Goal: Answer question/provide support: Share knowledge or assist other users

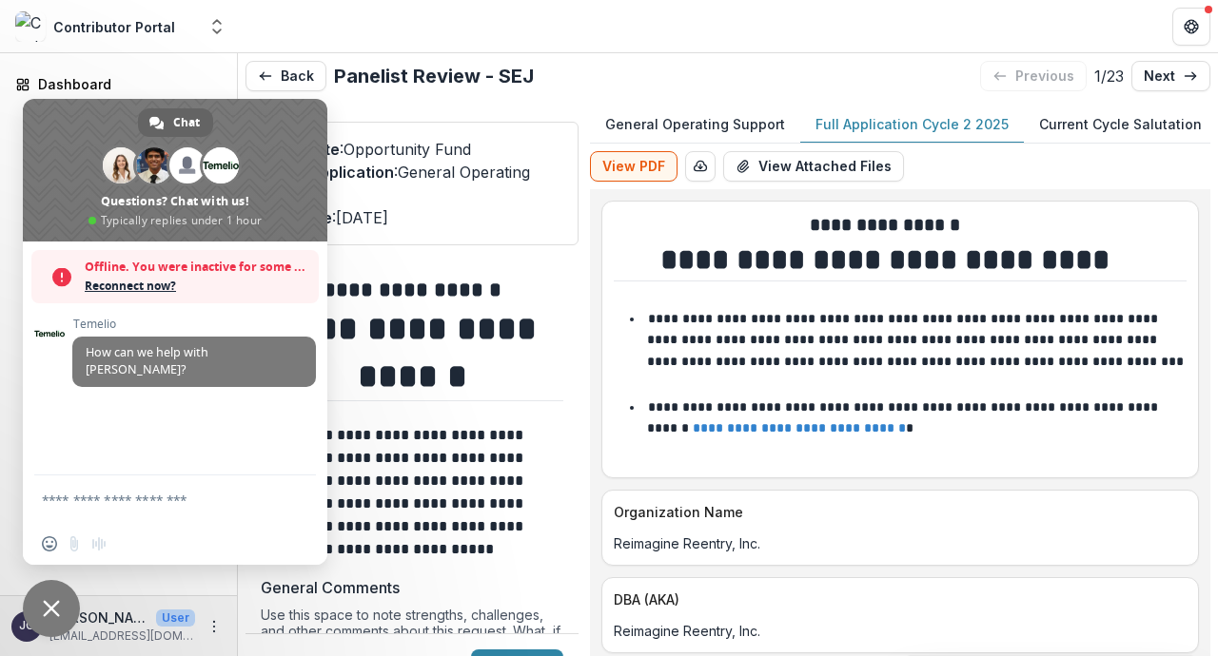
scroll to position [2730, 0]
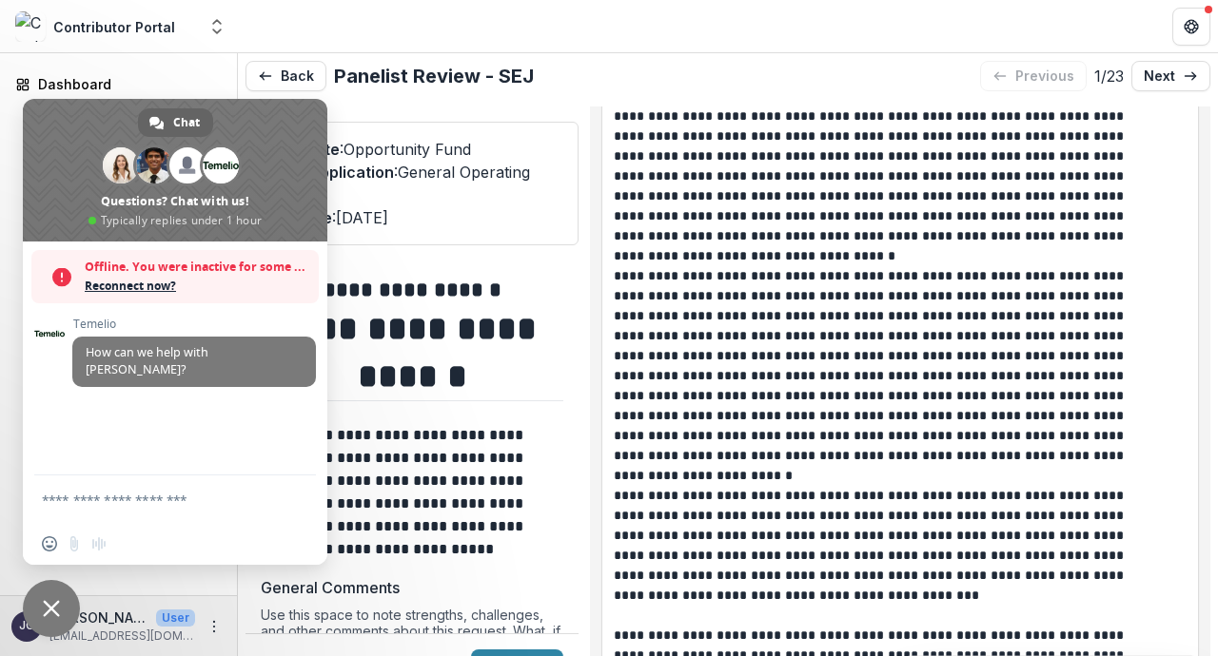
click at [149, 284] on span "Reconnect now?" at bounding box center [197, 286] width 224 height 19
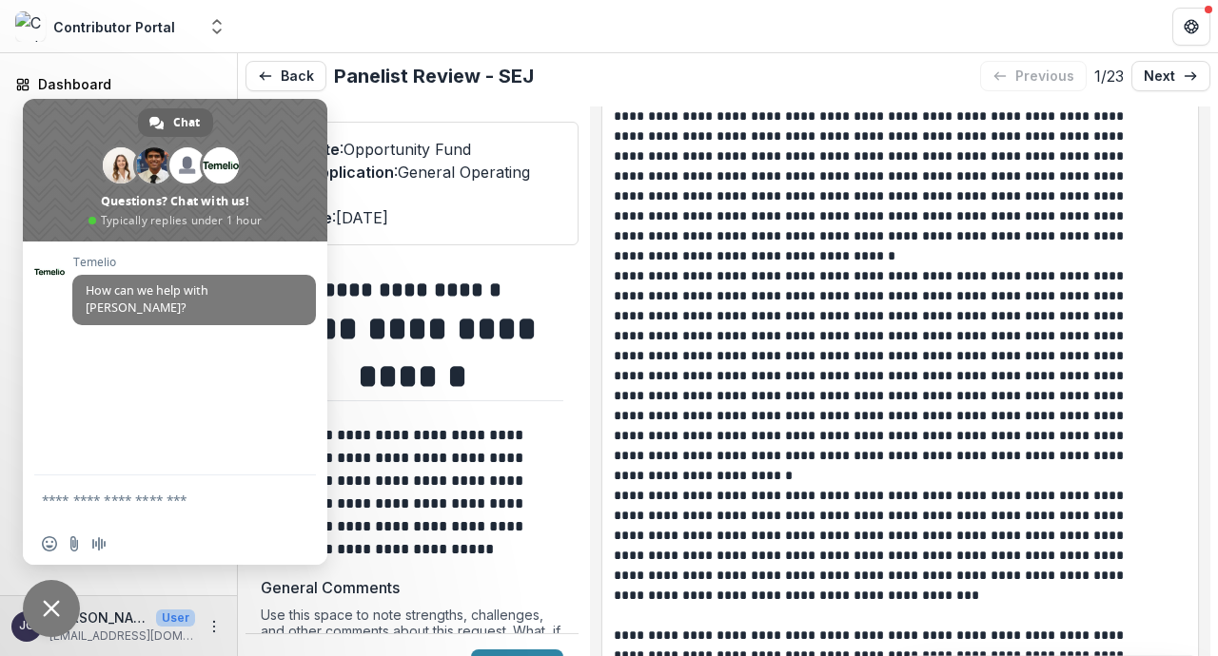
click at [327, 31] on header at bounding box center [728, 26] width 980 height 52
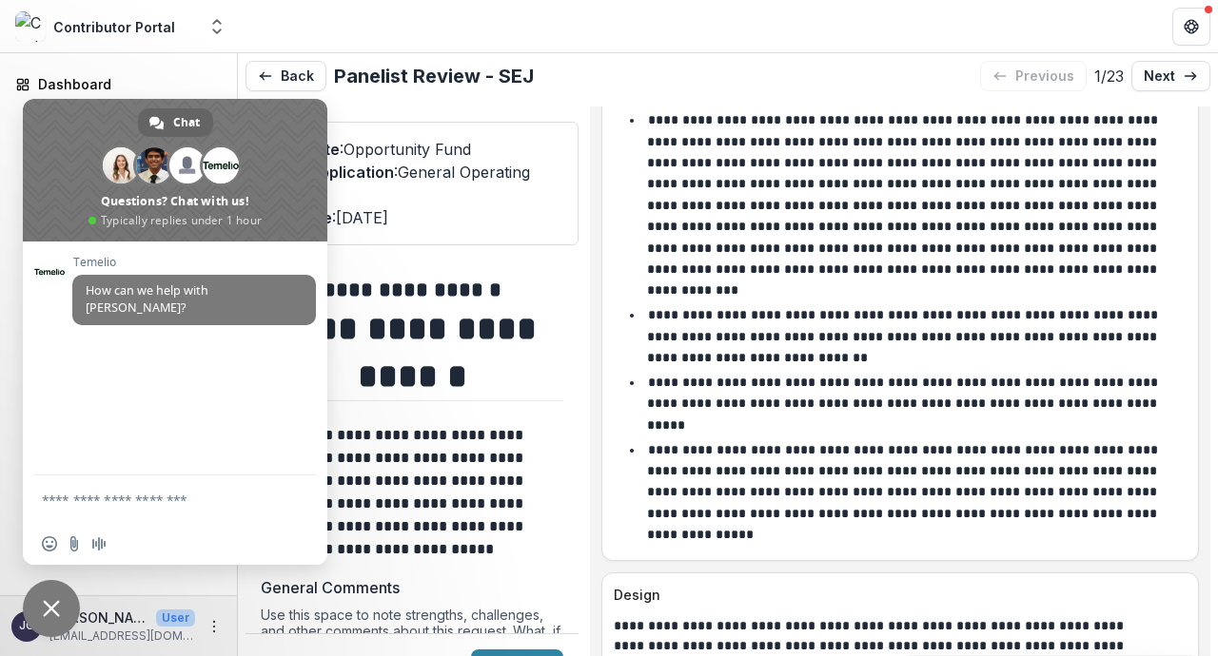
scroll to position [3452, 0]
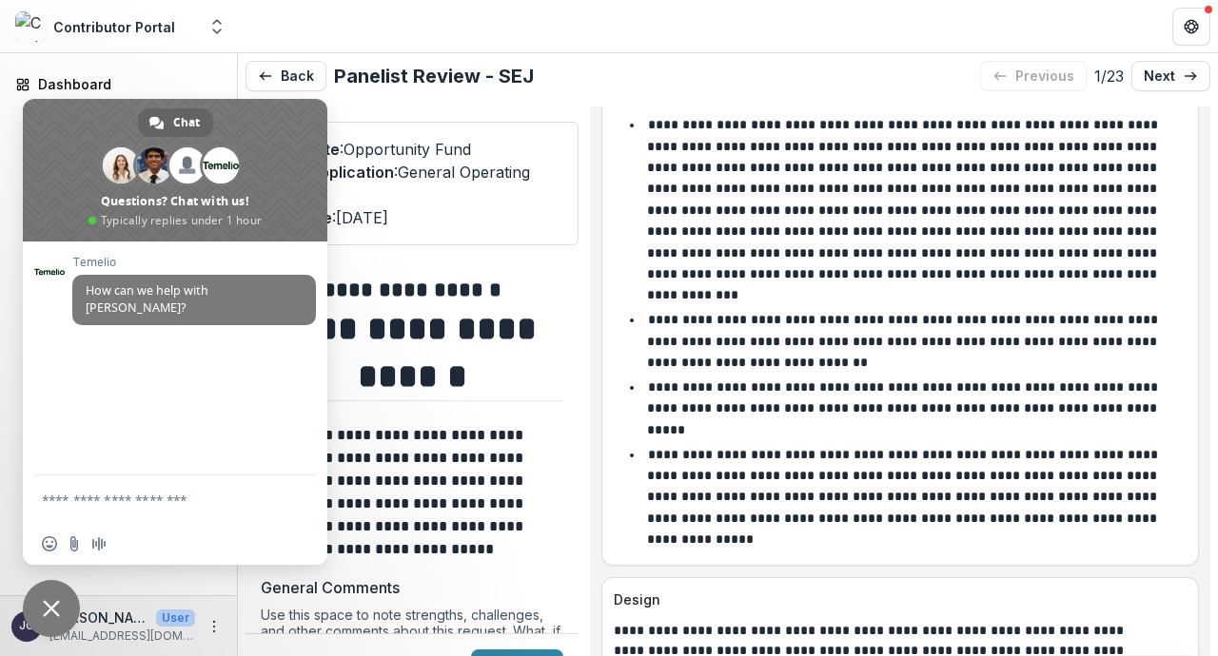
drag, startPoint x: 655, startPoint y: 146, endPoint x: 819, endPoint y: 386, distance: 290.2
click at [819, 386] on ul "**********" at bounding box center [910, 332] width 553 height 436
click at [819, 386] on p "**********" at bounding box center [904, 408] width 515 height 56
click at [42, 603] on span "Close chat" at bounding box center [51, 608] width 57 height 57
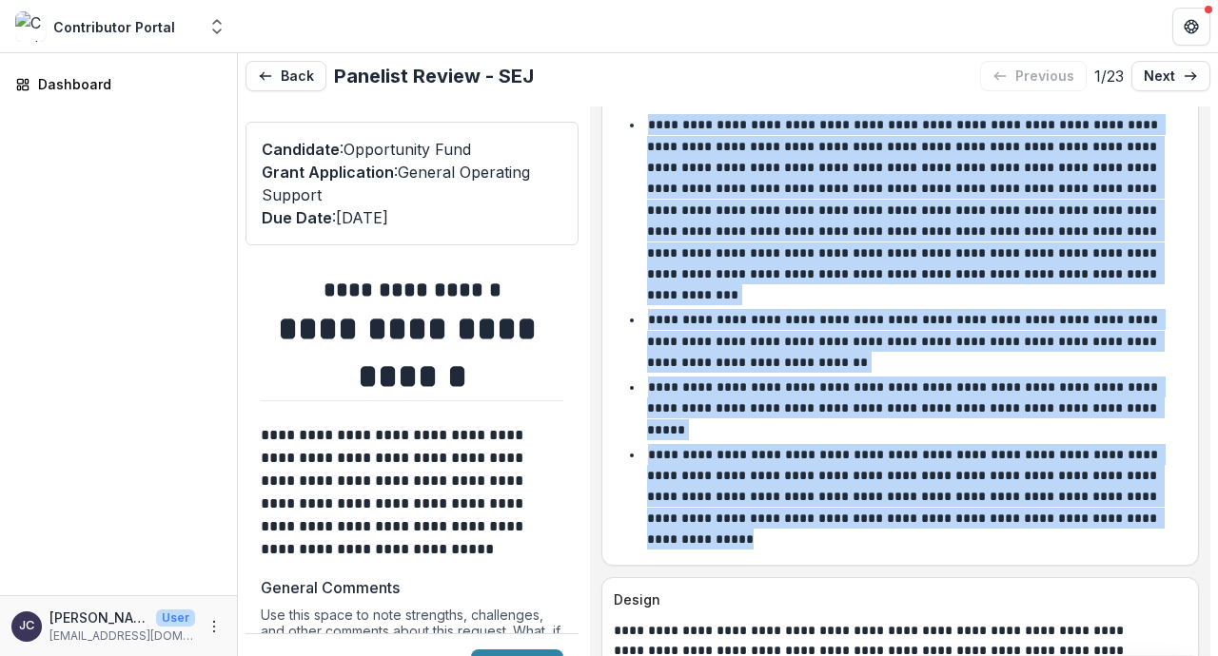
drag, startPoint x: 658, startPoint y: 152, endPoint x: 1168, endPoint y: 527, distance: 632.8
click at [1168, 527] on div "**********" at bounding box center [900, 332] width 573 height 442
copy ul "**********"
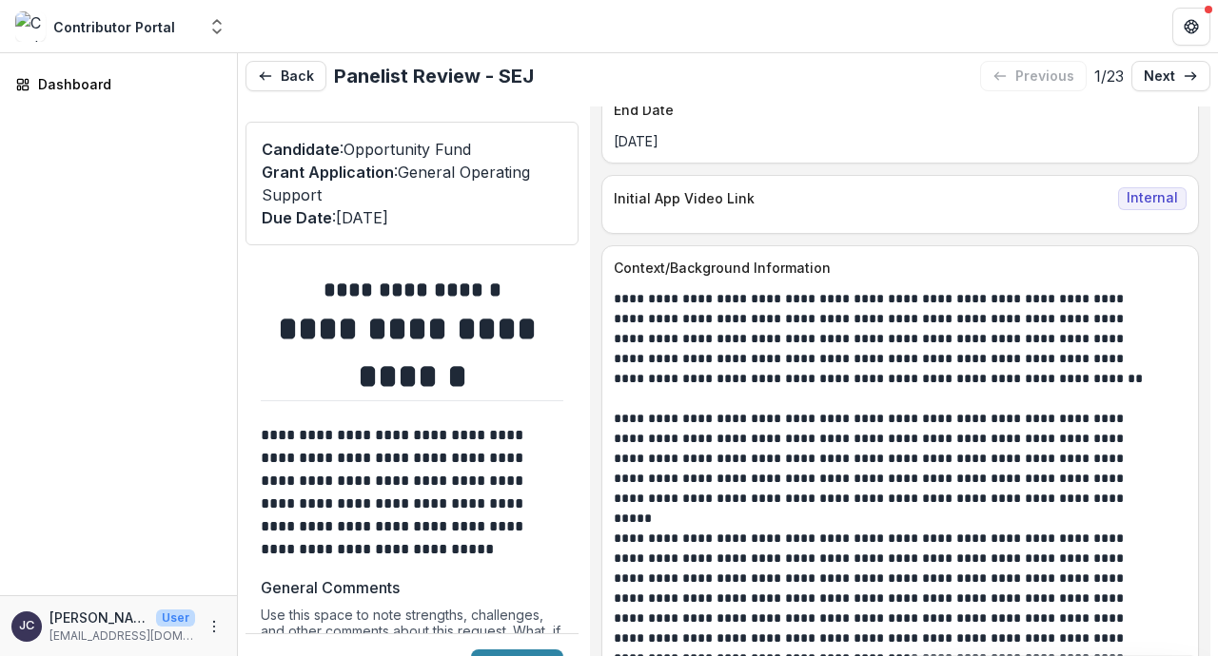
scroll to position [1092, 0]
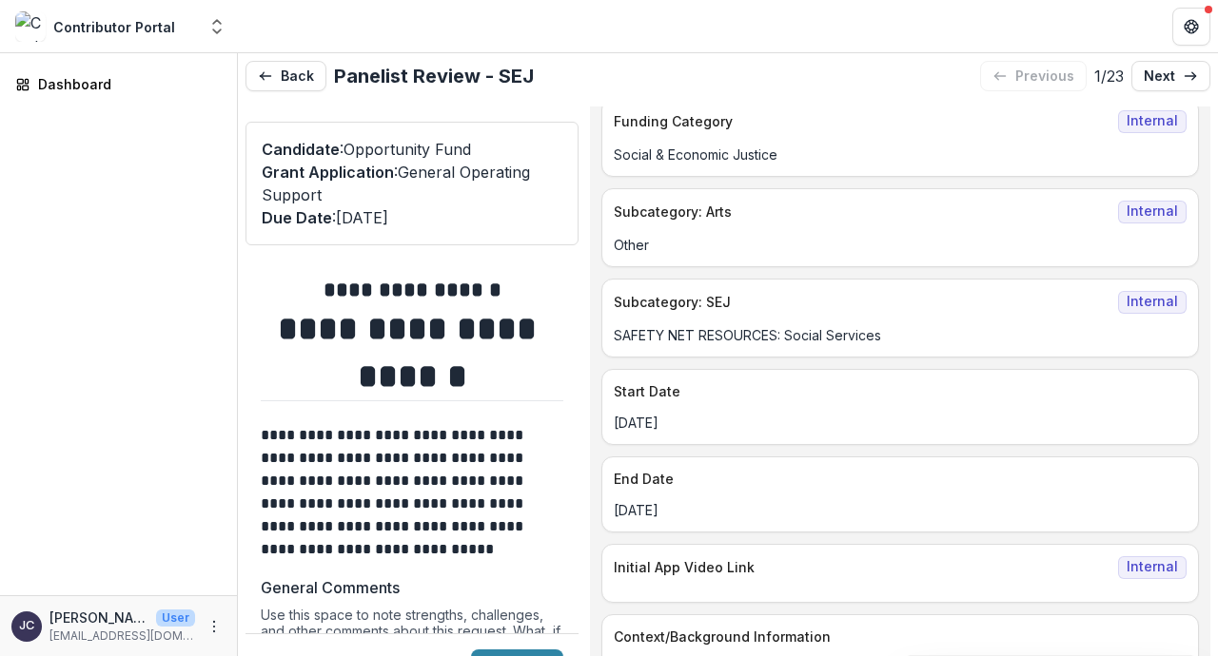
click at [257, 56] on div "**********" at bounding box center [728, 355] width 980 height 604
click at [270, 79] on icon "button" at bounding box center [265, 75] width 15 height 15
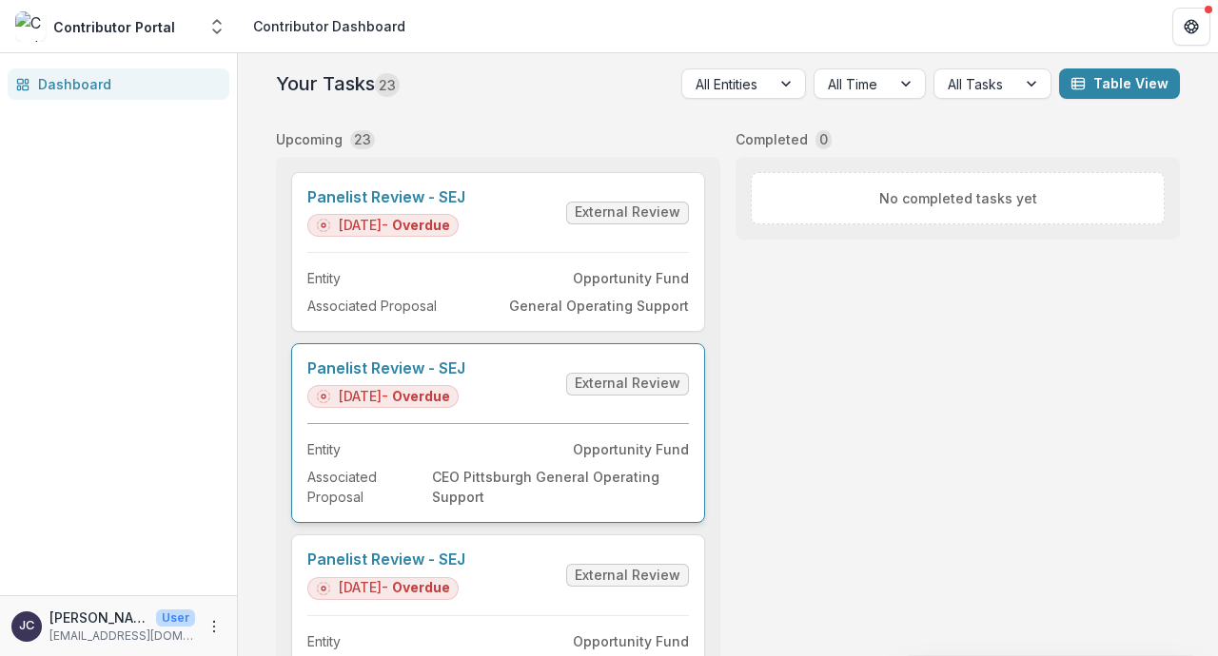
click at [465, 367] on link "Panelist Review - SEJ" at bounding box center [386, 369] width 158 height 18
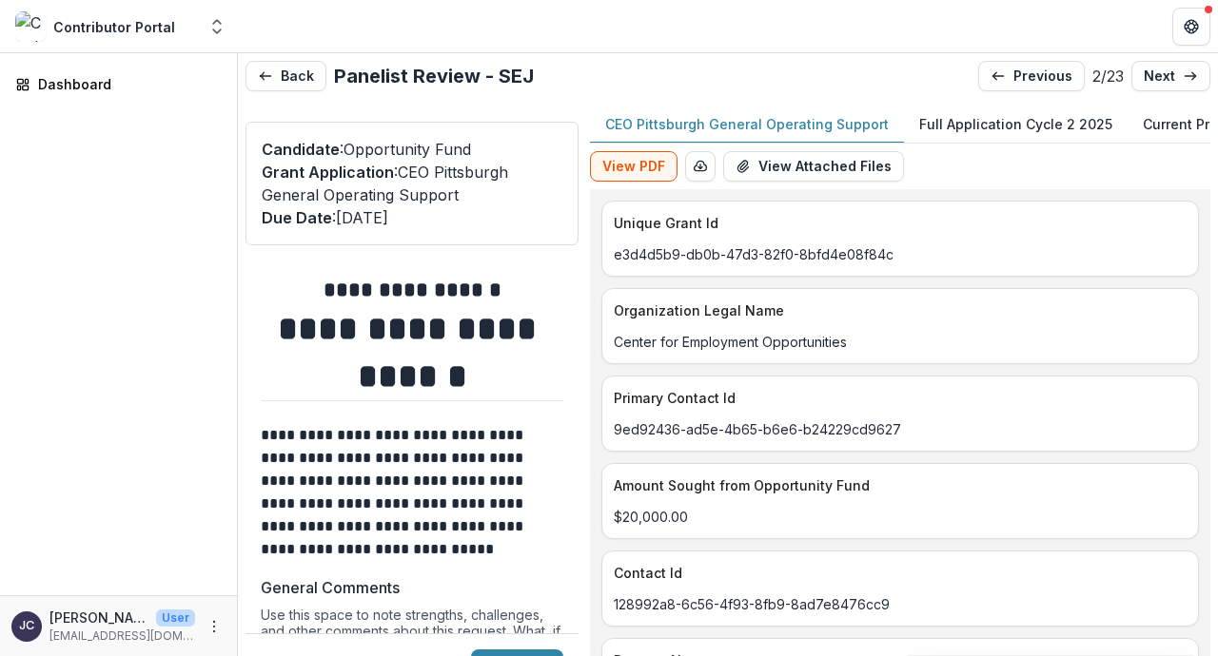
click at [981, 116] on p "Full Application Cycle 2 2025" at bounding box center [1015, 124] width 193 height 20
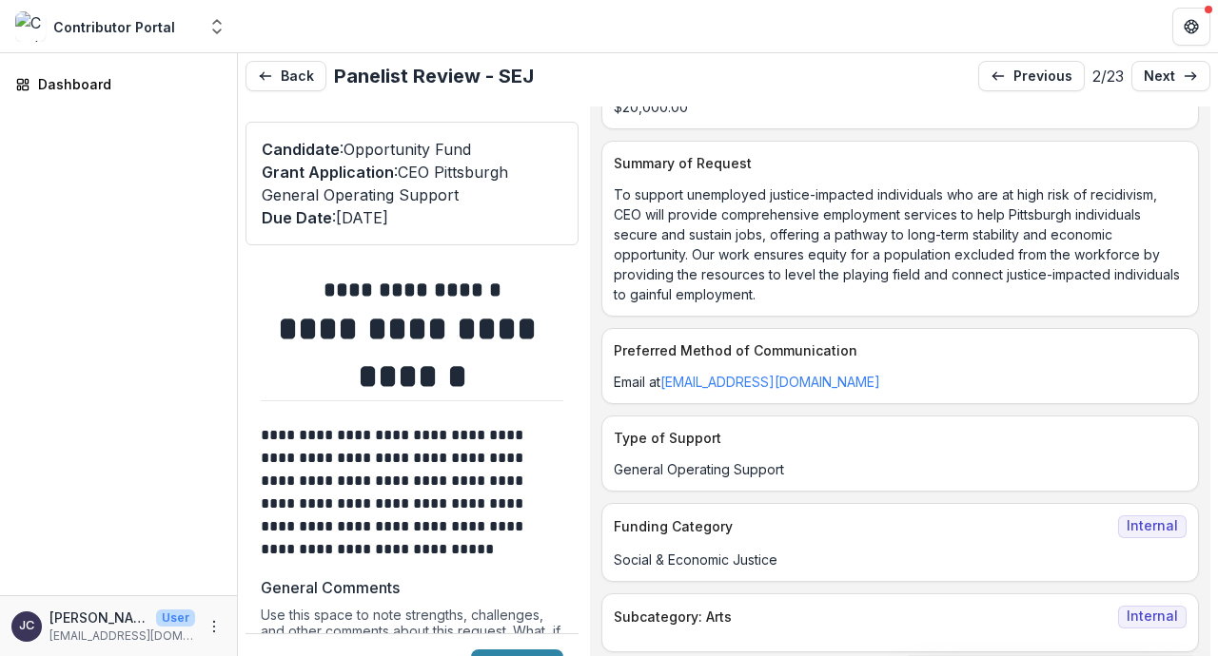
scroll to position [768, 0]
drag, startPoint x: 633, startPoint y: 220, endPoint x: 868, endPoint y: 339, distance: 263.3
copy p "To support unemployed justice-impacted individuals who are at high risk of reci…"
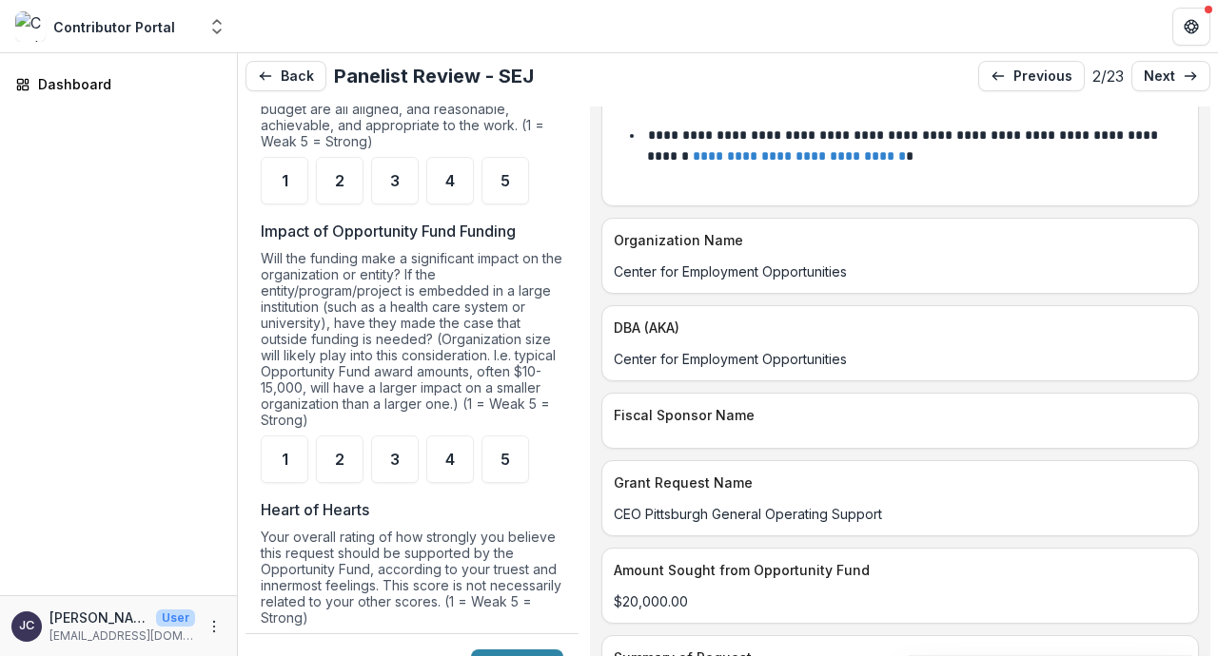
scroll to position [0, 0]
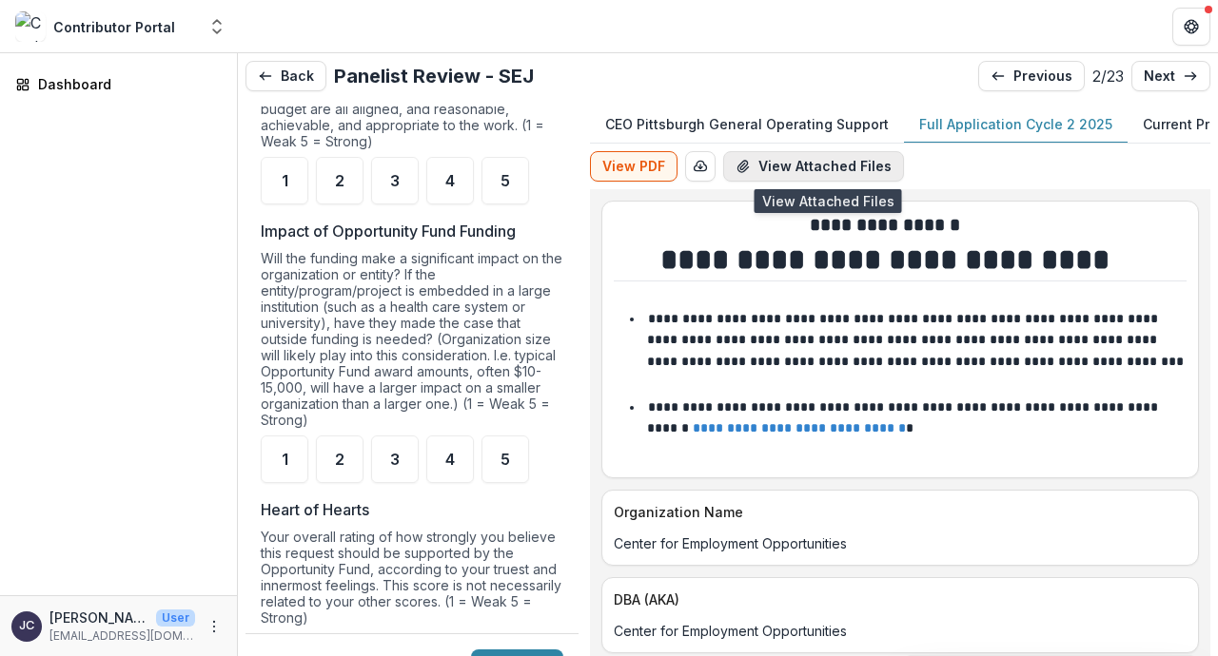
click at [847, 167] on button "View Attached Files" at bounding box center [813, 166] width 181 height 30
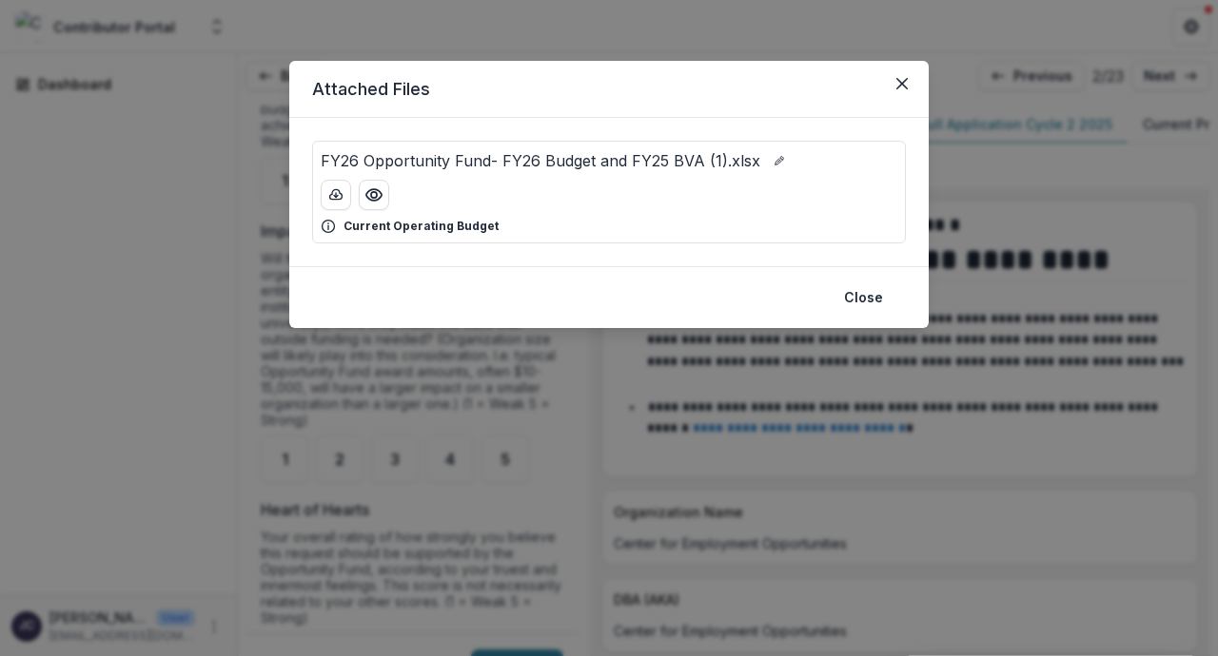
click at [624, 167] on p "FY26 Opportunity Fund- FY26 Budget and FY25 BVA (1).xlsx" at bounding box center [540, 160] width 439 height 23
click at [380, 202] on icon "Preview FY26 Opportunity Fund- FY26 Budget and FY25 BVA (1).xlsx" at bounding box center [373, 194] width 19 height 19
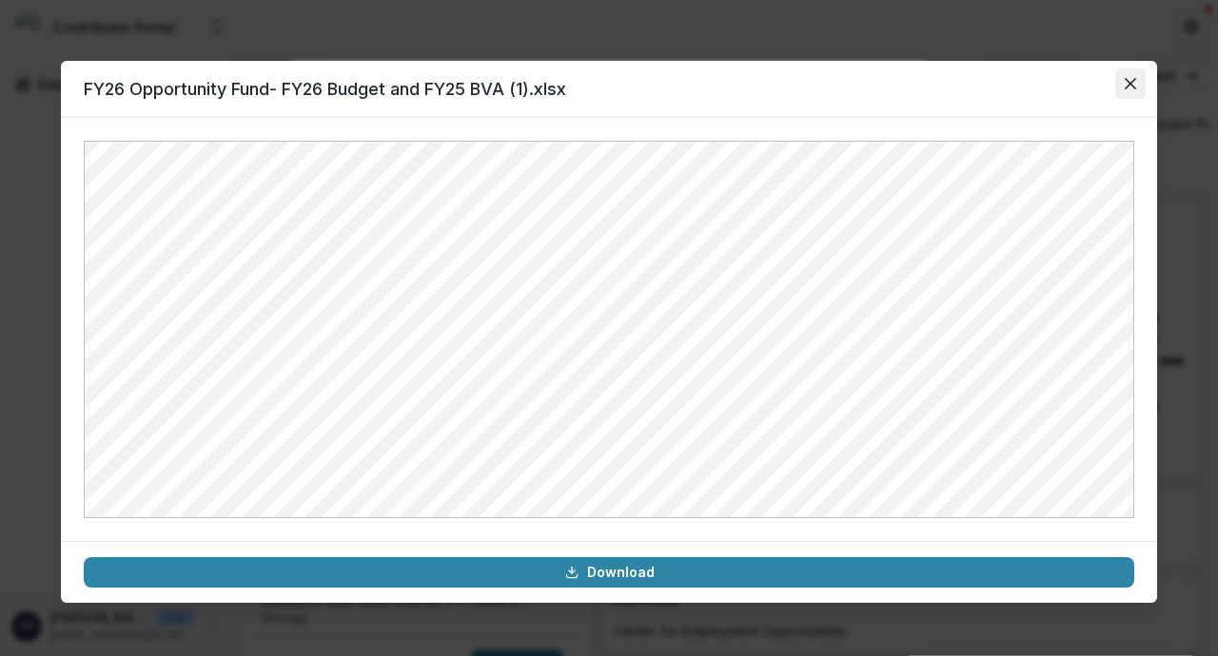
click at [1129, 91] on button "Close" at bounding box center [1130, 83] width 30 height 30
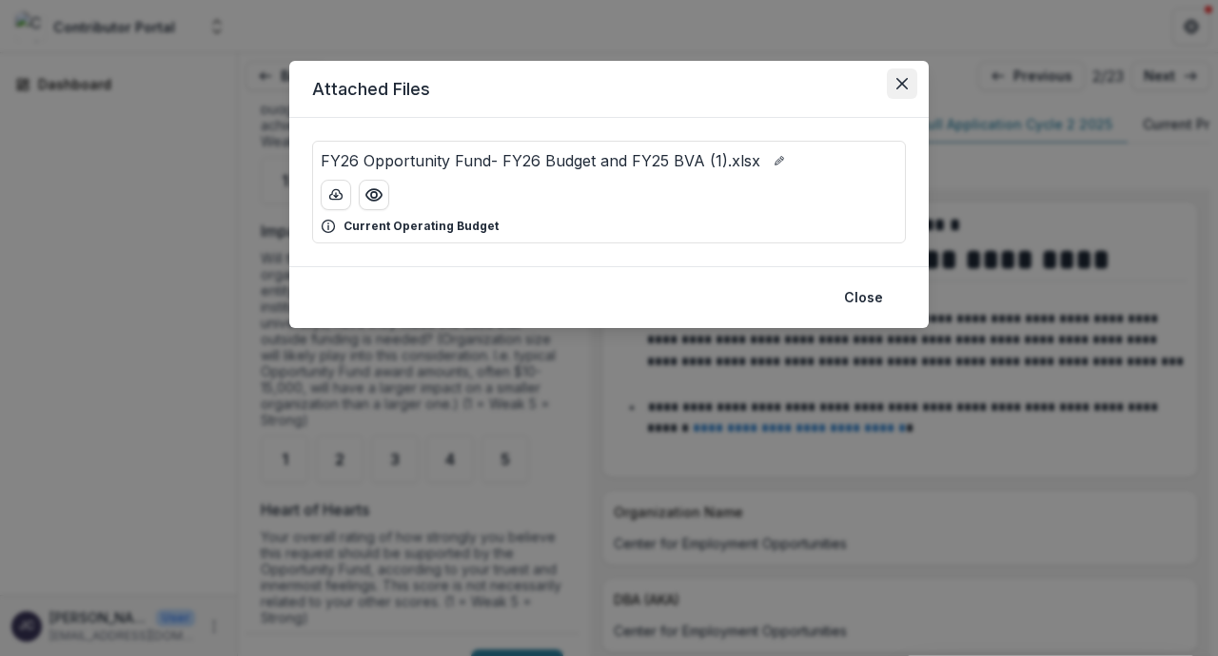
click at [902, 88] on icon "Close" at bounding box center [901, 83] width 11 height 11
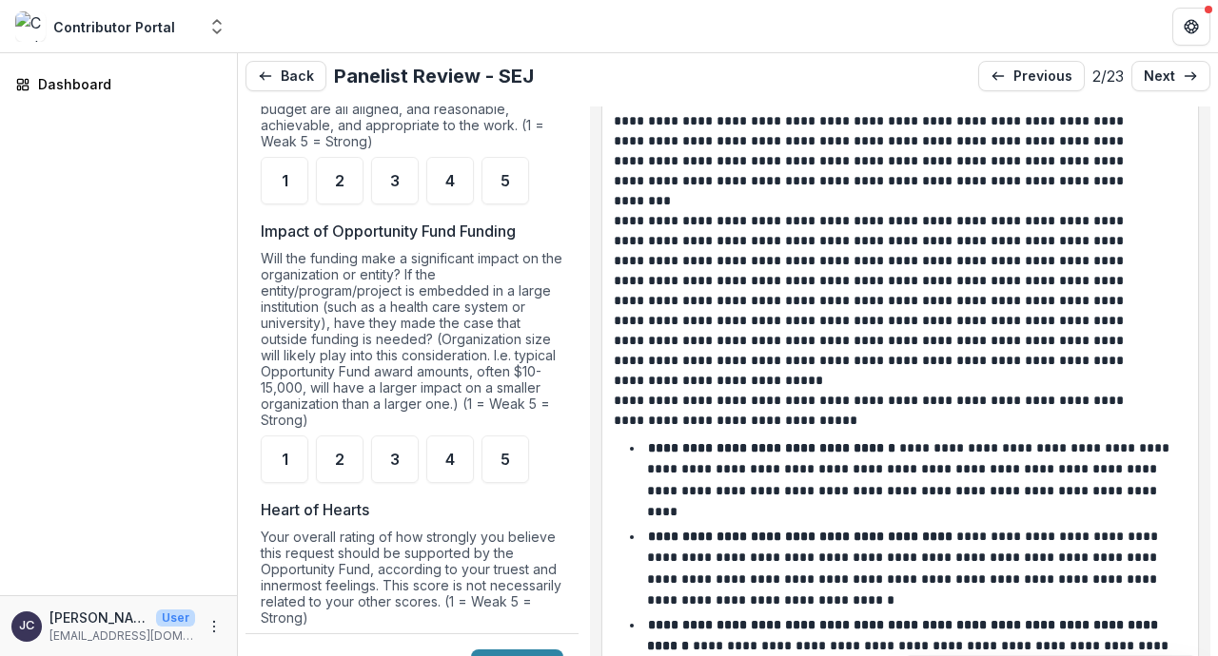
scroll to position [3133, 0]
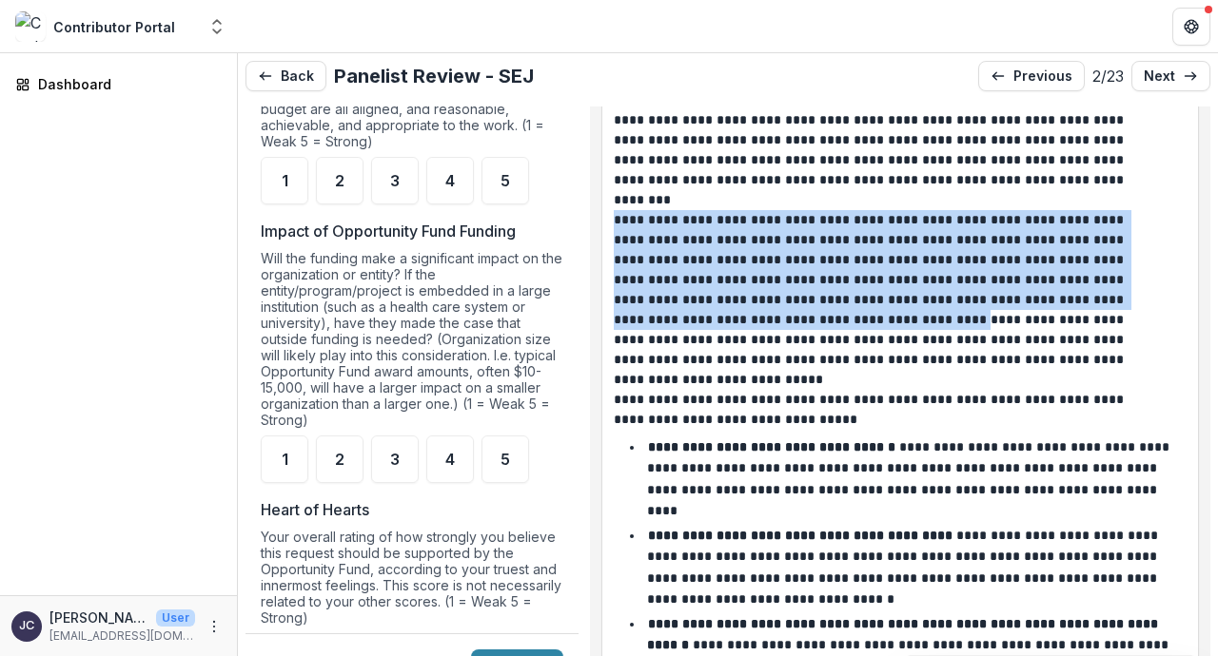
drag, startPoint x: 629, startPoint y: 248, endPoint x: 816, endPoint y: 341, distance: 209.3
click at [816, 341] on div "**********" at bounding box center [899, 379] width 595 height 816
copy p "**********"
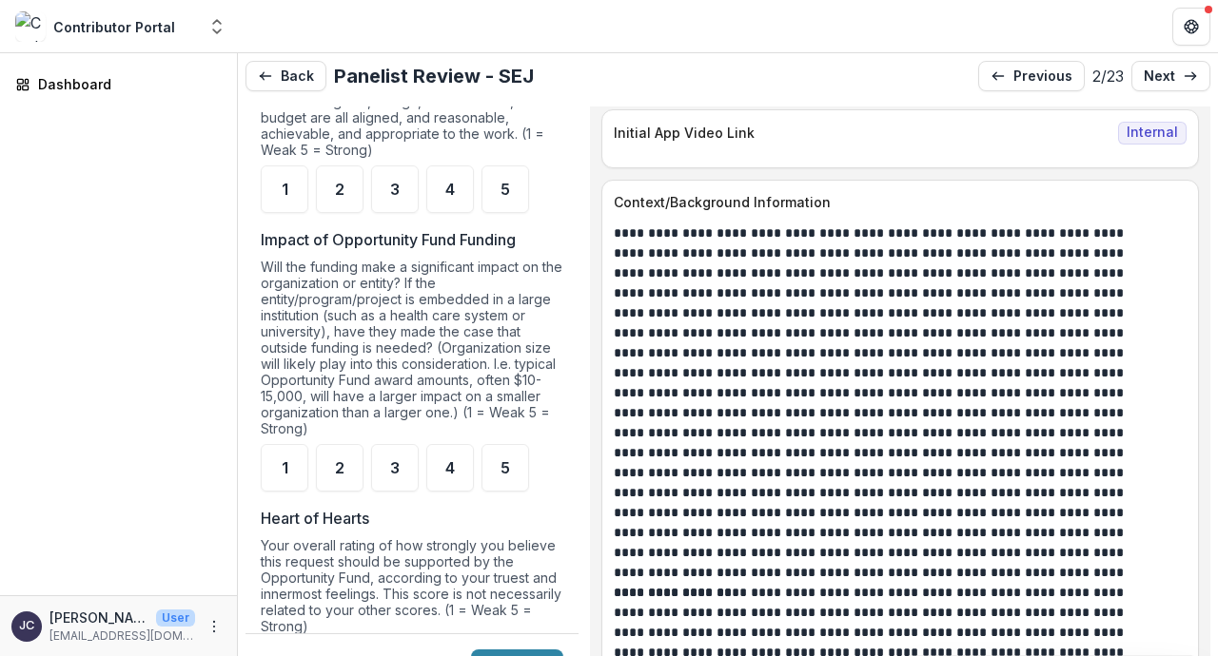
scroll to position [1580, 0]
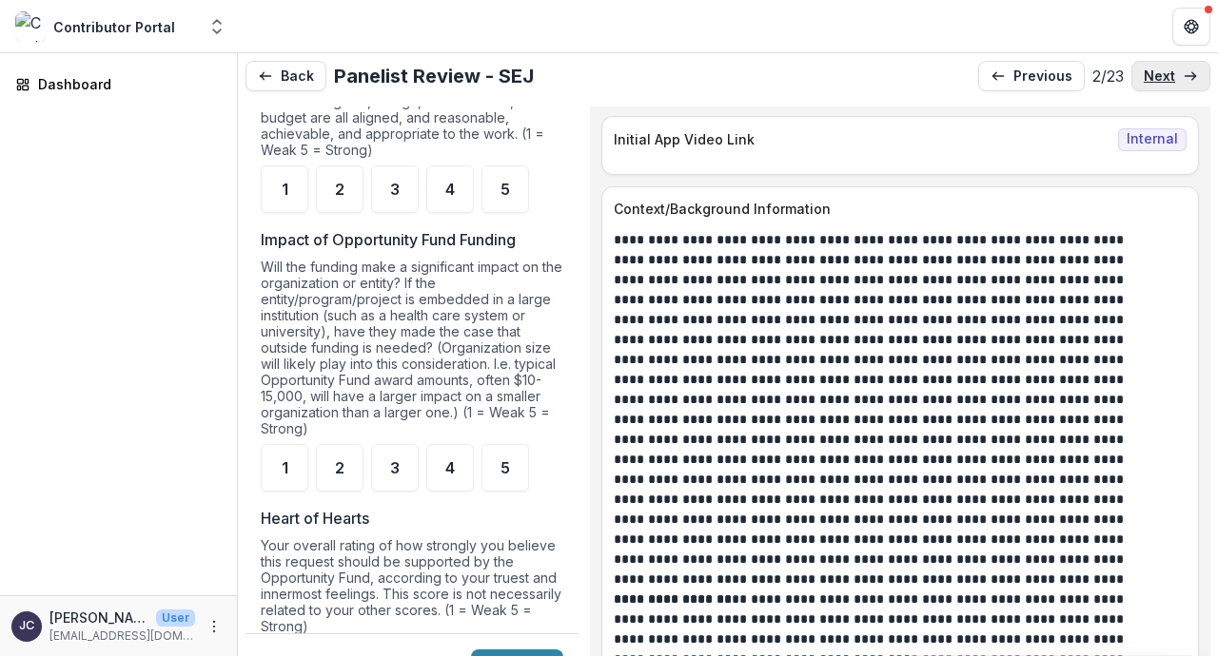
click at [1185, 79] on icon at bounding box center [1189, 75] width 15 height 15
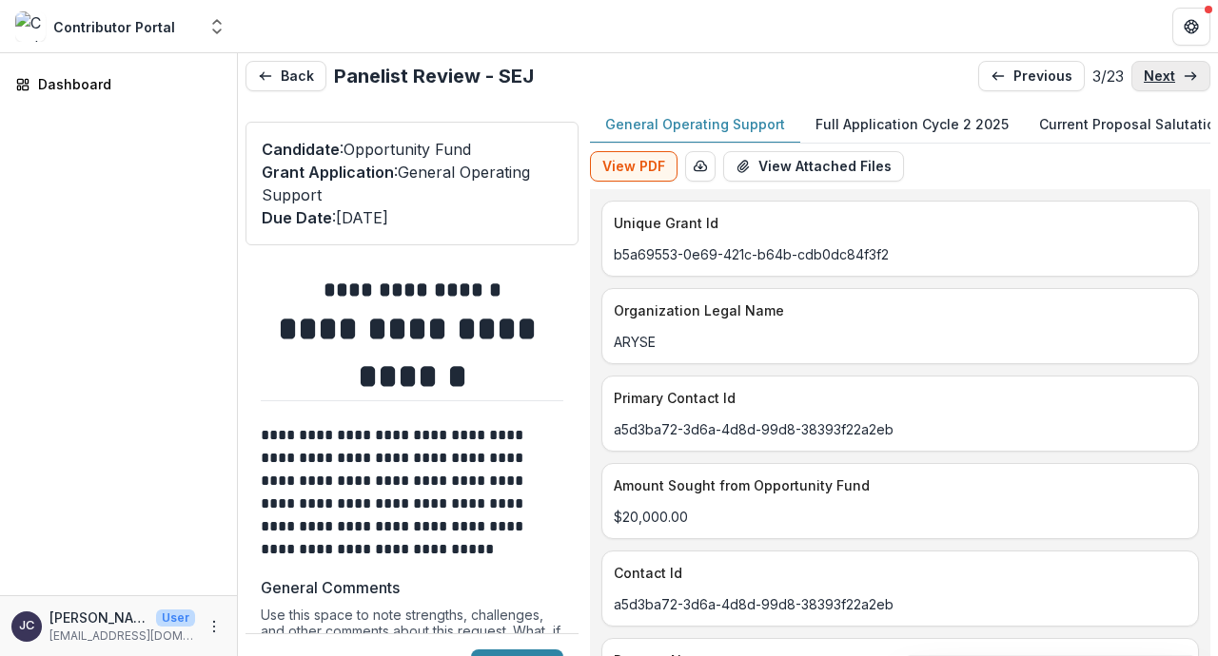
click at [1185, 79] on icon at bounding box center [1189, 75] width 15 height 15
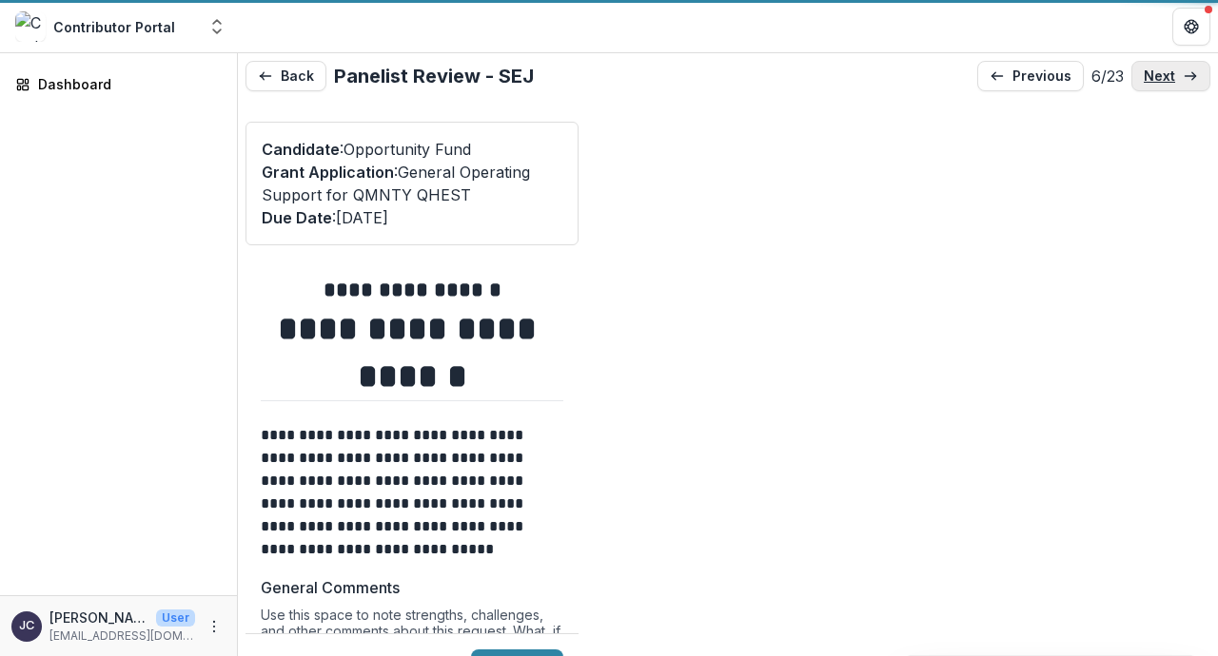
type input "*******"
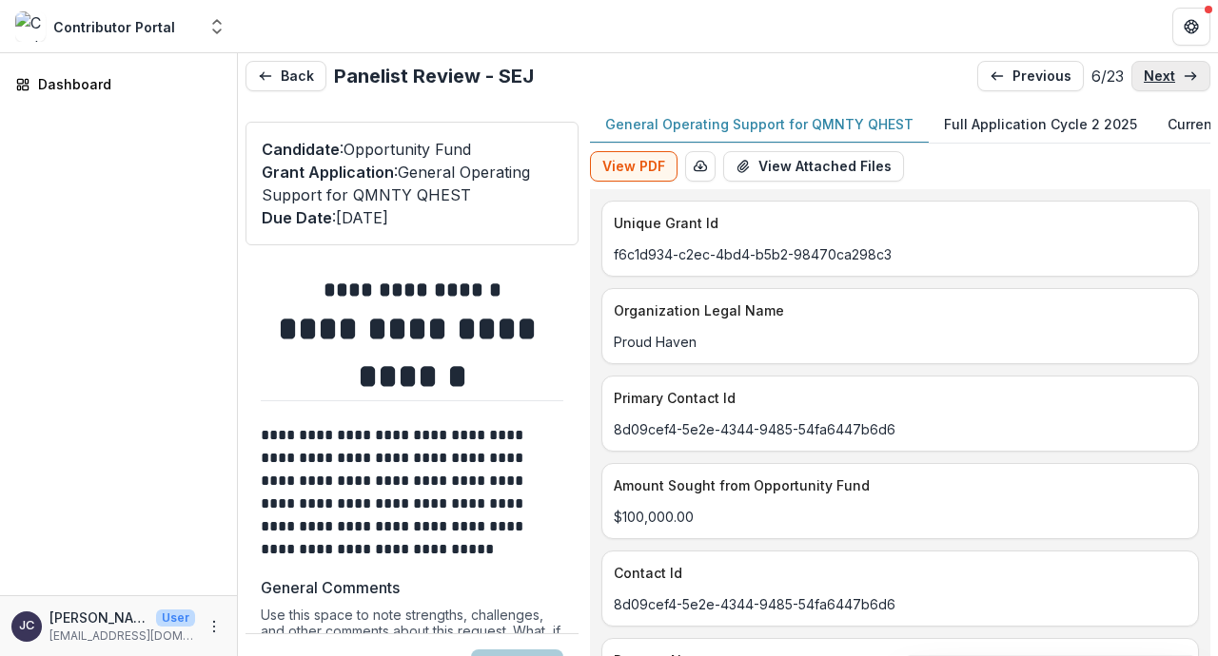
click at [1185, 79] on icon at bounding box center [1189, 75] width 15 height 15
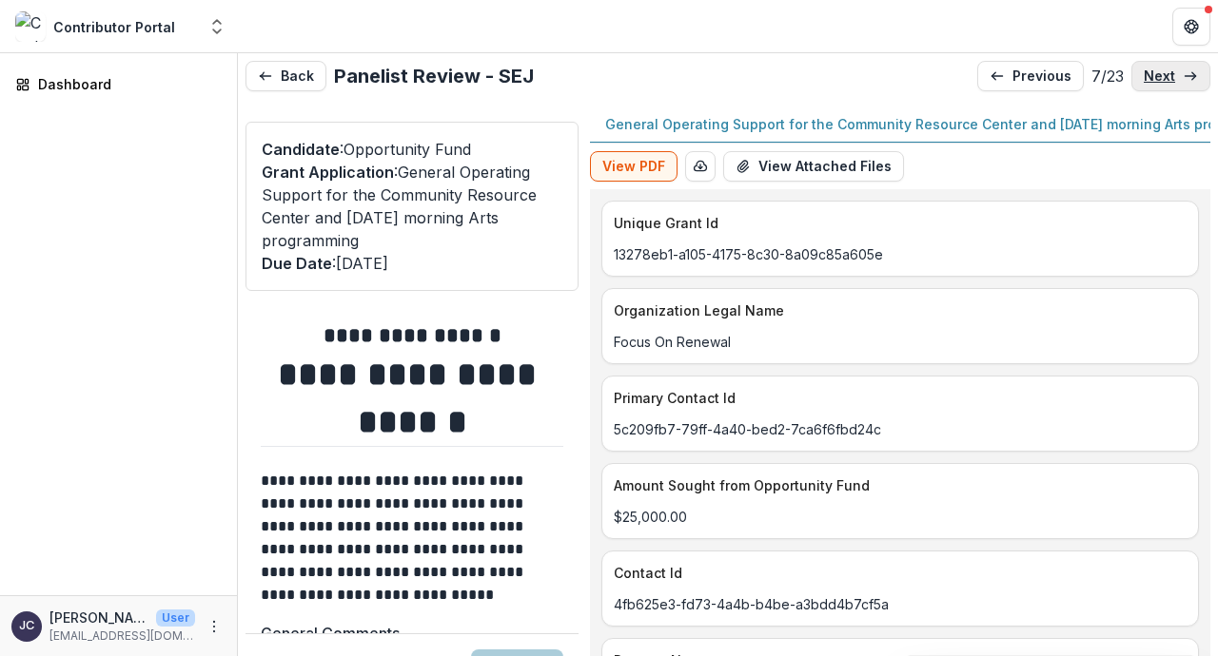
click at [1185, 79] on icon at bounding box center [1189, 75] width 15 height 15
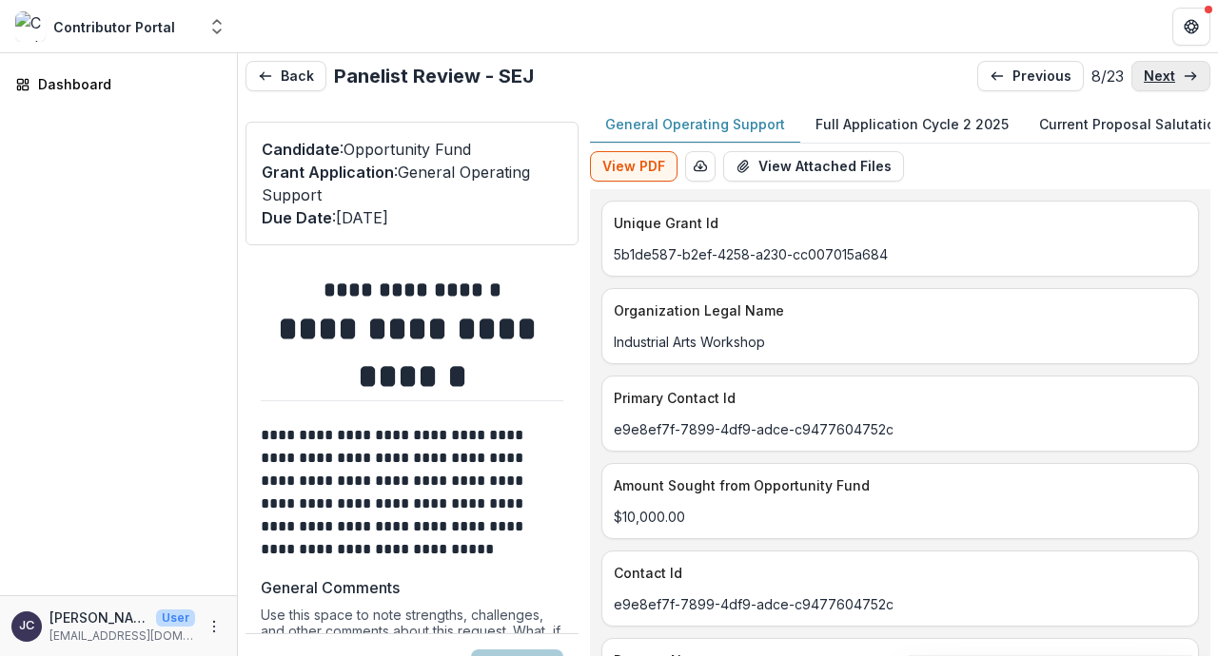
click at [1185, 79] on icon at bounding box center [1189, 75] width 15 height 15
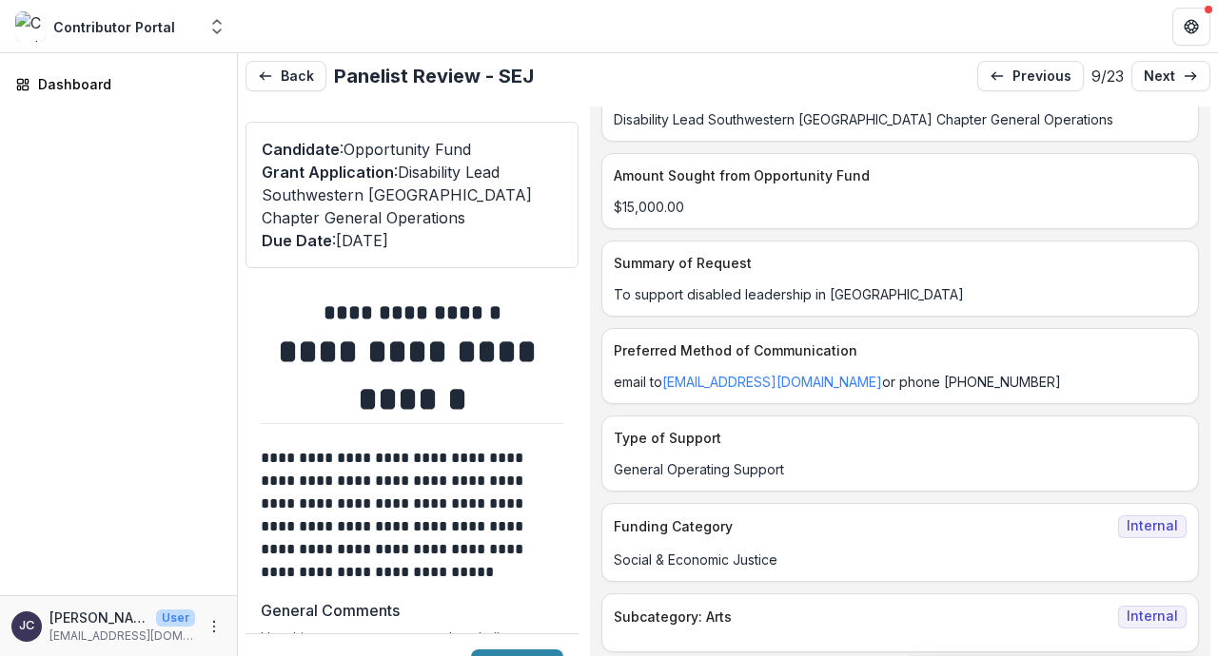
scroll to position [666, 0]
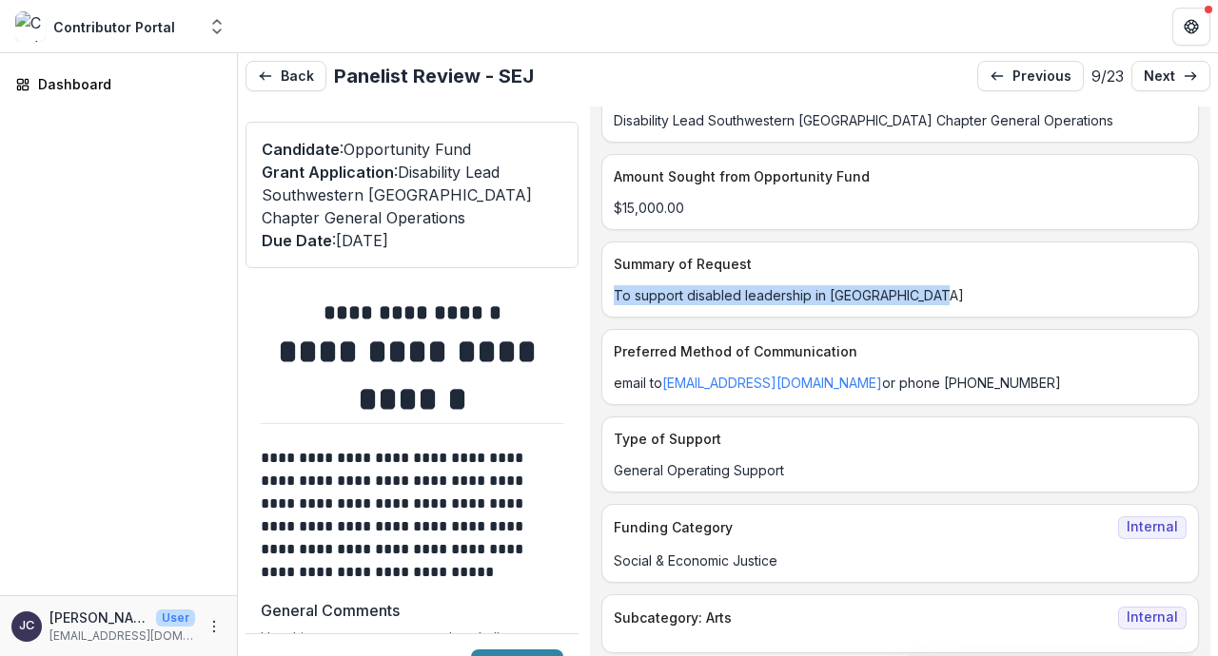
drag, startPoint x: 632, startPoint y: 315, endPoint x: 961, endPoint y: 319, distance: 329.1
click at [961, 305] on p "To support disabled leadership in [GEOGRAPHIC_DATA]" at bounding box center [900, 295] width 573 height 20
copy p "To support disabled leadership in [GEOGRAPHIC_DATA]"
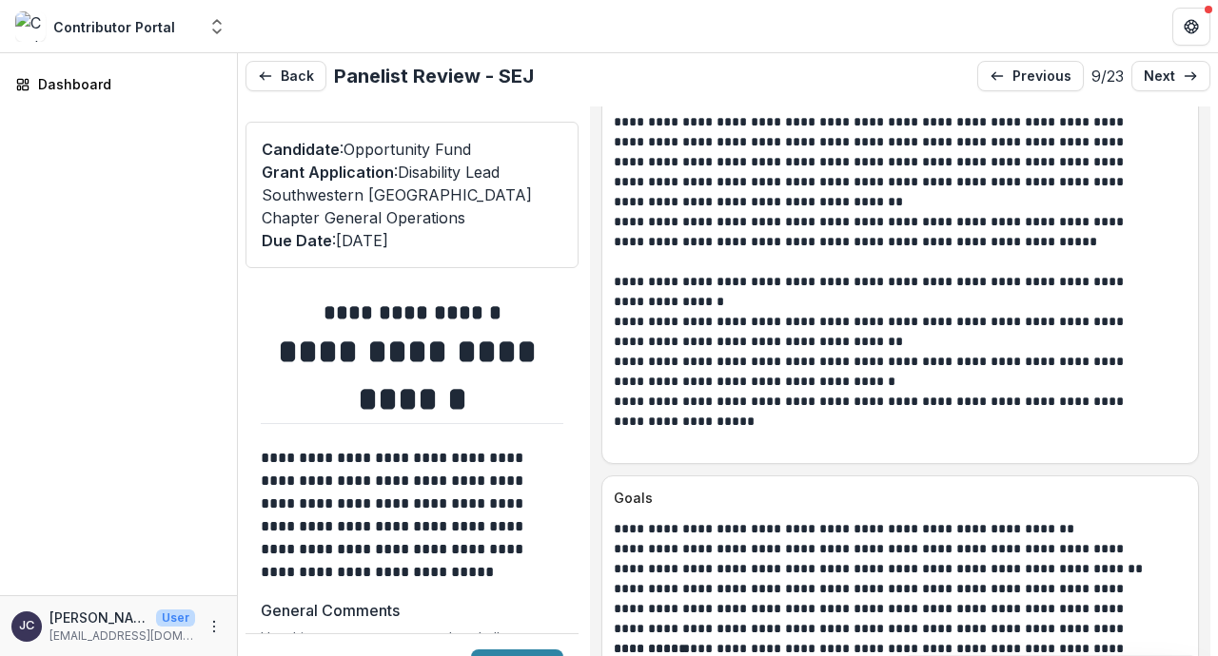
scroll to position [2466, 0]
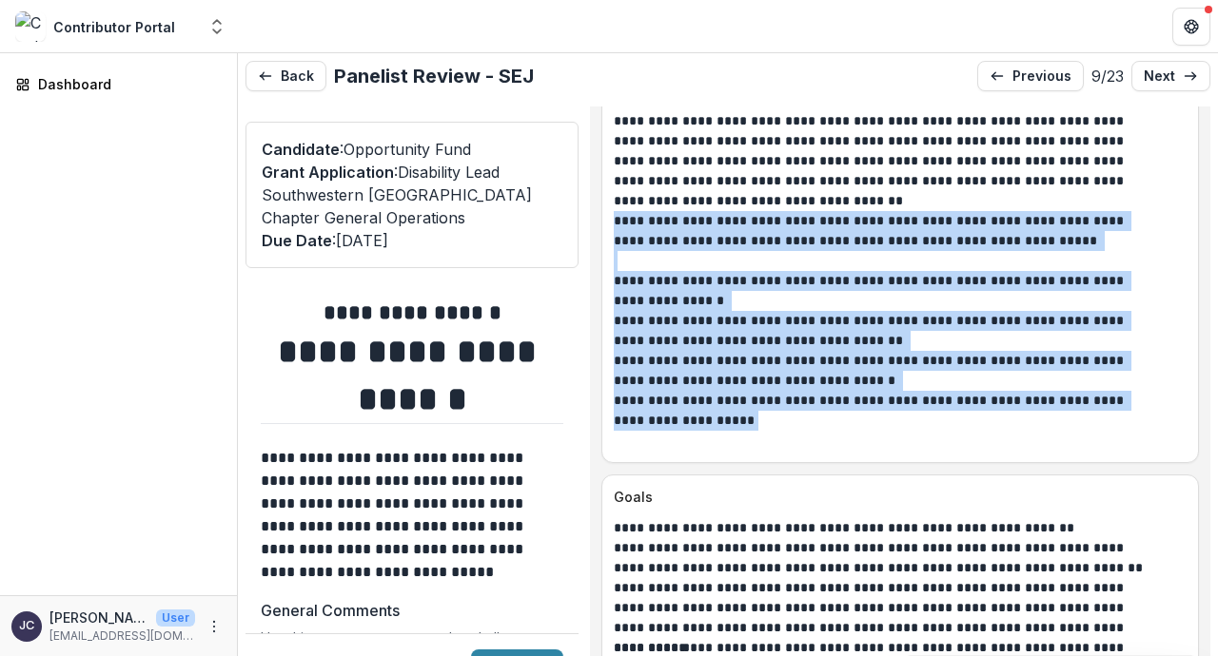
drag, startPoint x: 632, startPoint y: 246, endPoint x: 780, endPoint y: 454, distance: 255.0
click at [780, 451] on div "**********" at bounding box center [900, 171] width 573 height 559
copy div "**********"
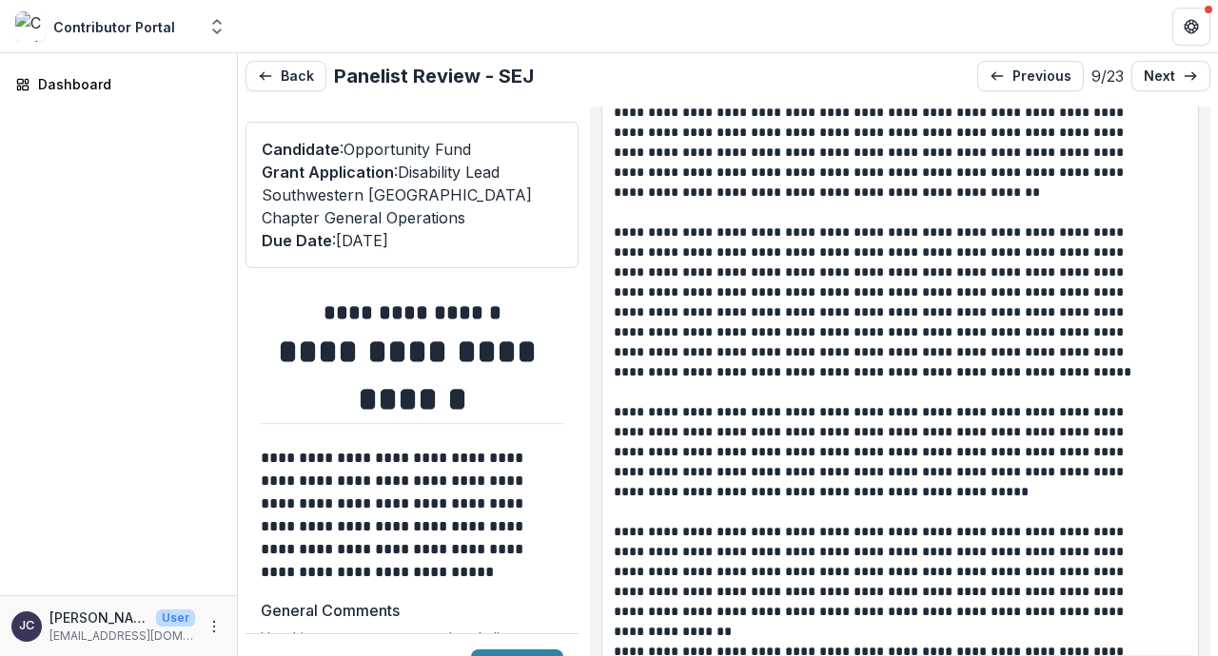
scroll to position [3431, 0]
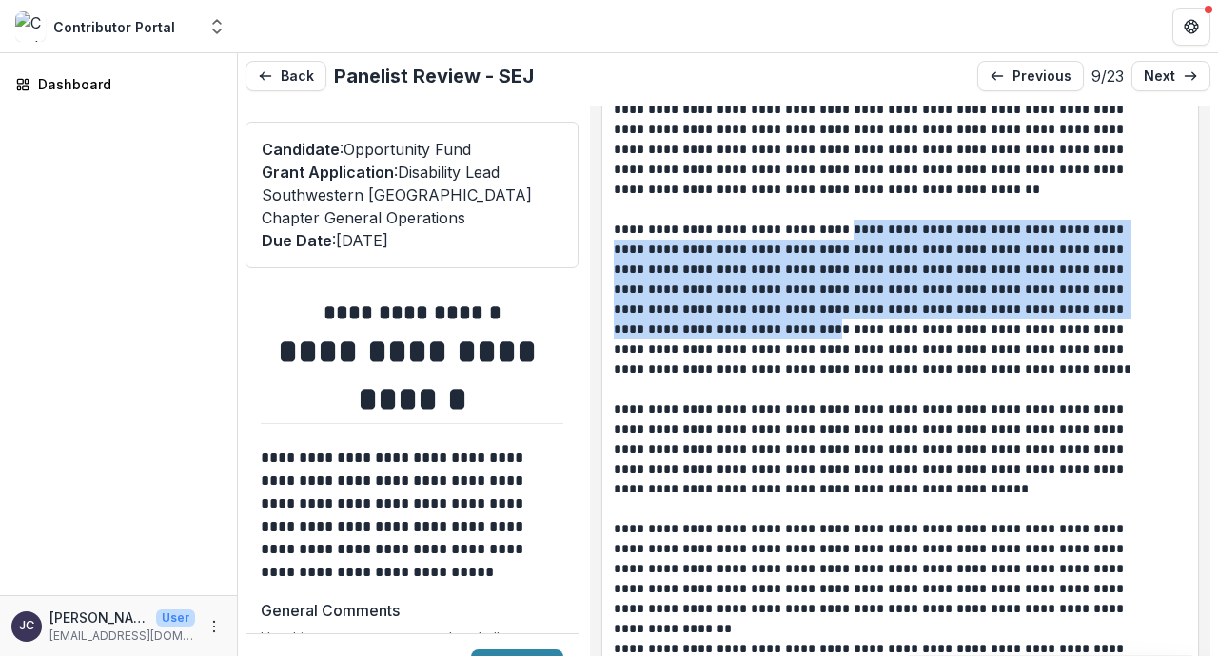
drag, startPoint x: 844, startPoint y: 249, endPoint x: 1104, endPoint y: 326, distance: 271.8
click at [1104, 326] on p "**********" at bounding box center [885, 300] width 542 height 160
copy p "**********"
click at [1186, 84] on link "next" at bounding box center [1170, 76] width 79 height 30
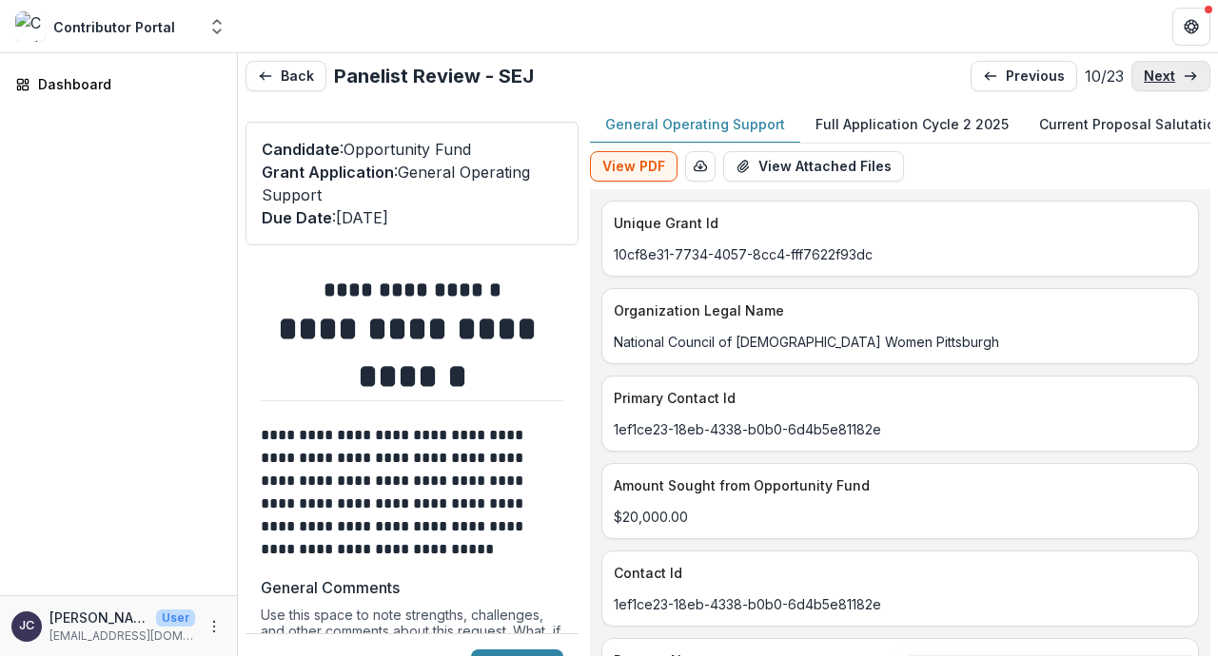
click at [1186, 84] on link "next" at bounding box center [1170, 76] width 79 height 30
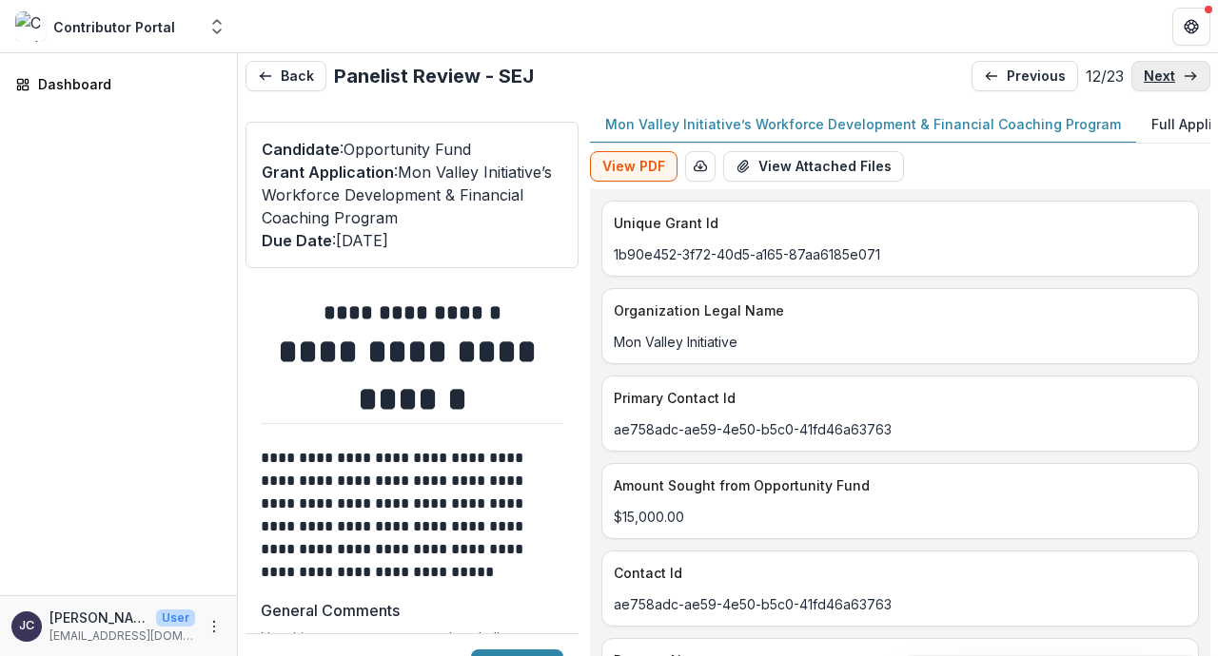
click at [1186, 84] on link "next" at bounding box center [1170, 76] width 79 height 30
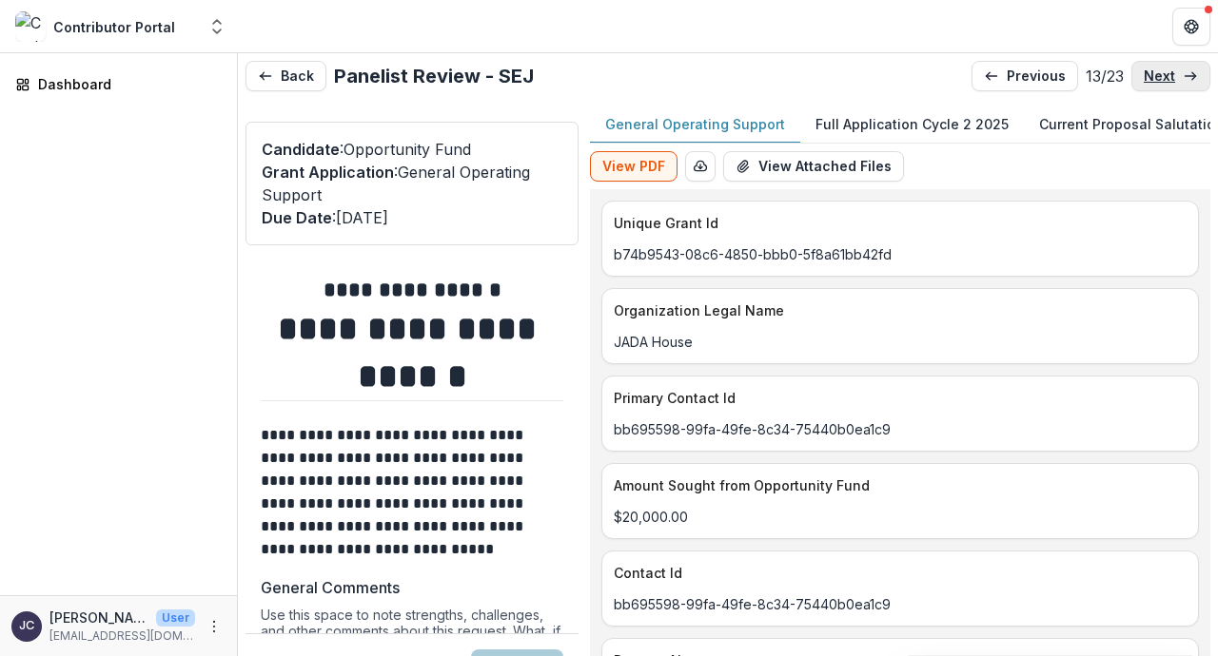
click at [1186, 84] on link "next" at bounding box center [1170, 76] width 79 height 30
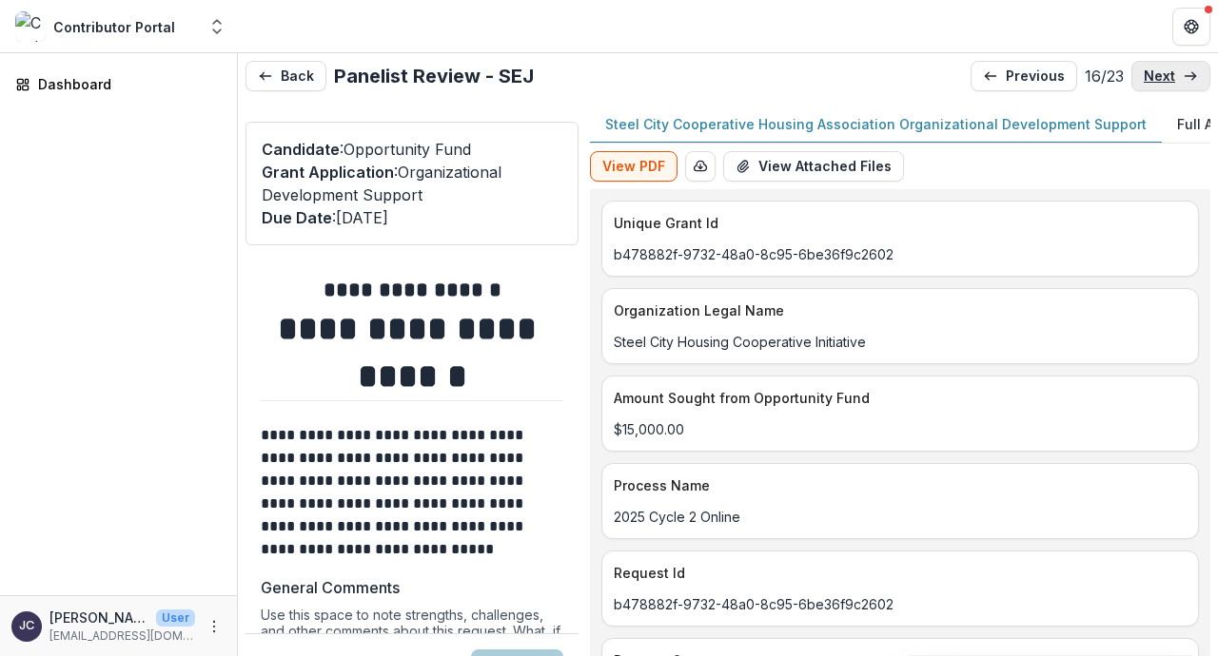
click at [1186, 84] on link "next" at bounding box center [1170, 76] width 79 height 30
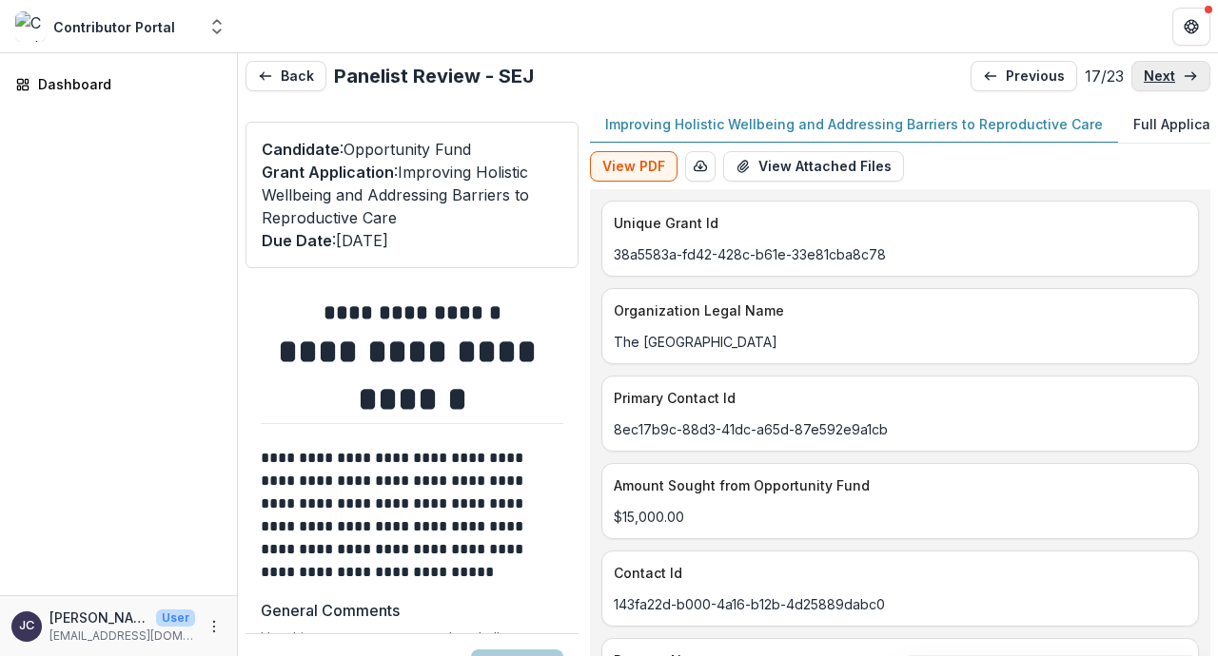
click at [1186, 84] on link "next" at bounding box center [1170, 76] width 79 height 30
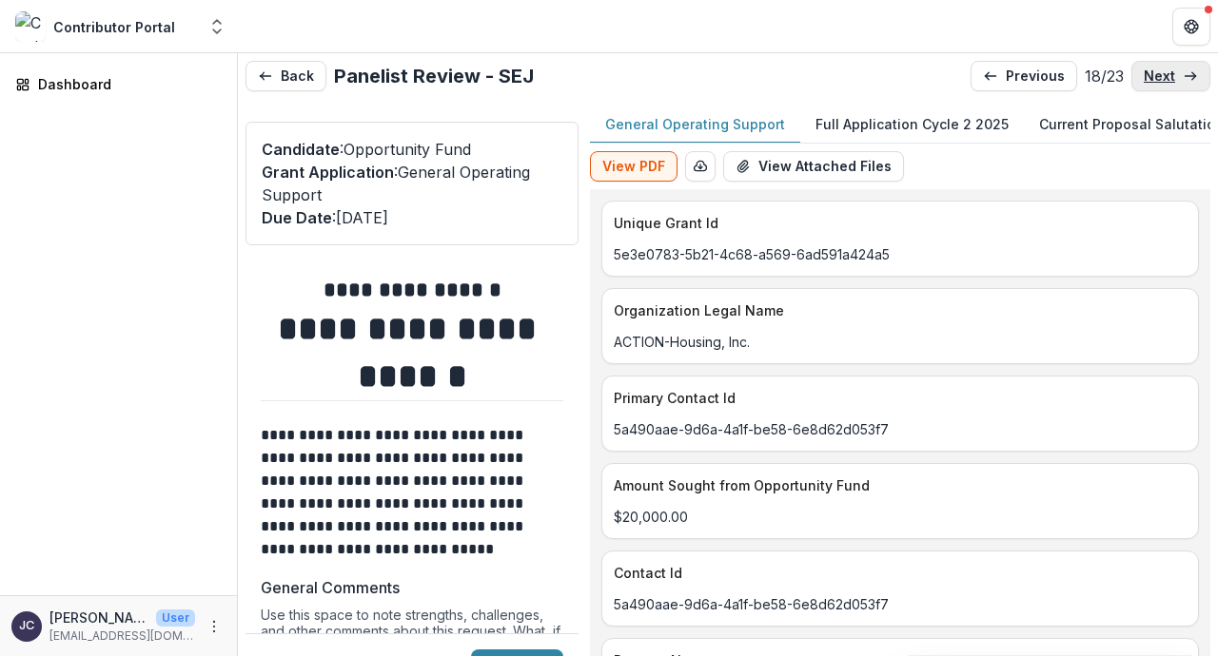
click at [1186, 84] on link "next" at bounding box center [1170, 76] width 79 height 30
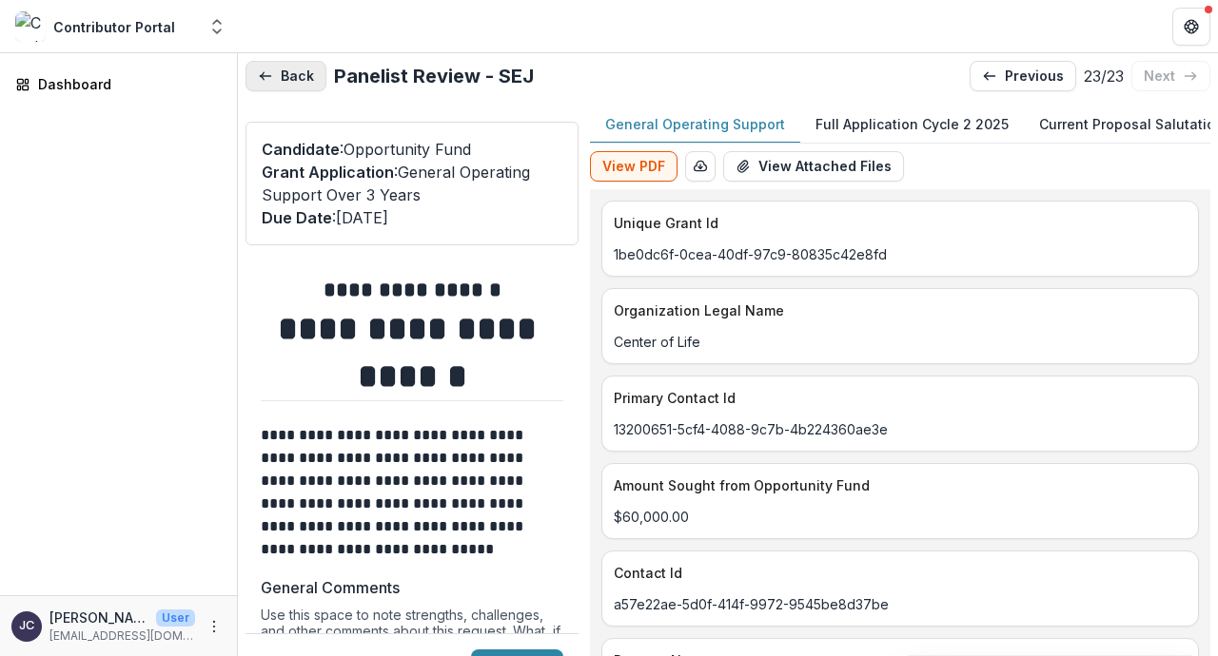
click at [287, 69] on button "Back" at bounding box center [285, 76] width 81 height 30
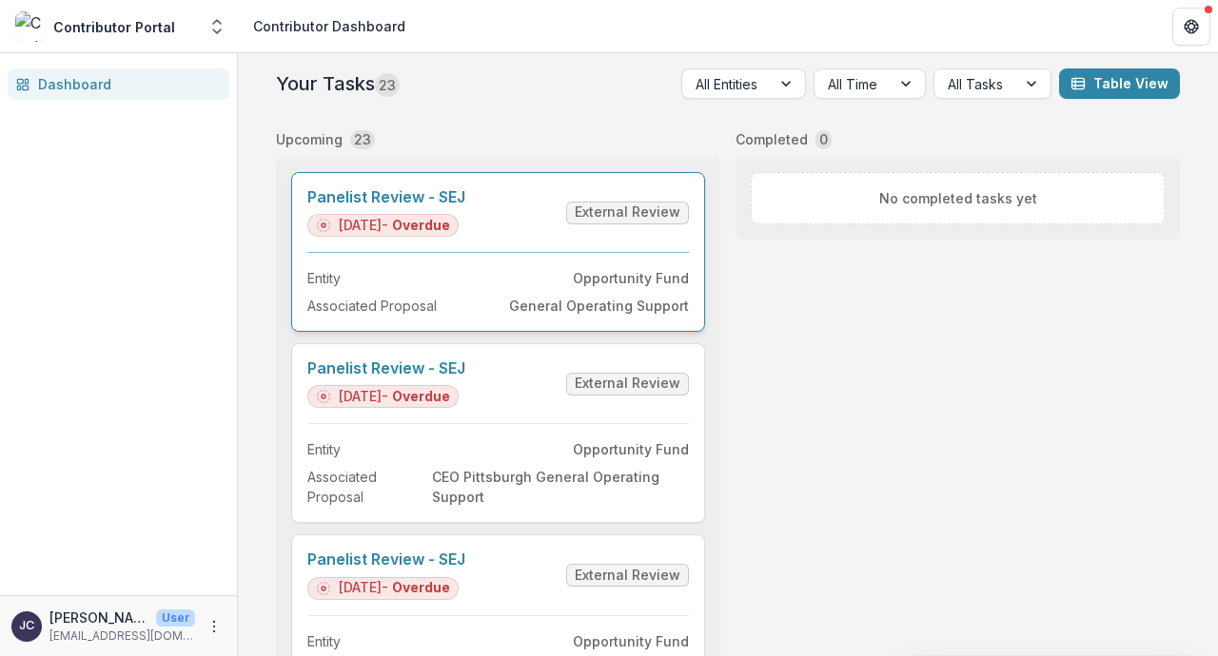
click at [465, 206] on link "Panelist Review - SEJ" at bounding box center [386, 197] width 158 height 18
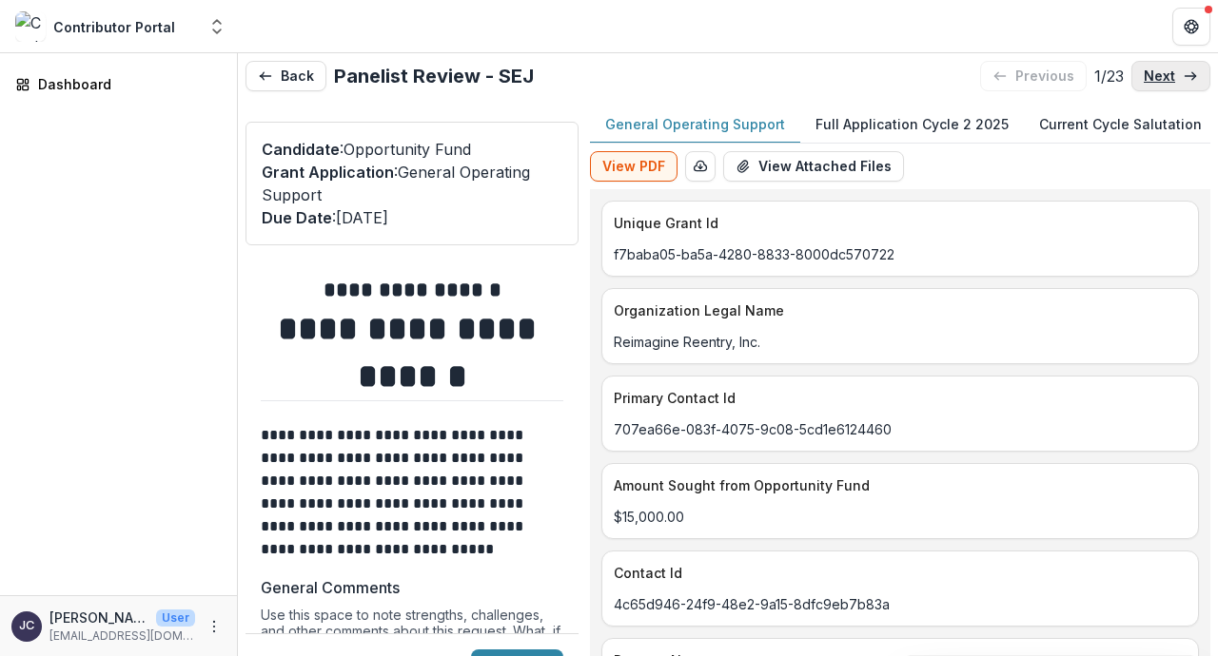
click at [1161, 79] on p "next" at bounding box center [1158, 76] width 31 height 16
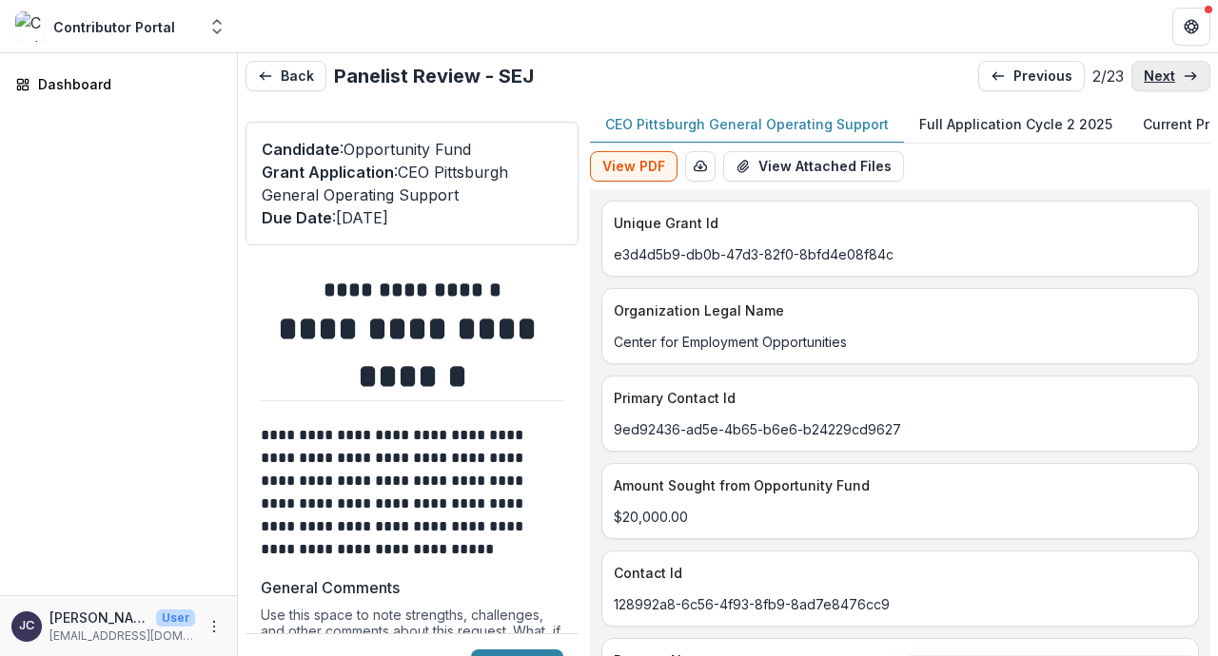
click at [1161, 79] on p "next" at bounding box center [1158, 76] width 31 height 16
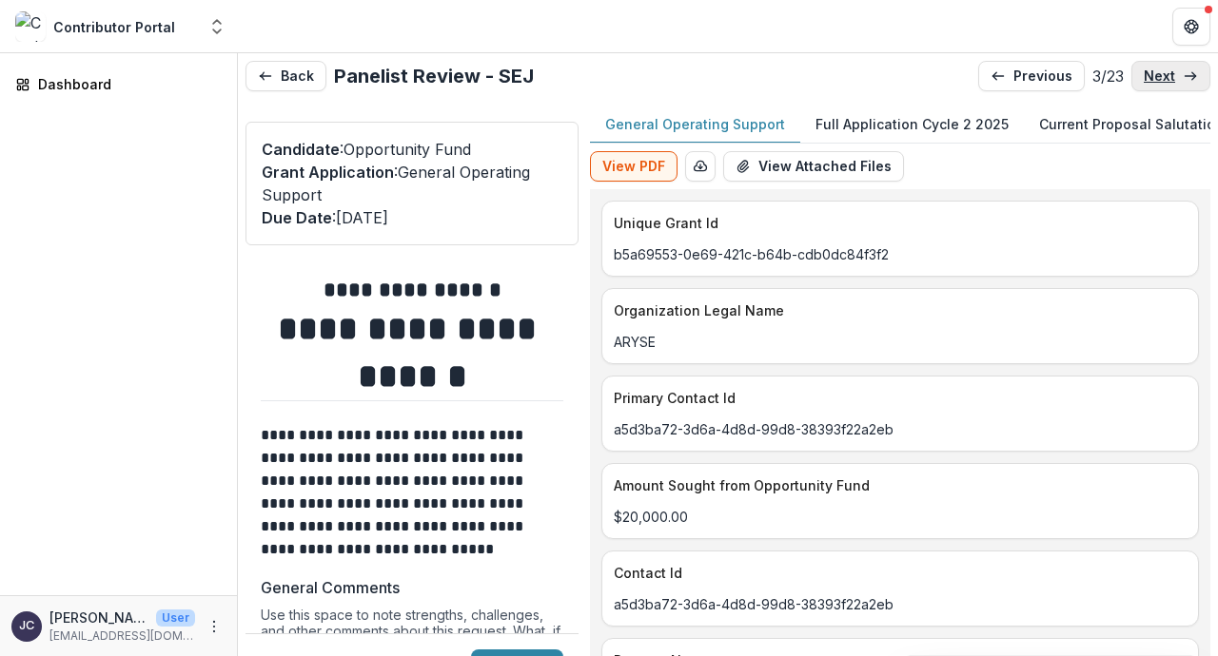
click at [1161, 79] on p "next" at bounding box center [1158, 76] width 31 height 16
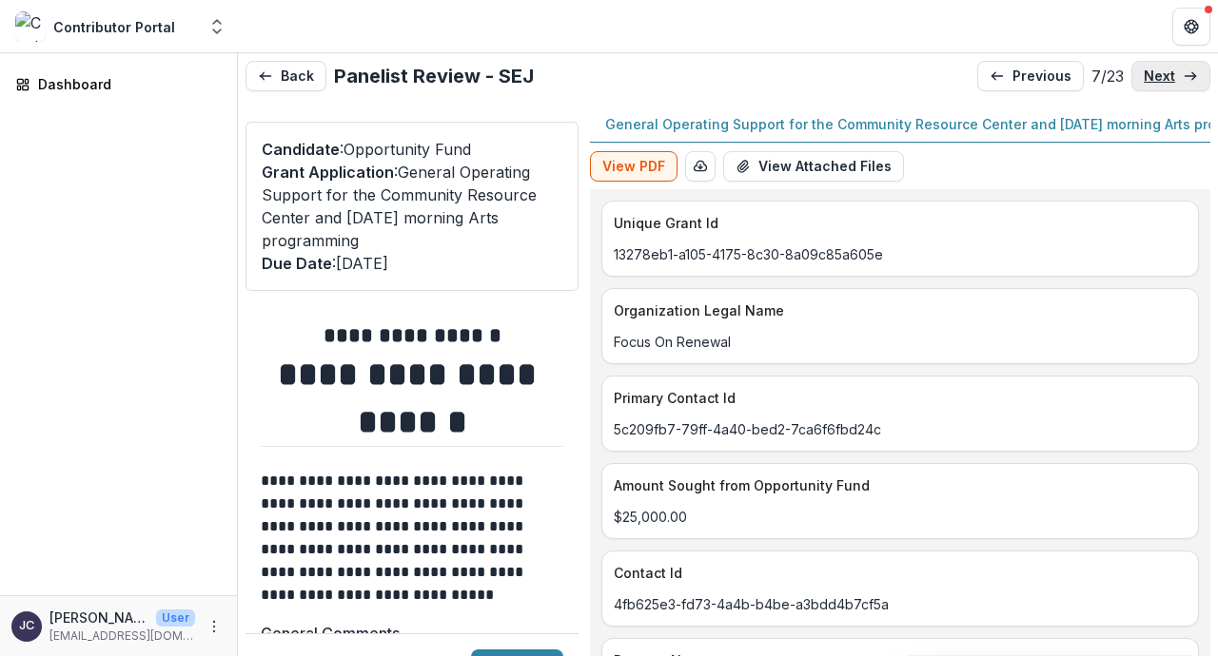
click at [1161, 79] on p "next" at bounding box center [1158, 76] width 31 height 16
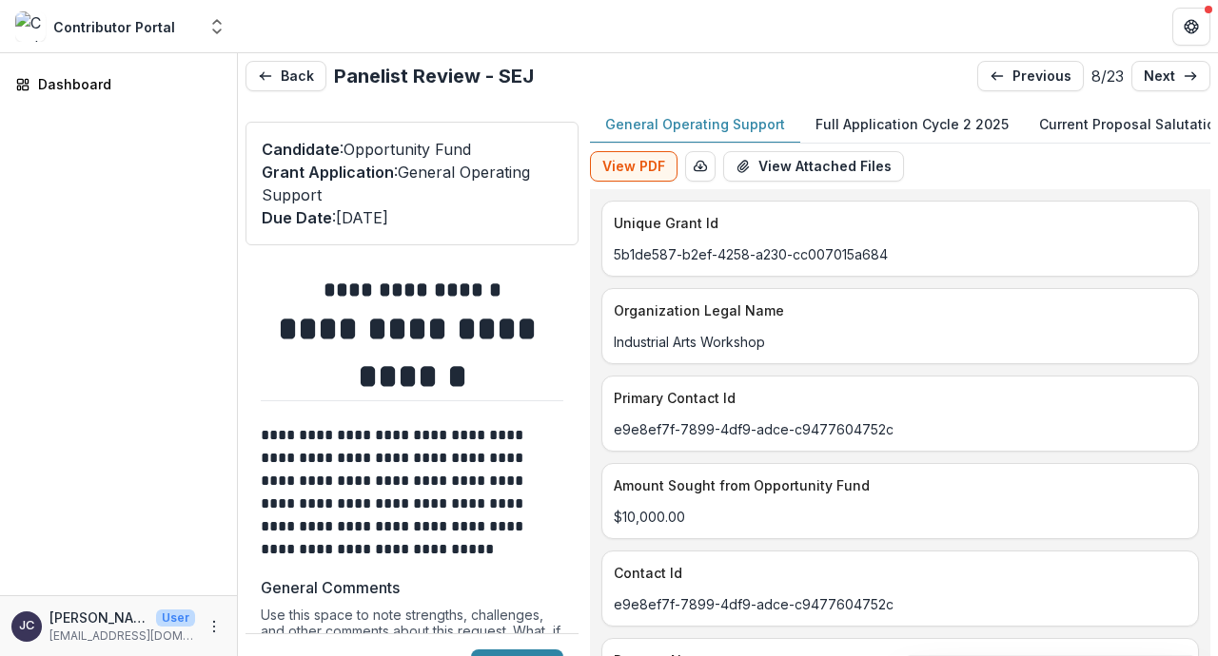
click at [926, 120] on p "Full Application Cycle 2 2025" at bounding box center [911, 124] width 193 height 20
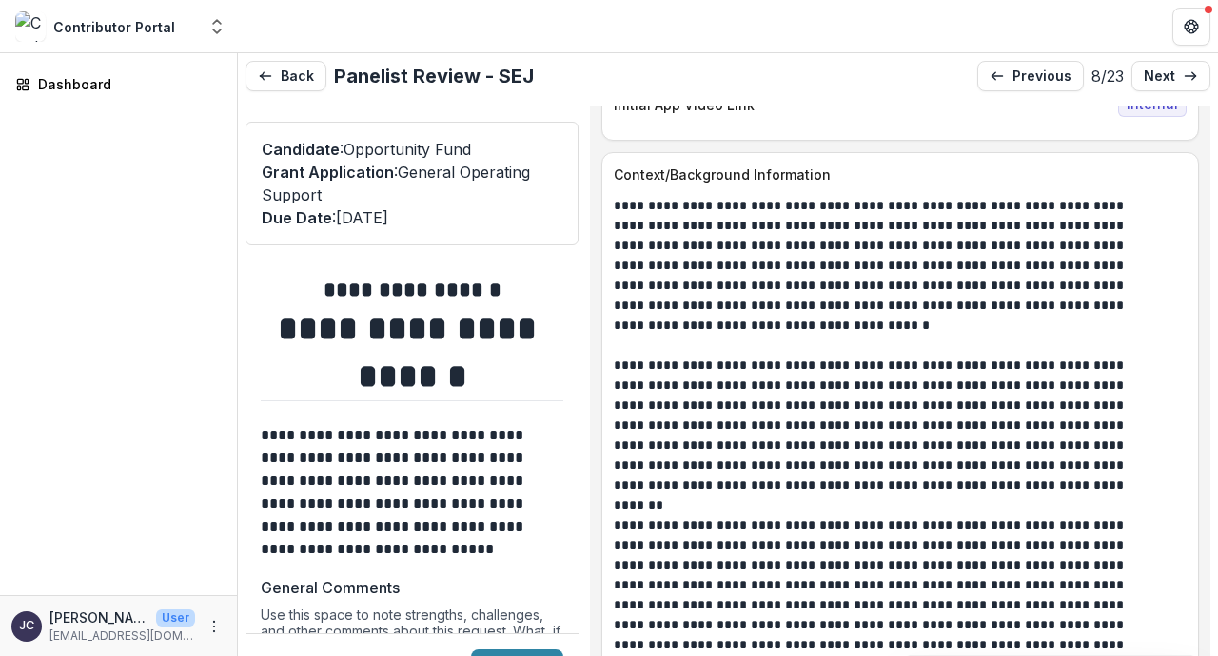
scroll to position [1535, 0]
click at [1149, 116] on span "Internal" at bounding box center [1152, 104] width 68 height 23
click at [706, 114] on p "Initial App Video Link" at bounding box center [862, 104] width 497 height 20
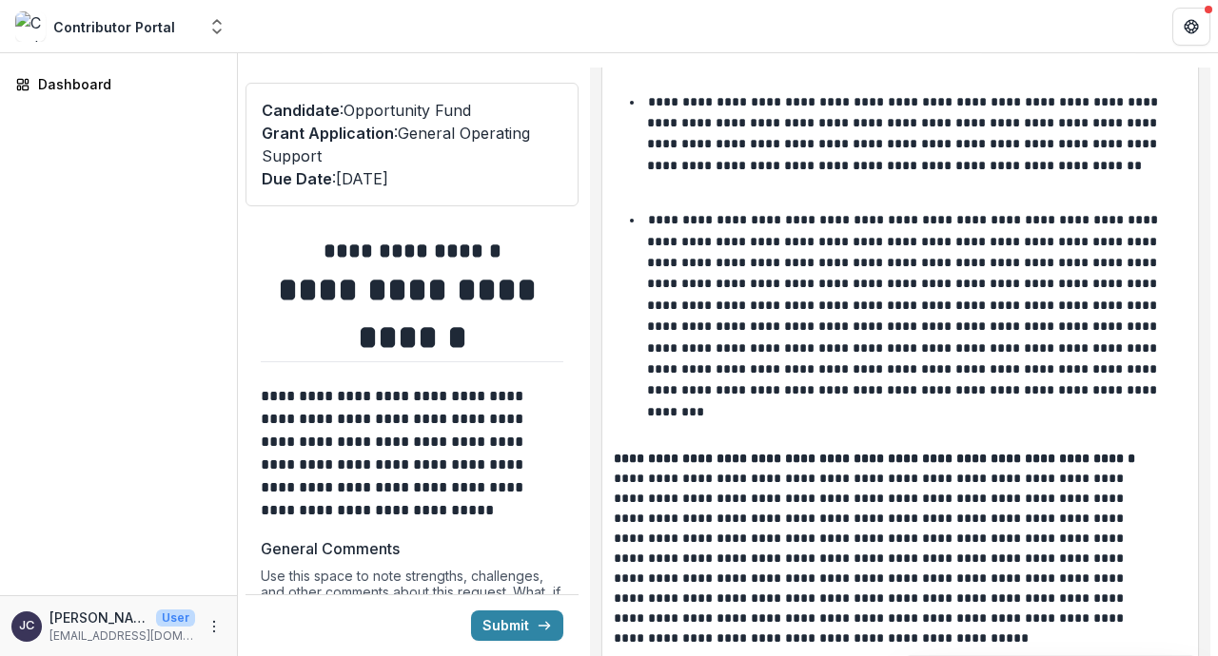
scroll to position [4219, 0]
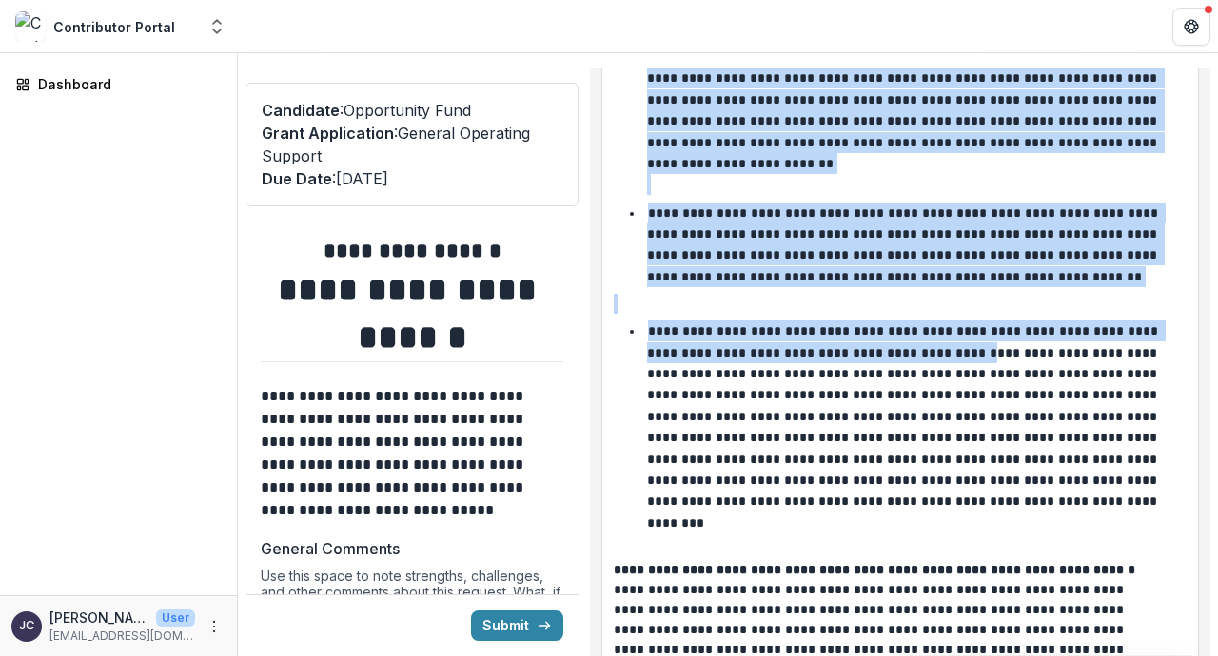
drag, startPoint x: 634, startPoint y: 178, endPoint x: 945, endPoint y: 329, distance: 345.0
click at [945, 329] on p "**********" at bounding box center [904, 426] width 515 height 205
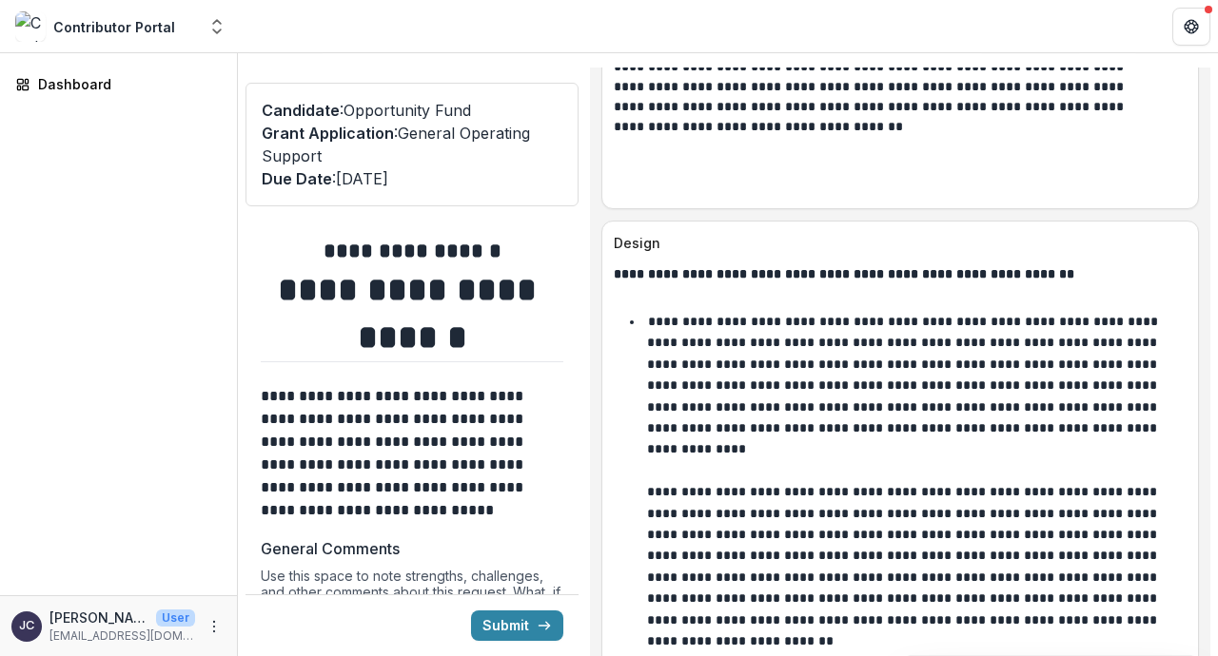
scroll to position [3748, 0]
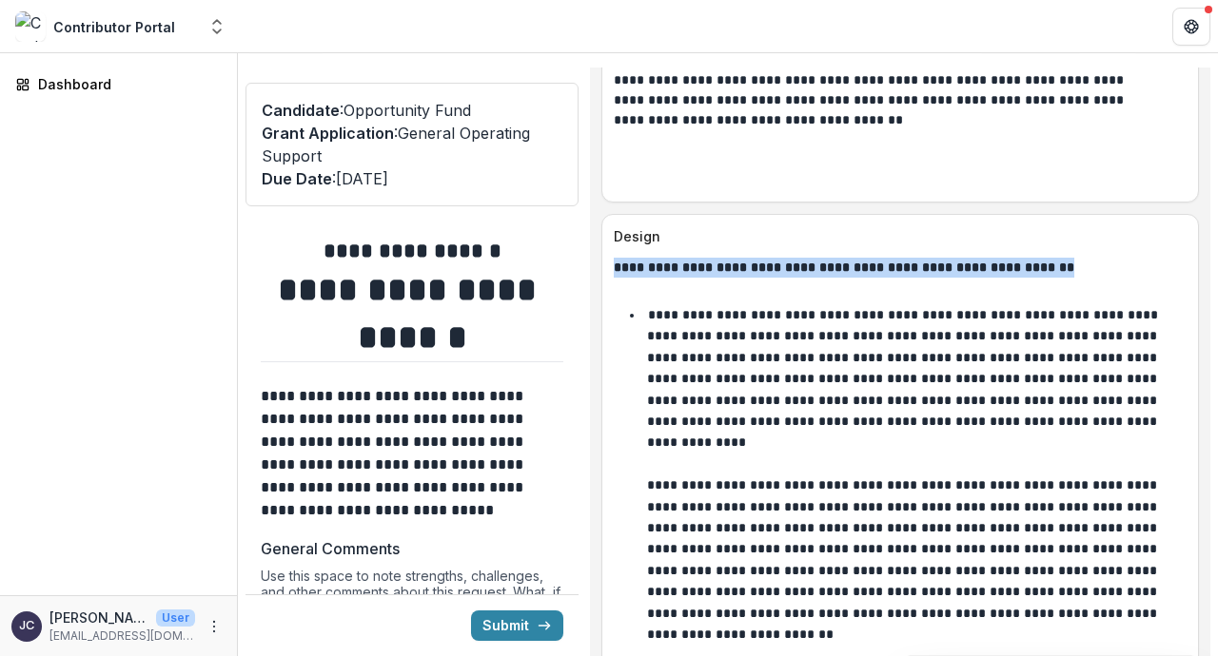
drag, startPoint x: 629, startPoint y: 286, endPoint x: 1103, endPoint y: 283, distance: 474.7
click at [1103, 278] on p "**********" at bounding box center [900, 268] width 573 height 20
copy strong "**********"
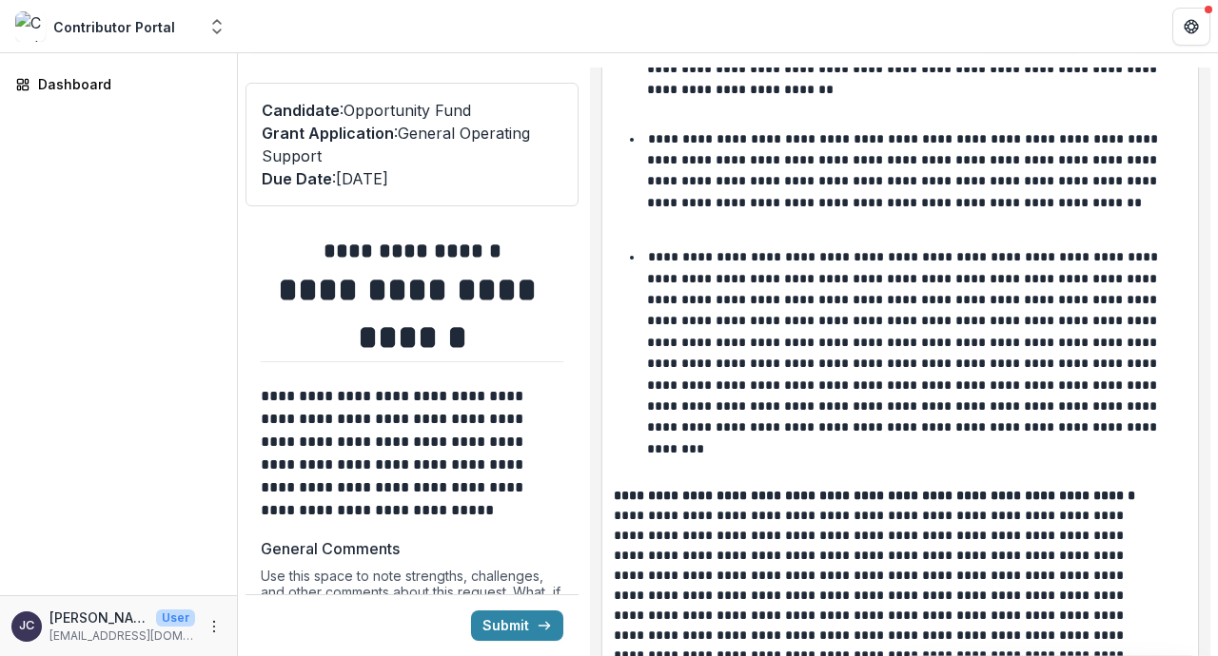
scroll to position [4318, 0]
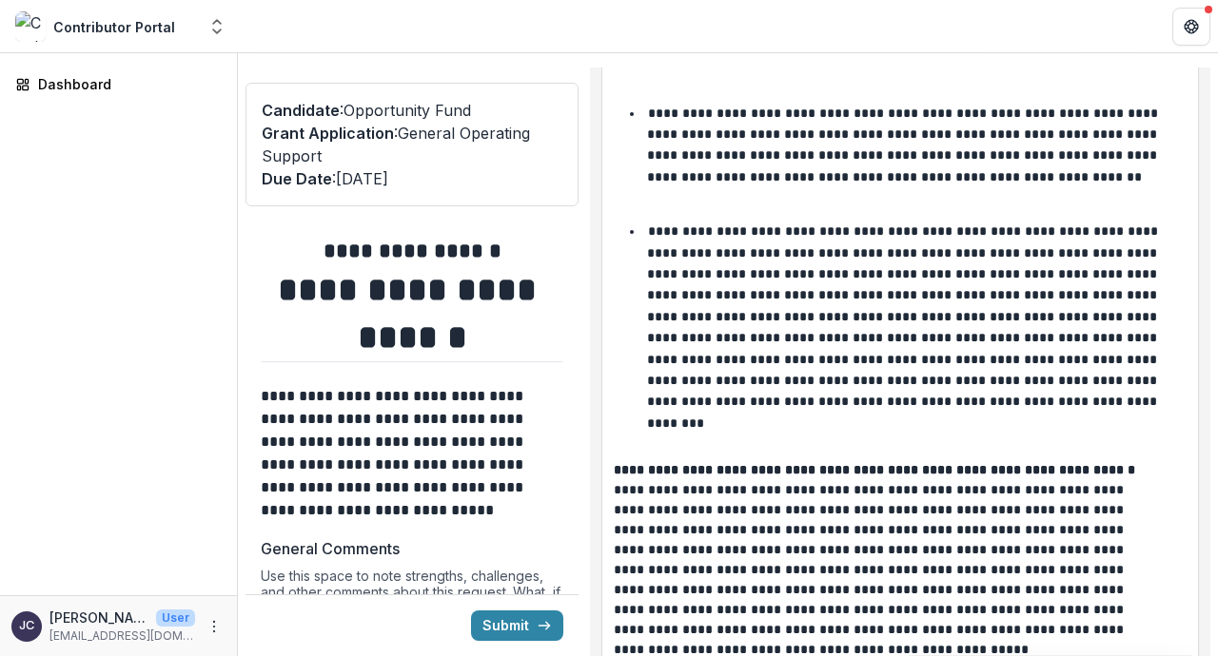
click at [691, 463] on strong "**********" at bounding box center [874, 469] width 521 height 13
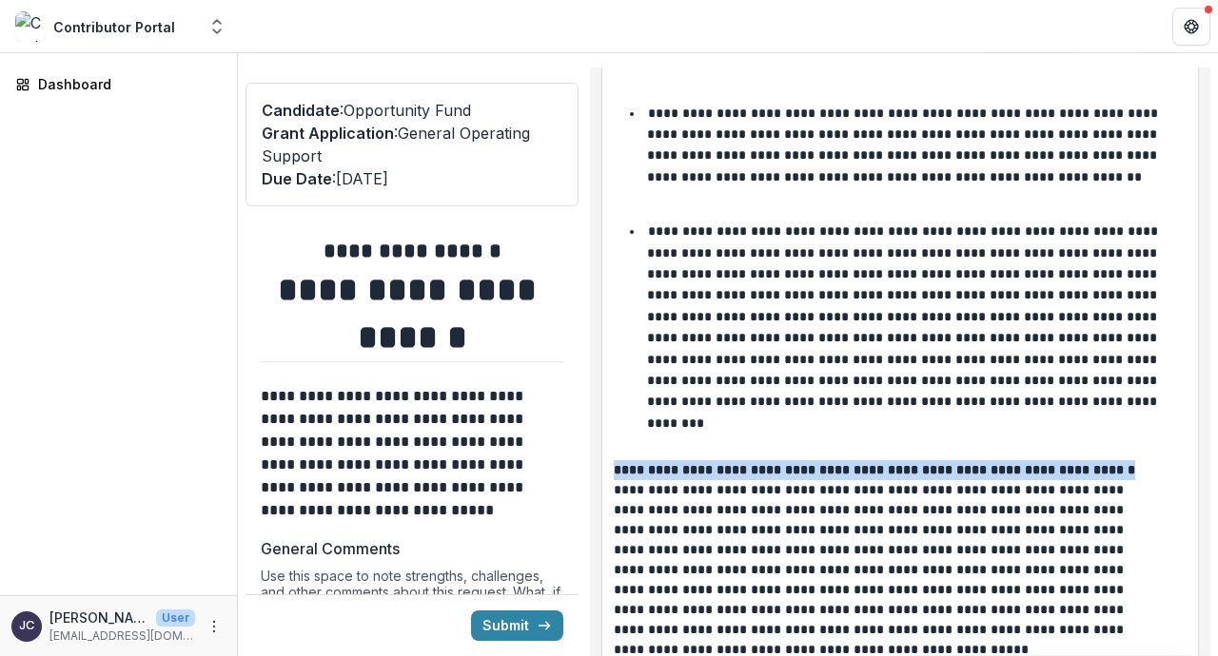
click at [691, 463] on strong "**********" at bounding box center [874, 469] width 521 height 13
copy strong "**********"
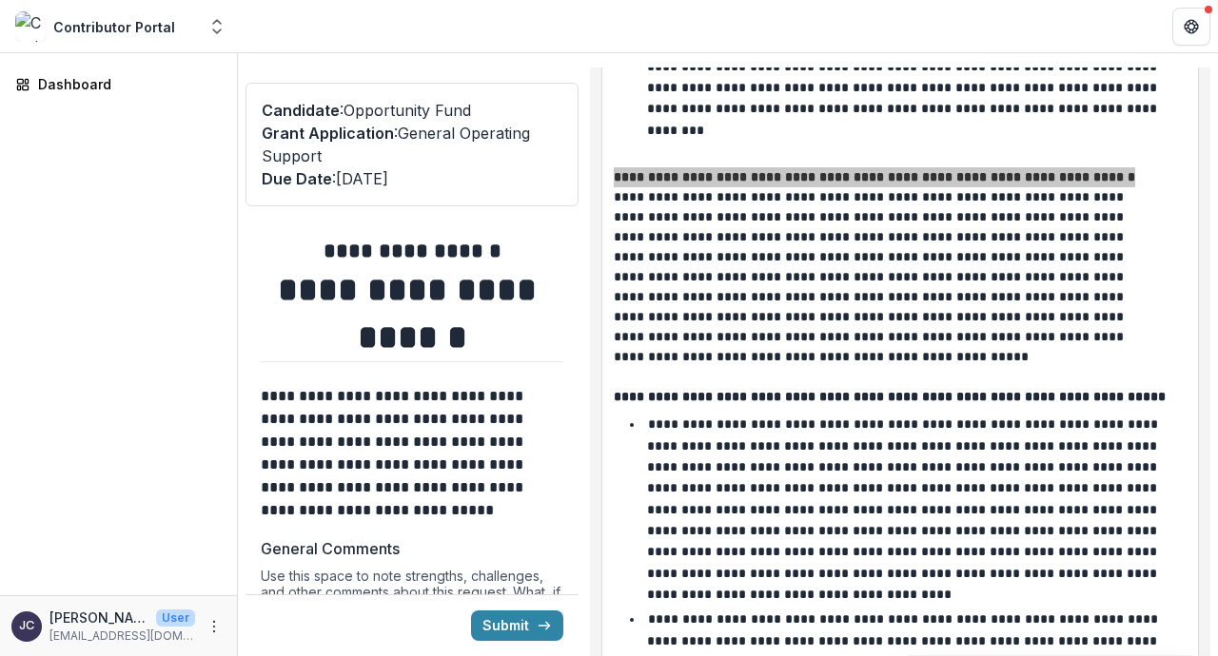
scroll to position [4613, 0]
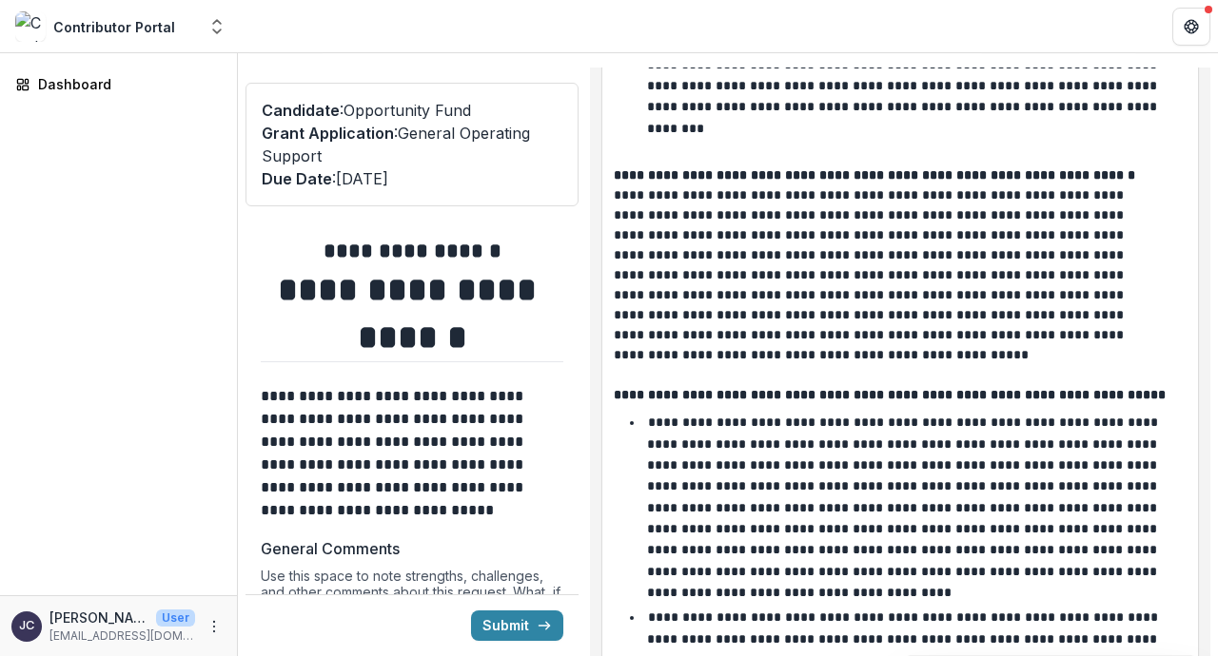
click at [781, 388] on strong "**********" at bounding box center [892, 394] width 556 height 13
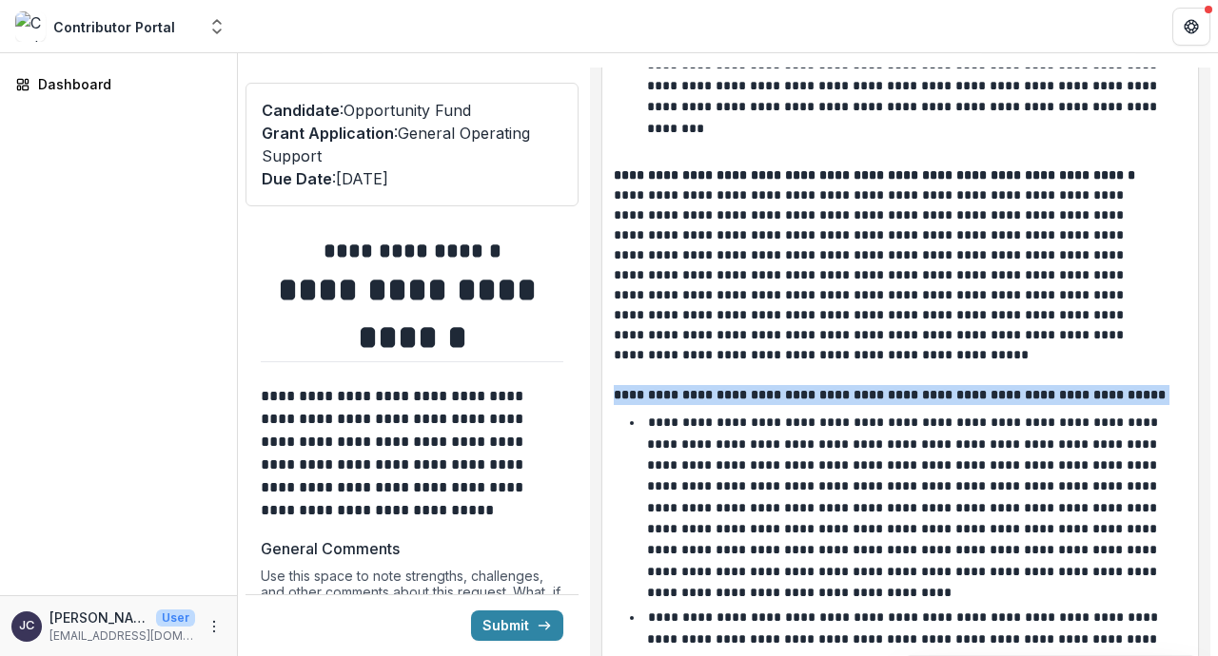
click at [781, 388] on strong "**********" at bounding box center [892, 394] width 556 height 13
copy strong "*"
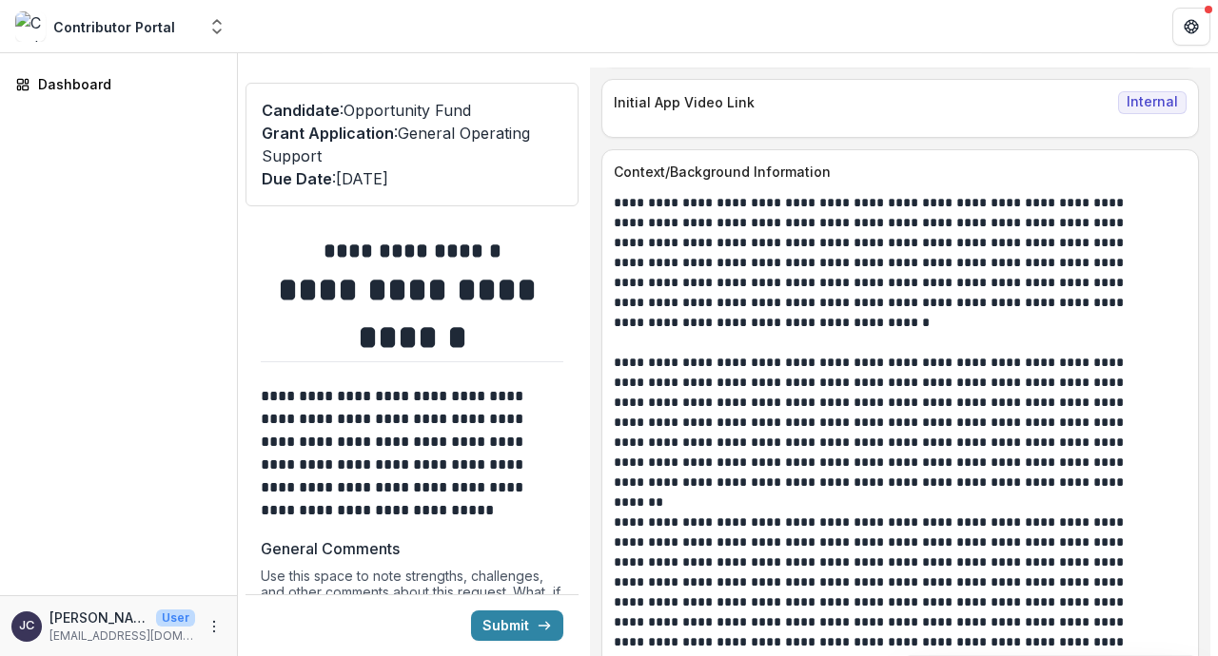
scroll to position [1500, 0]
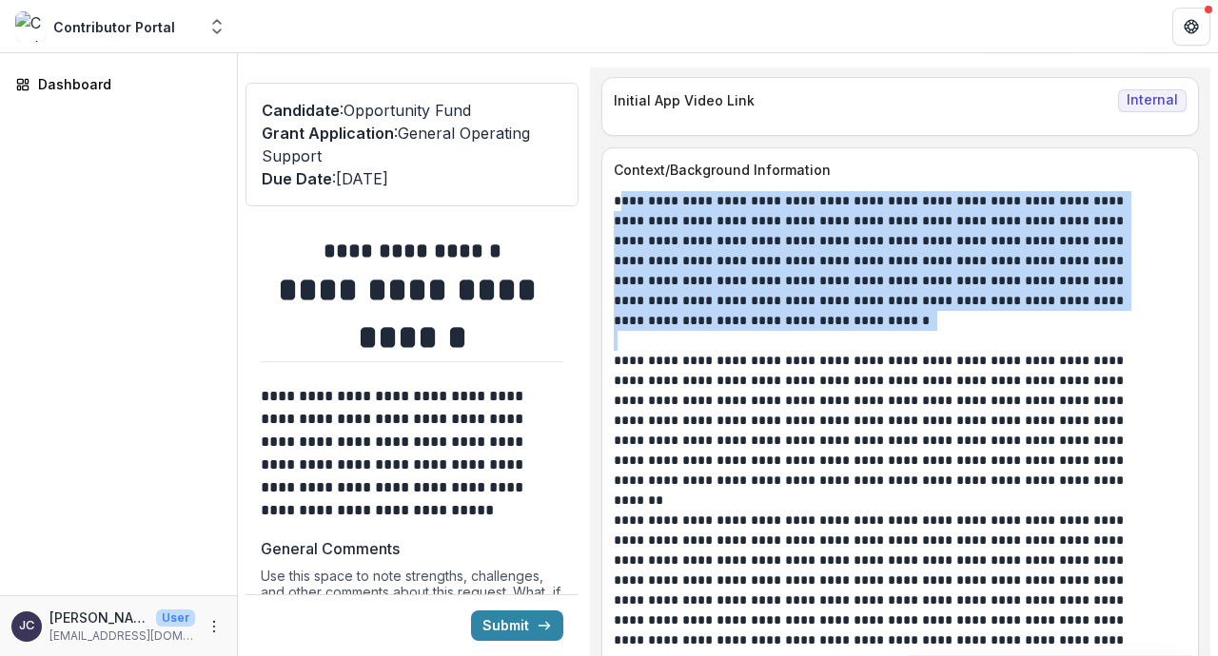
drag, startPoint x: 633, startPoint y: 222, endPoint x: 746, endPoint y: 361, distance: 179.9
click at [746, 361] on div "**********" at bounding box center [900, 430] width 573 height 479
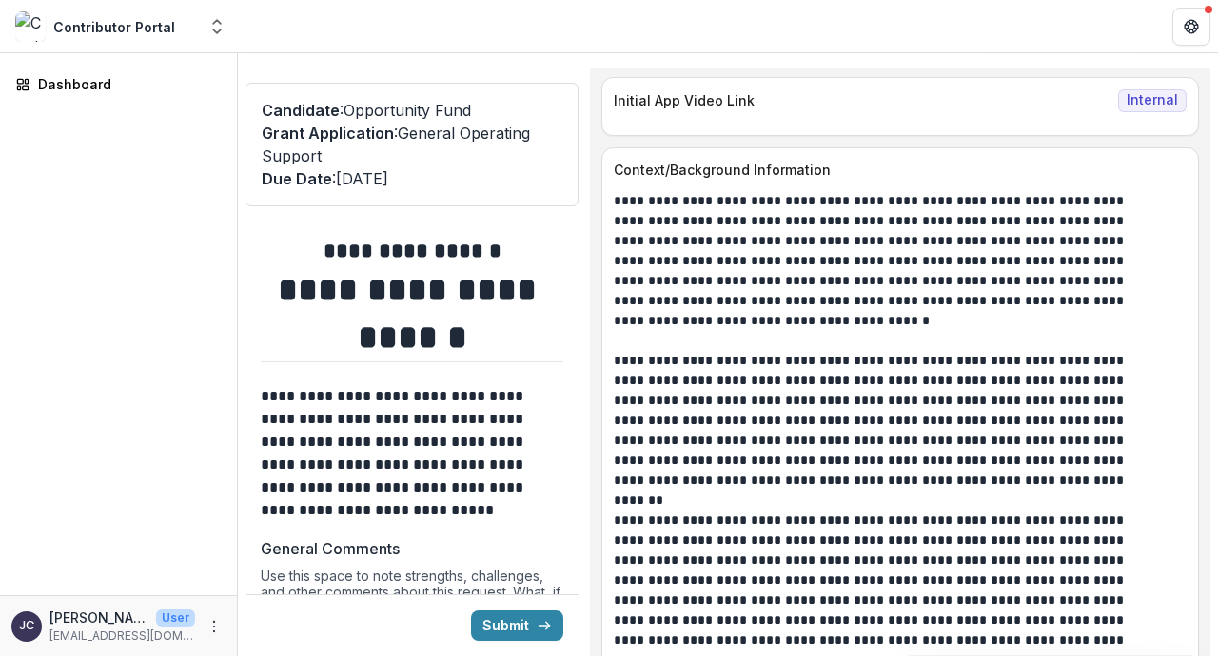
click at [746, 351] on p at bounding box center [900, 341] width 573 height 20
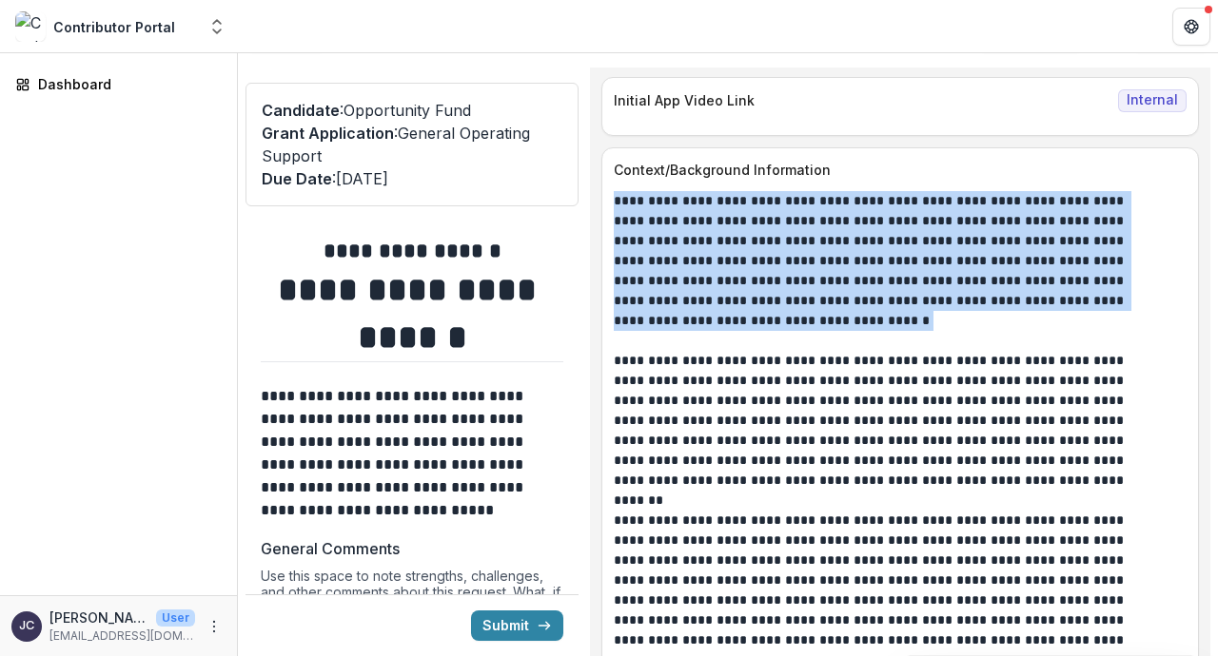
drag, startPoint x: 630, startPoint y: 223, endPoint x: 767, endPoint y: 347, distance: 185.2
click at [767, 331] on p "**********" at bounding box center [885, 261] width 542 height 140
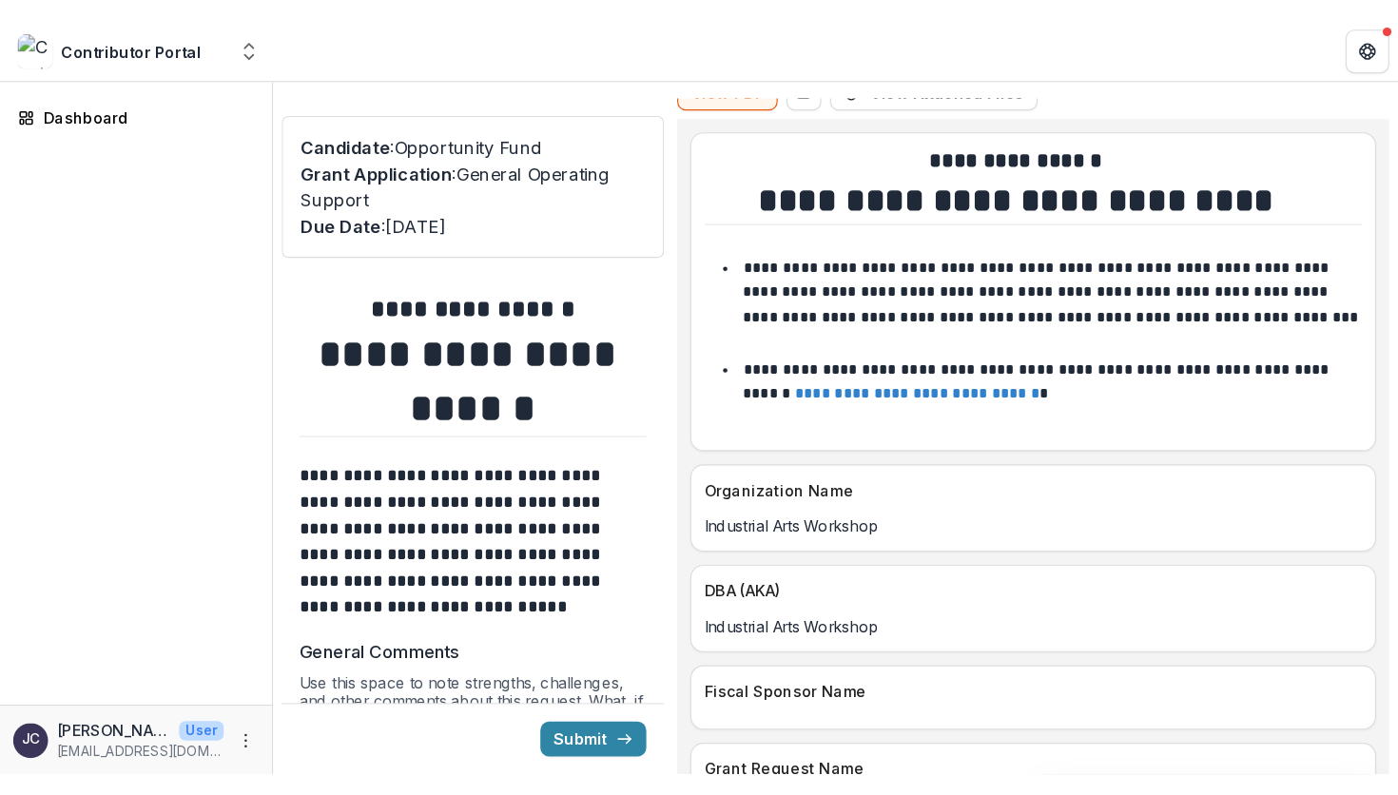
scroll to position [0, 0]
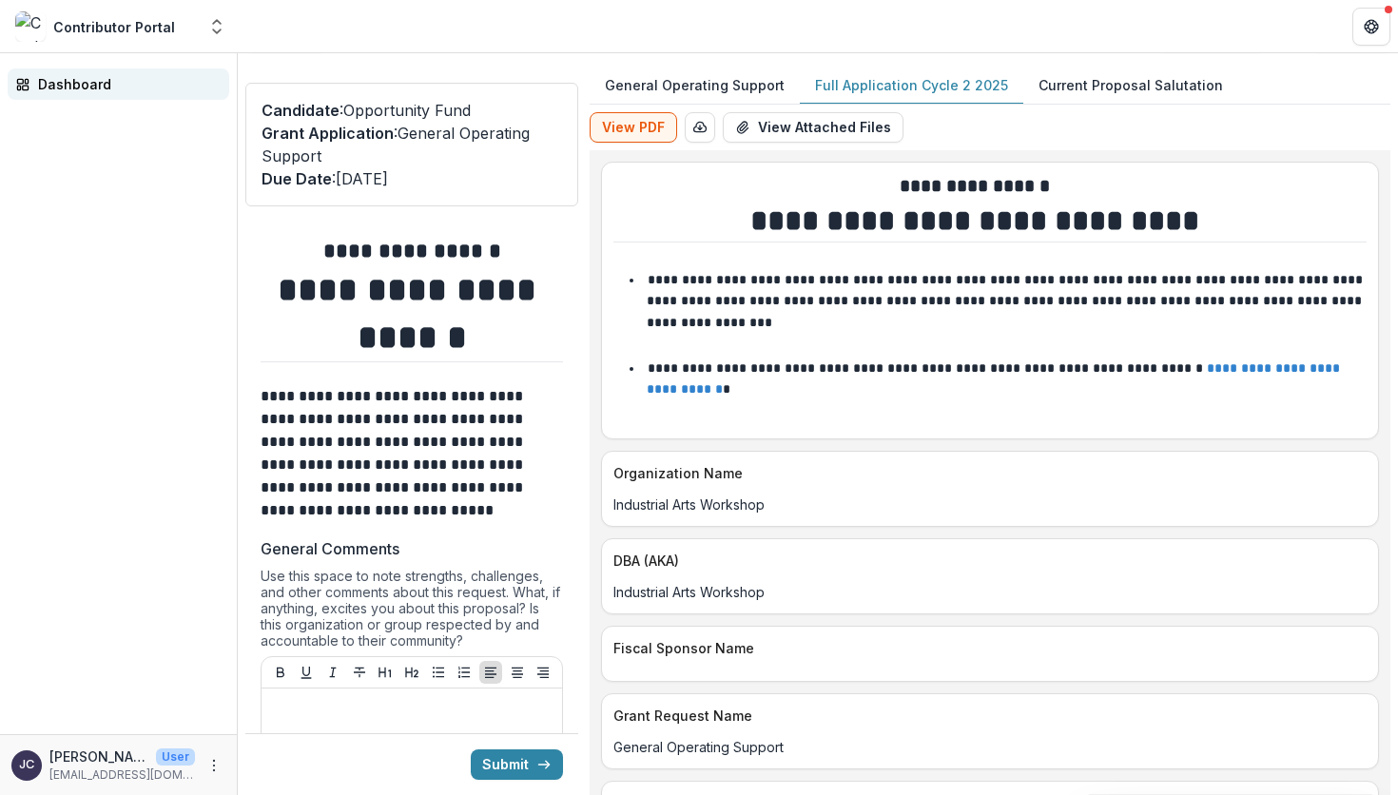
click at [104, 77] on div "Dashboard" at bounding box center [126, 84] width 176 height 20
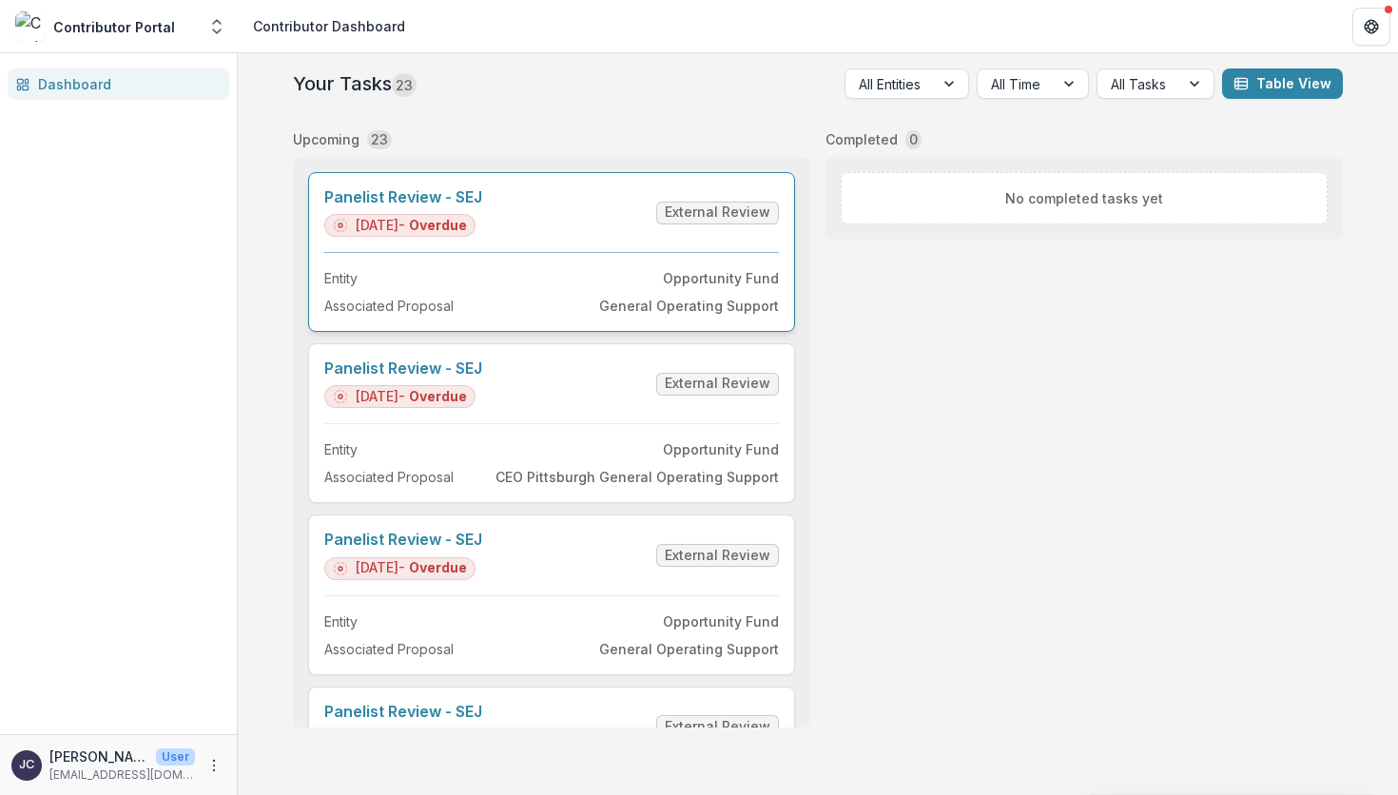
click at [482, 206] on link "Panelist Review - SEJ" at bounding box center [403, 197] width 158 height 18
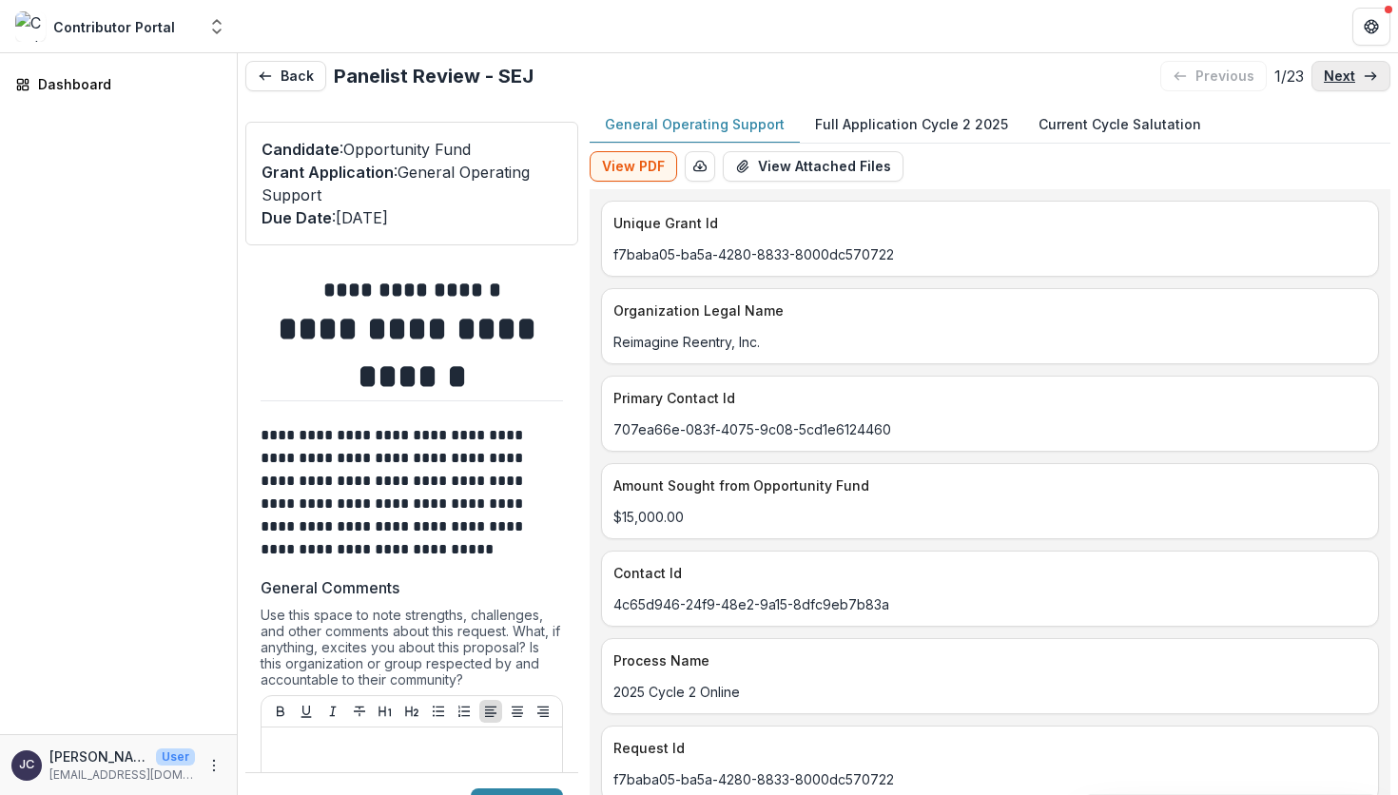
click at [1217, 73] on link "next" at bounding box center [1351, 76] width 79 height 30
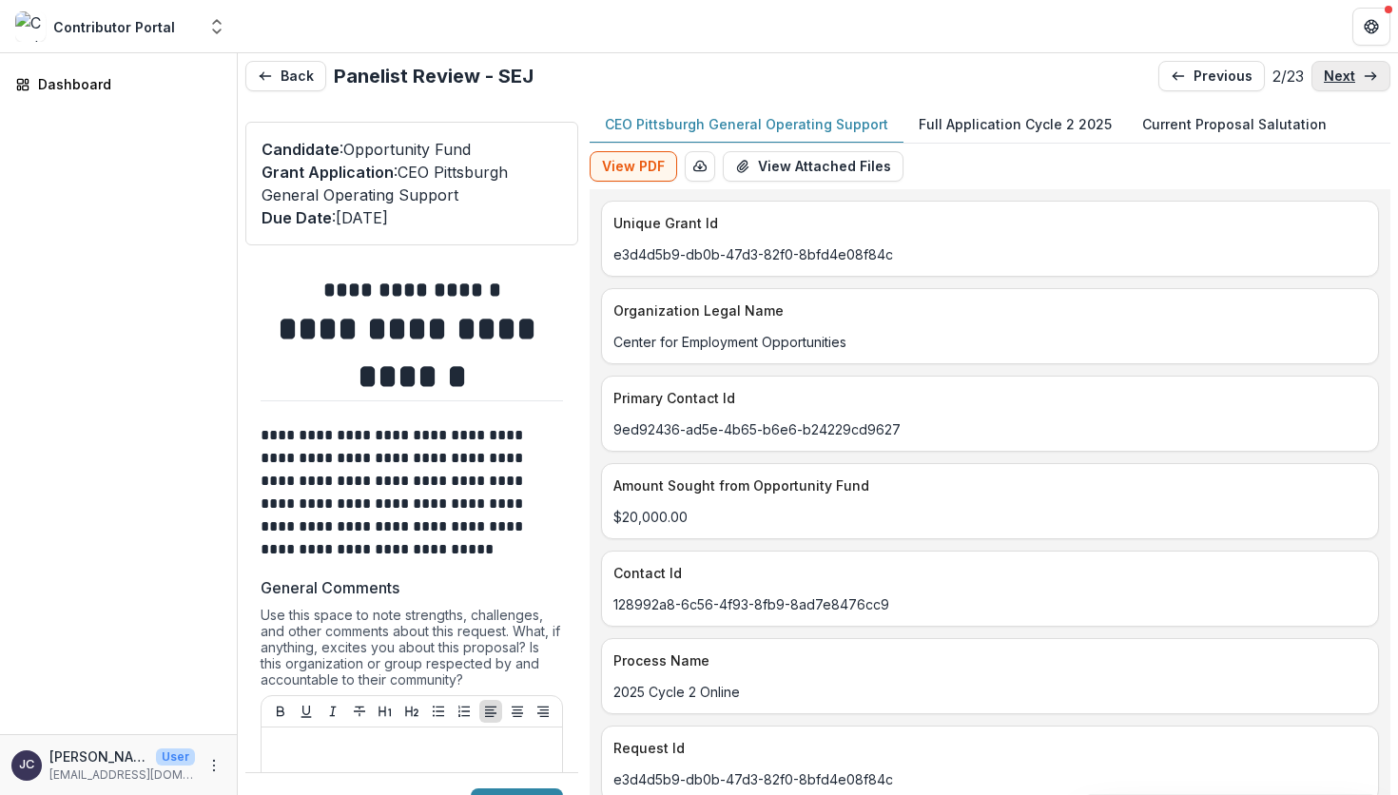
click at [1217, 73] on link "next" at bounding box center [1351, 76] width 79 height 30
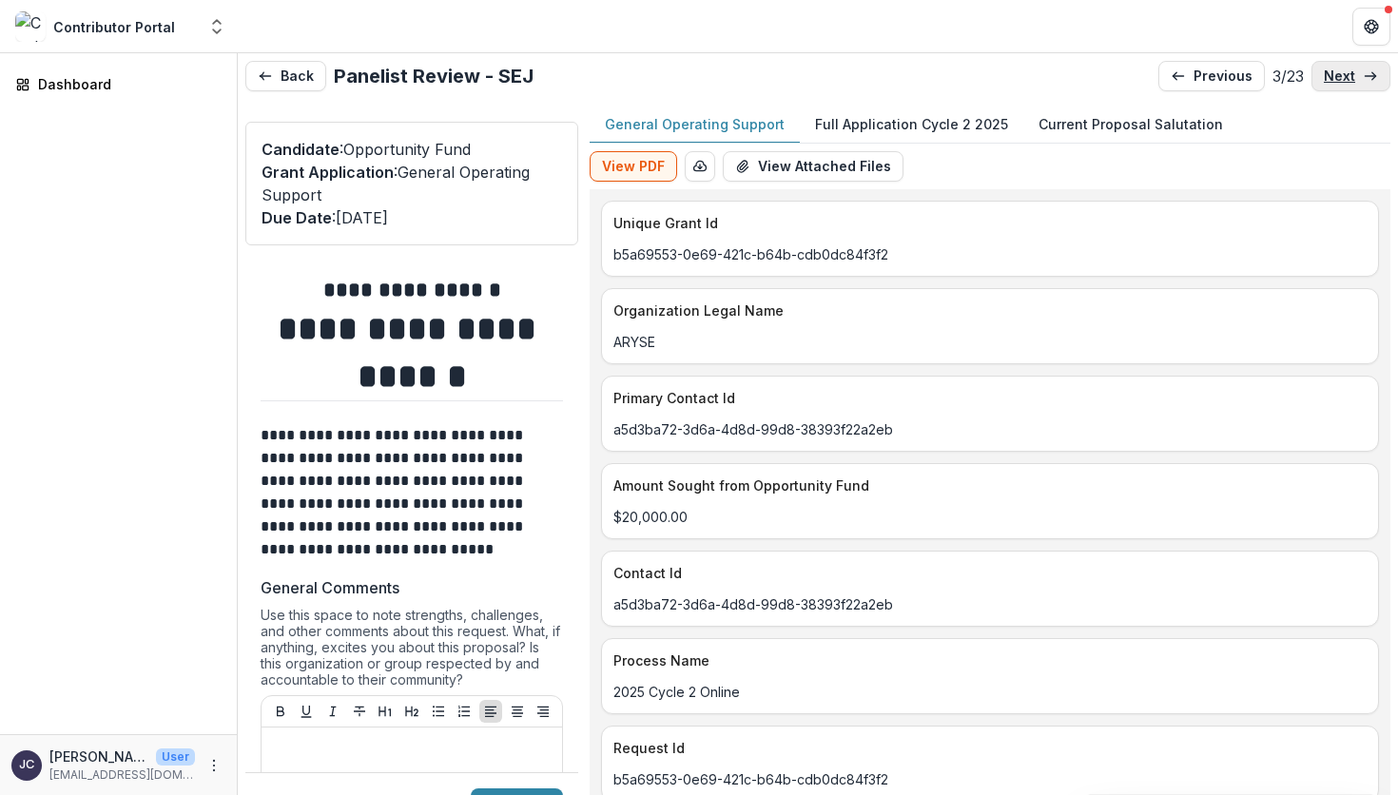
click at [1217, 73] on link "next" at bounding box center [1351, 76] width 79 height 30
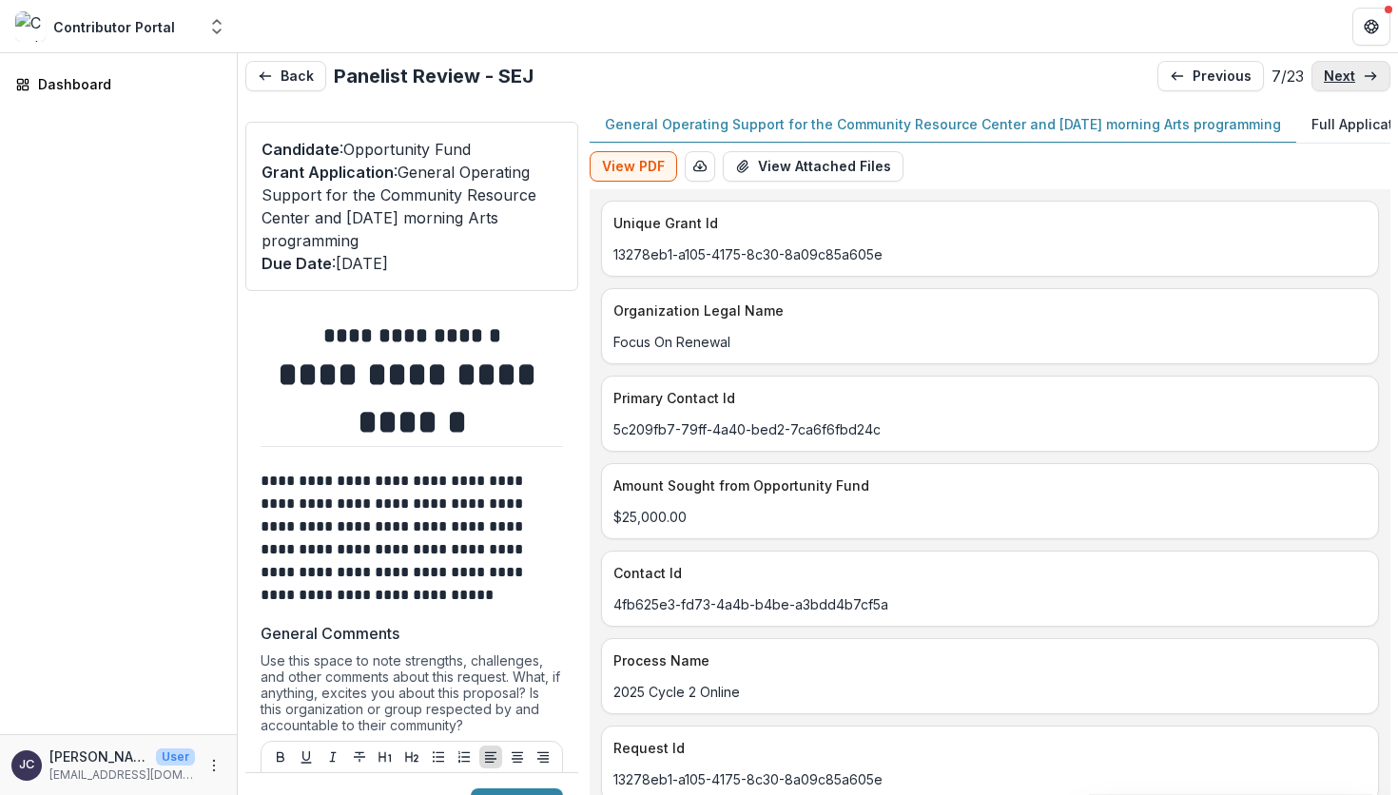
click at [1217, 73] on link "next" at bounding box center [1351, 76] width 79 height 30
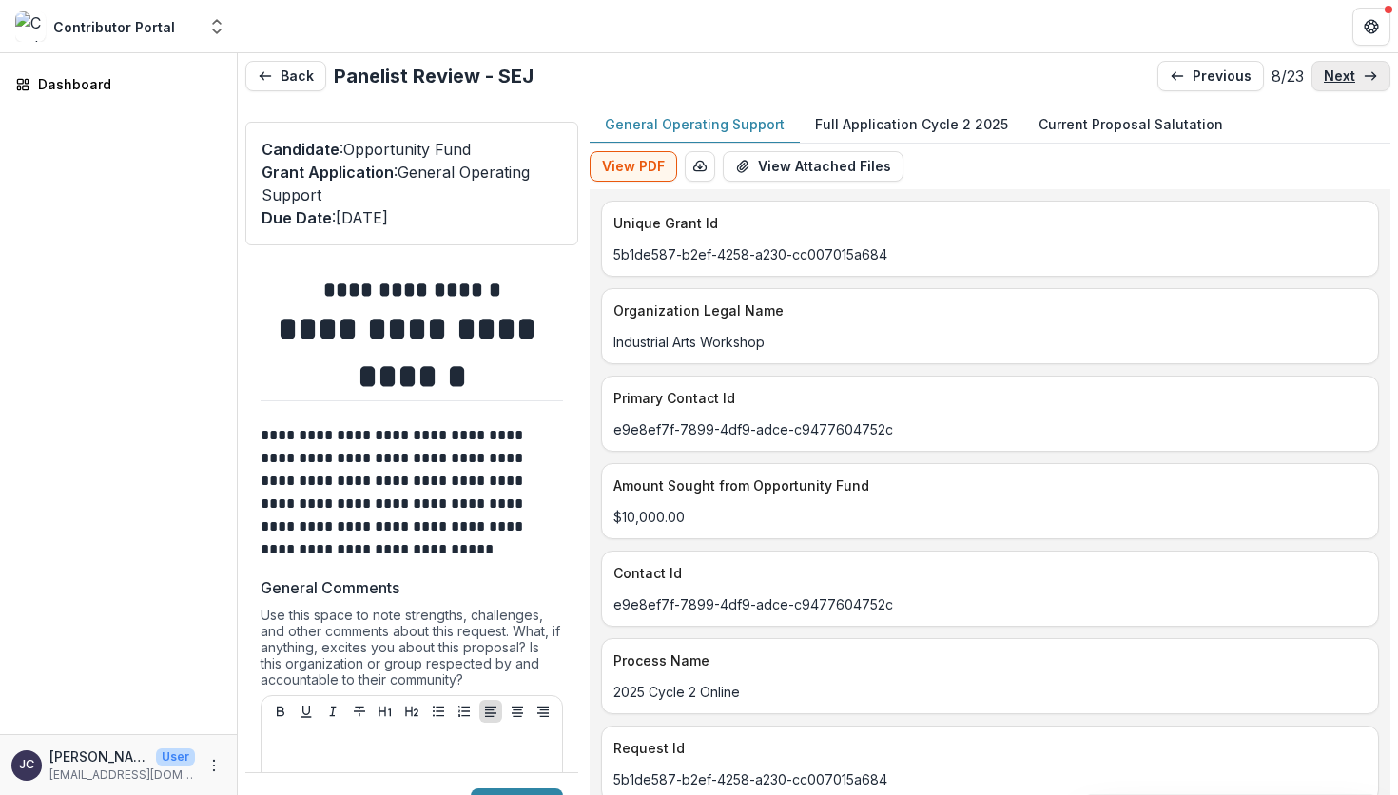
click at [1217, 73] on link "next" at bounding box center [1351, 76] width 79 height 30
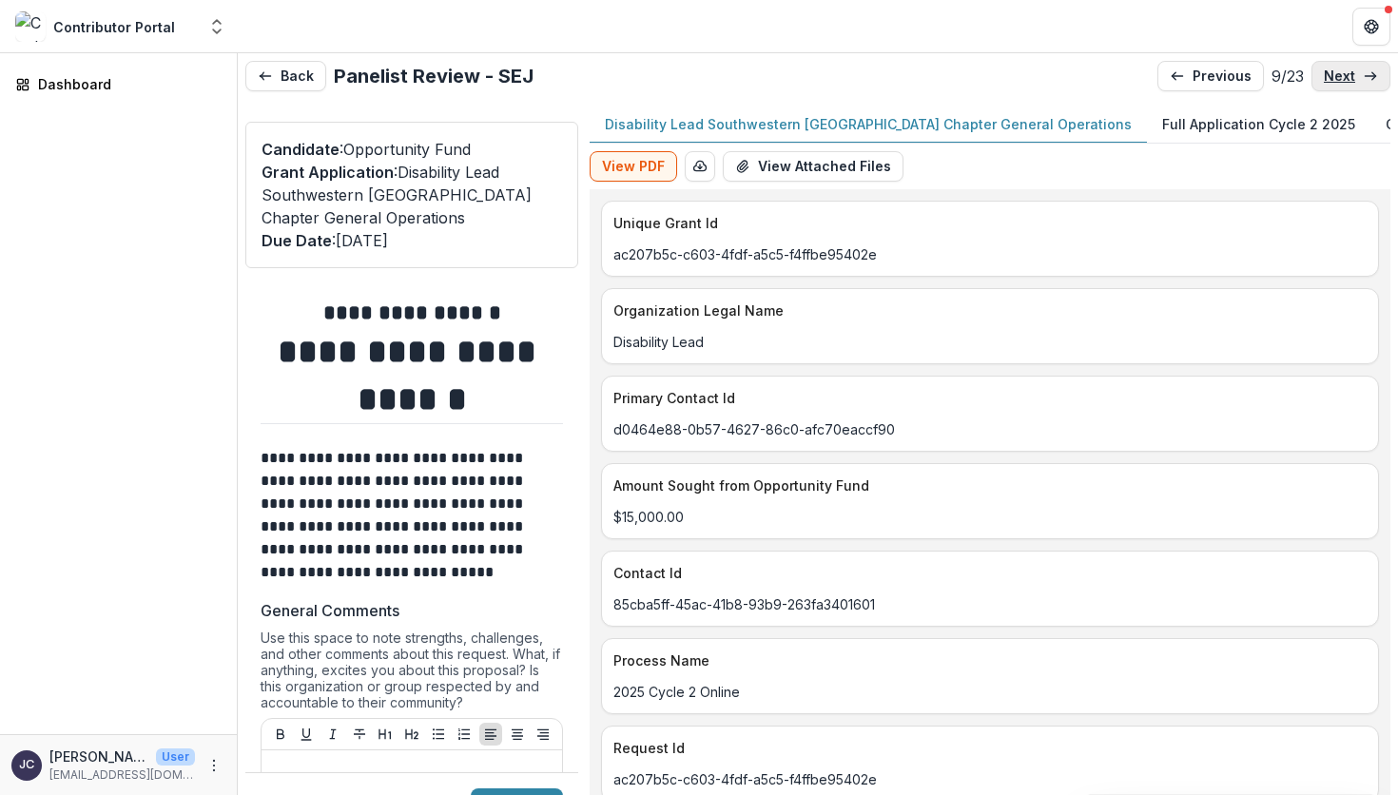
click at [1217, 73] on link "next" at bounding box center [1351, 76] width 79 height 30
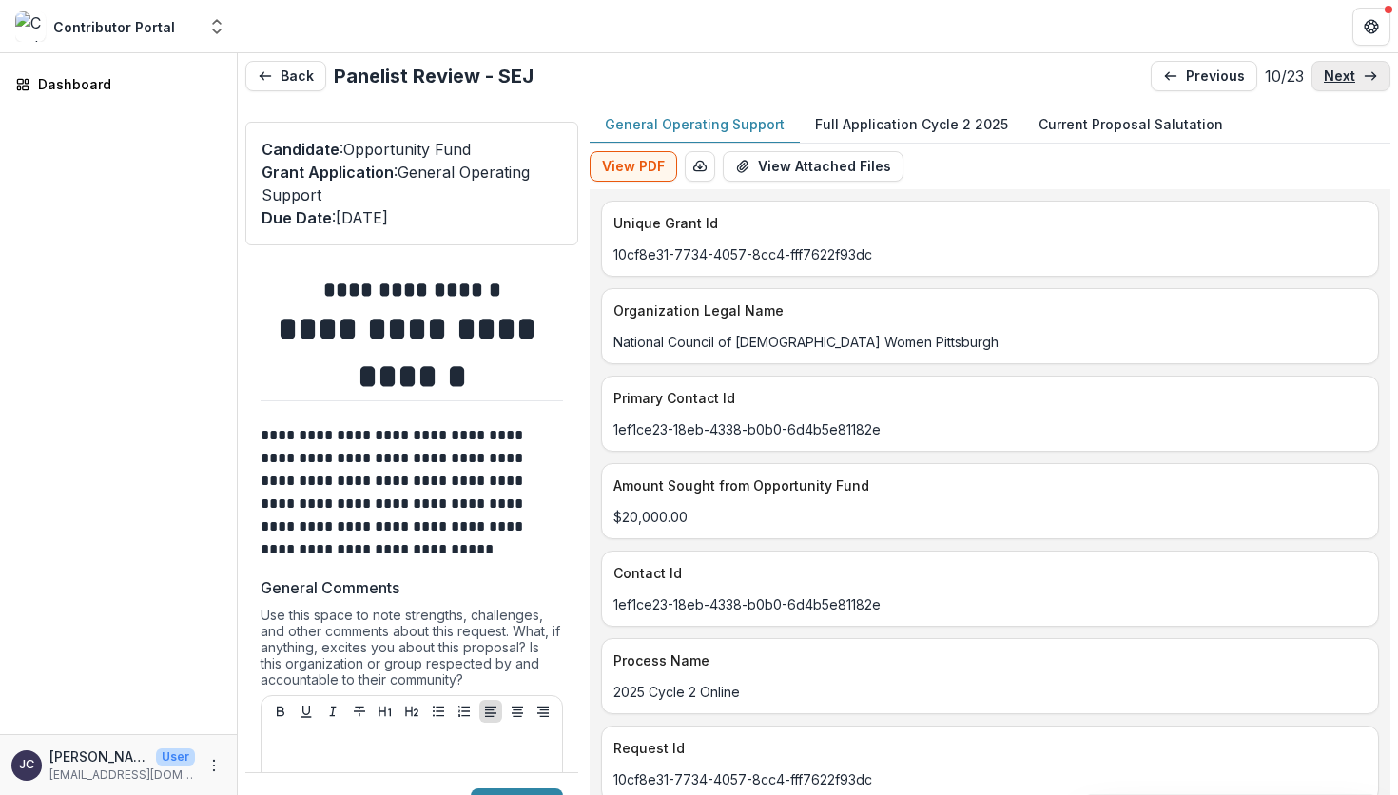
click at [1217, 73] on link "next" at bounding box center [1351, 76] width 79 height 30
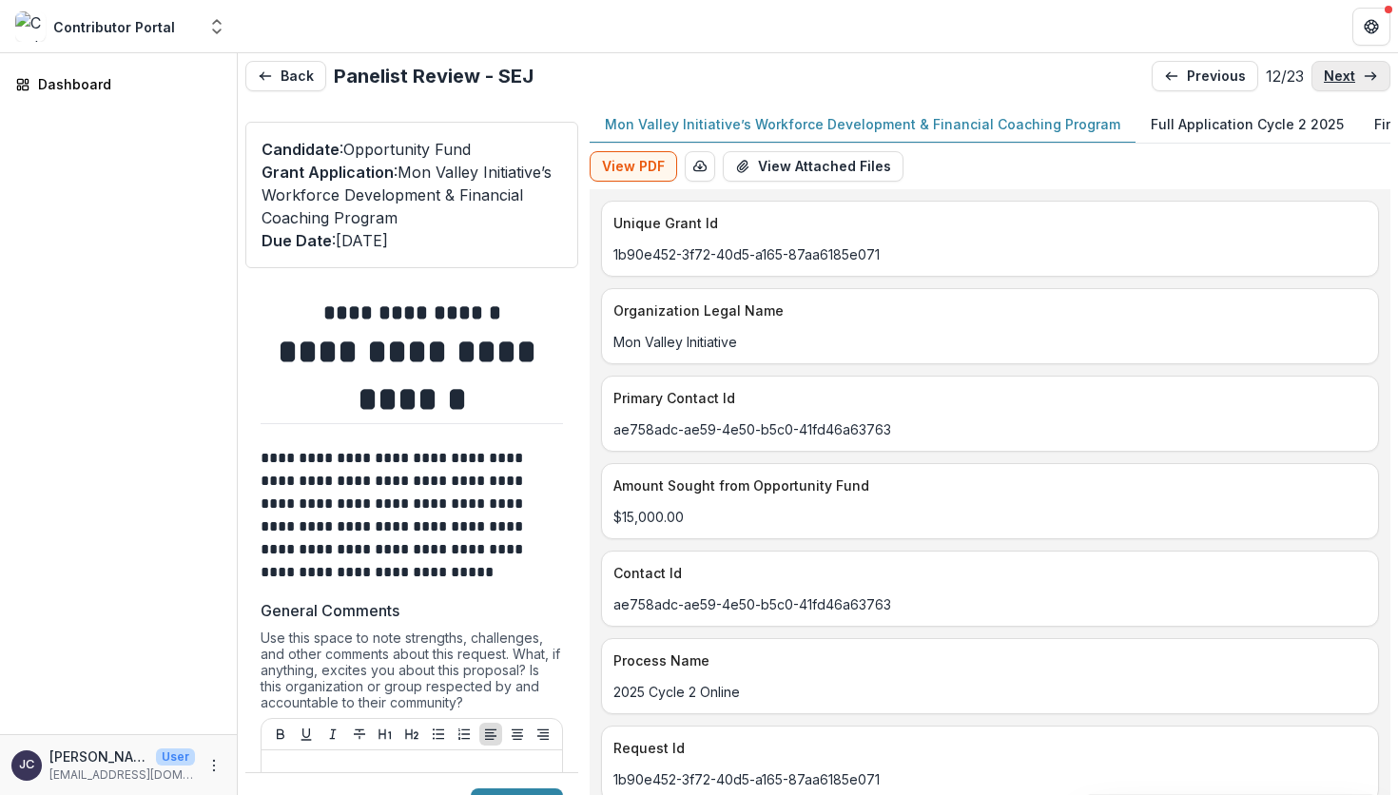
click at [1217, 73] on link "next" at bounding box center [1351, 76] width 79 height 30
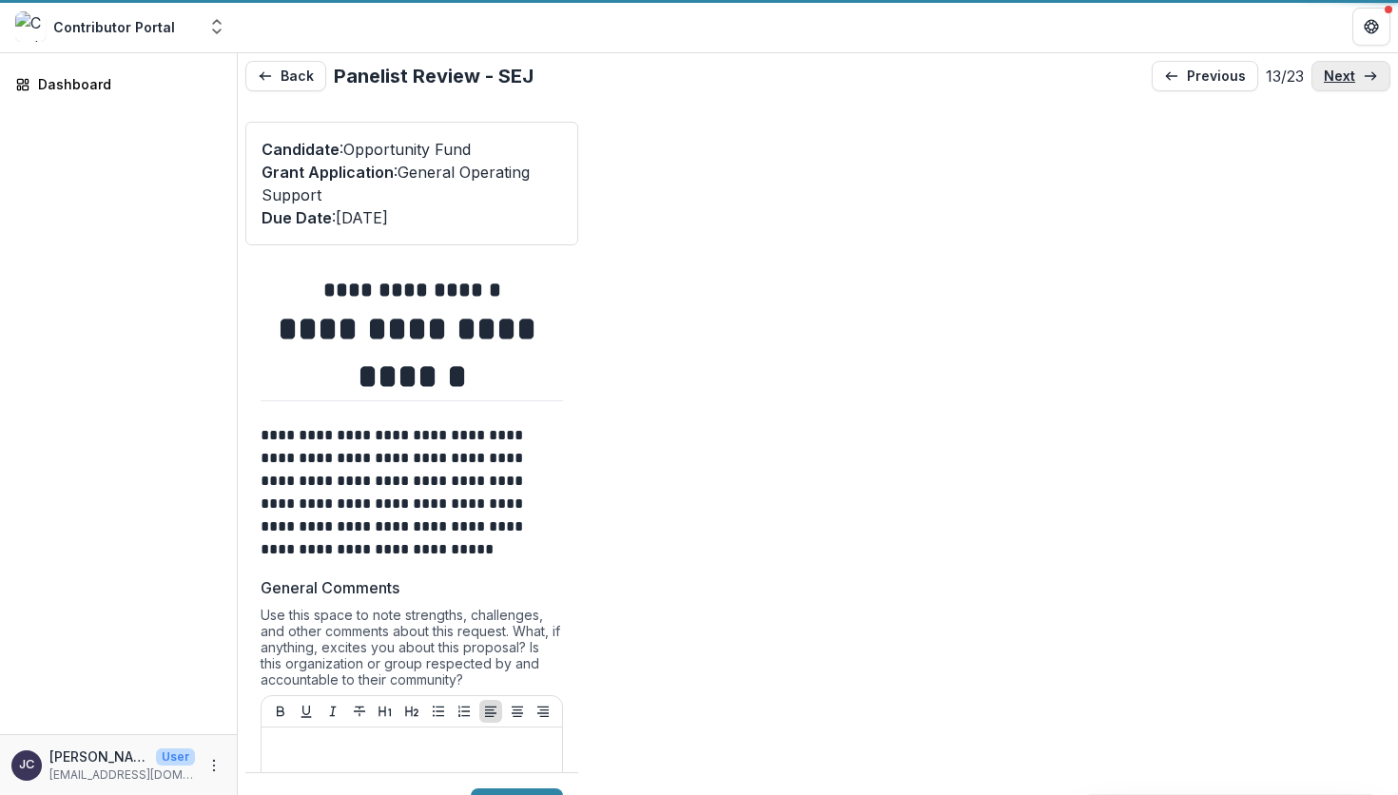
type input "*******"
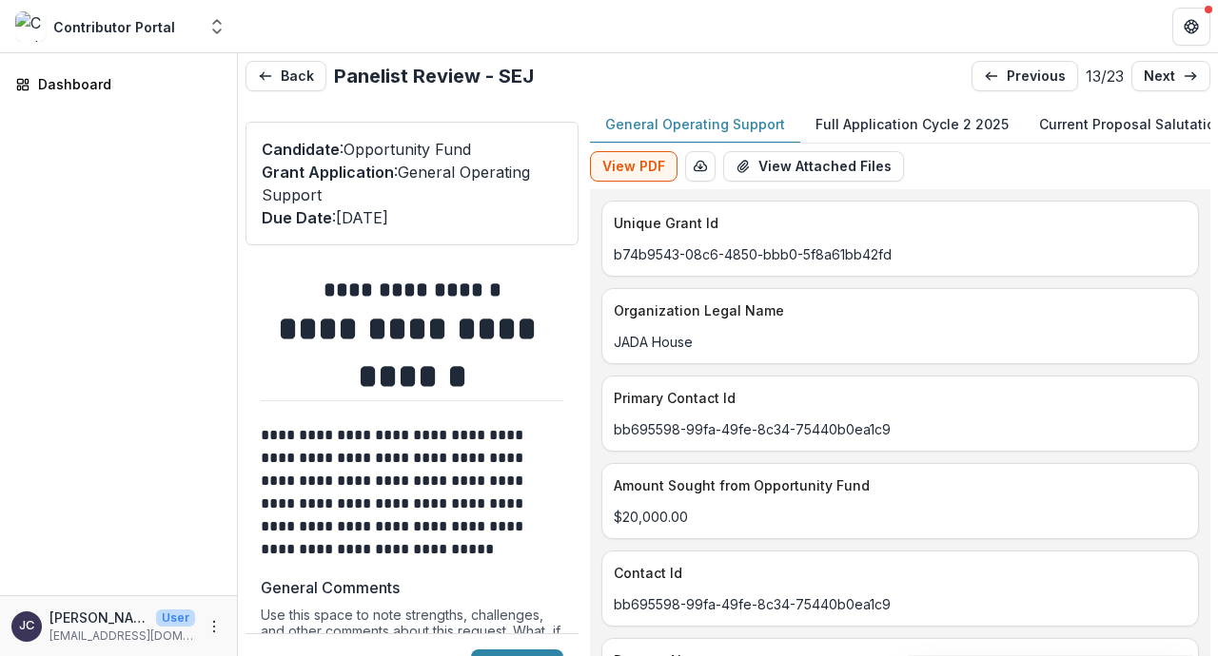
click at [919, 125] on p "Full Application Cycle 2 2025" at bounding box center [911, 124] width 193 height 20
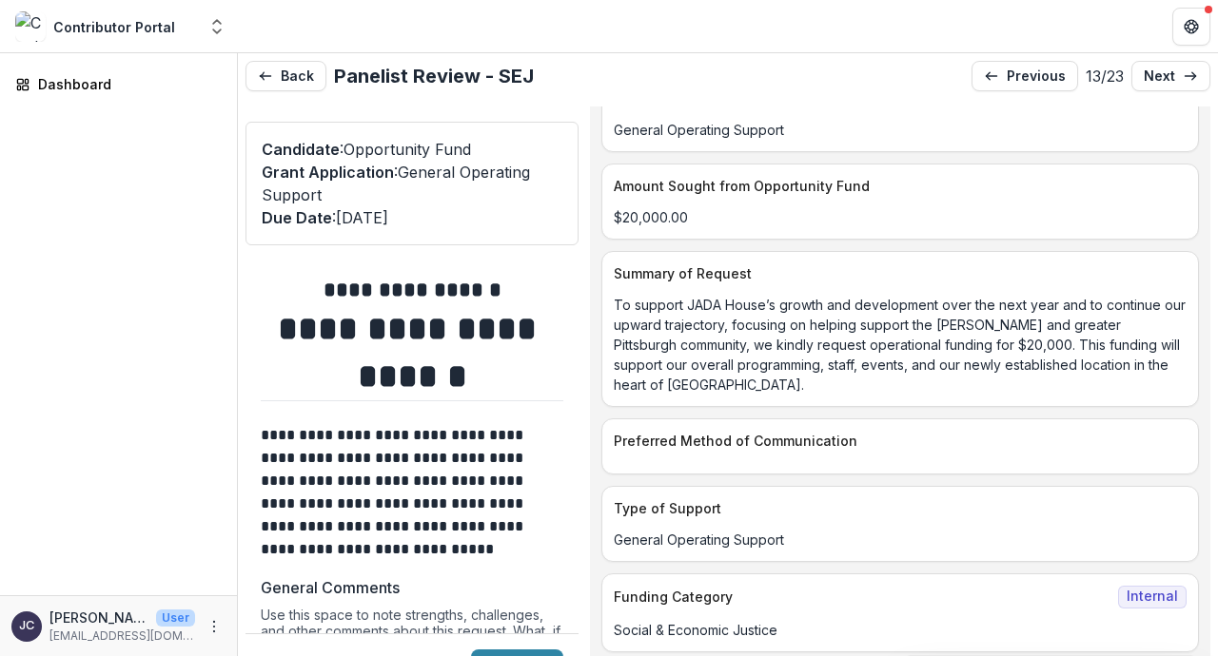
scroll to position [684, 0]
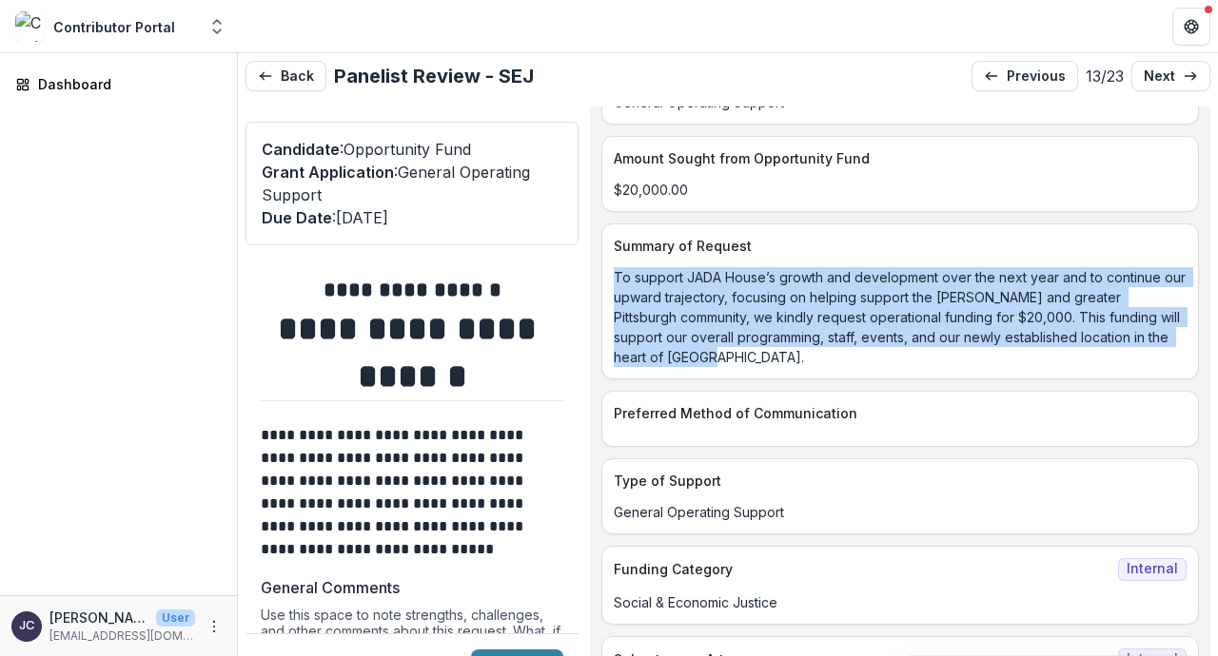
drag, startPoint x: 632, startPoint y: 302, endPoint x: 861, endPoint y: 380, distance: 242.5
click at [861, 367] on p "To support JADA House’s growth and development over the next year and to contin…" at bounding box center [900, 317] width 573 height 100
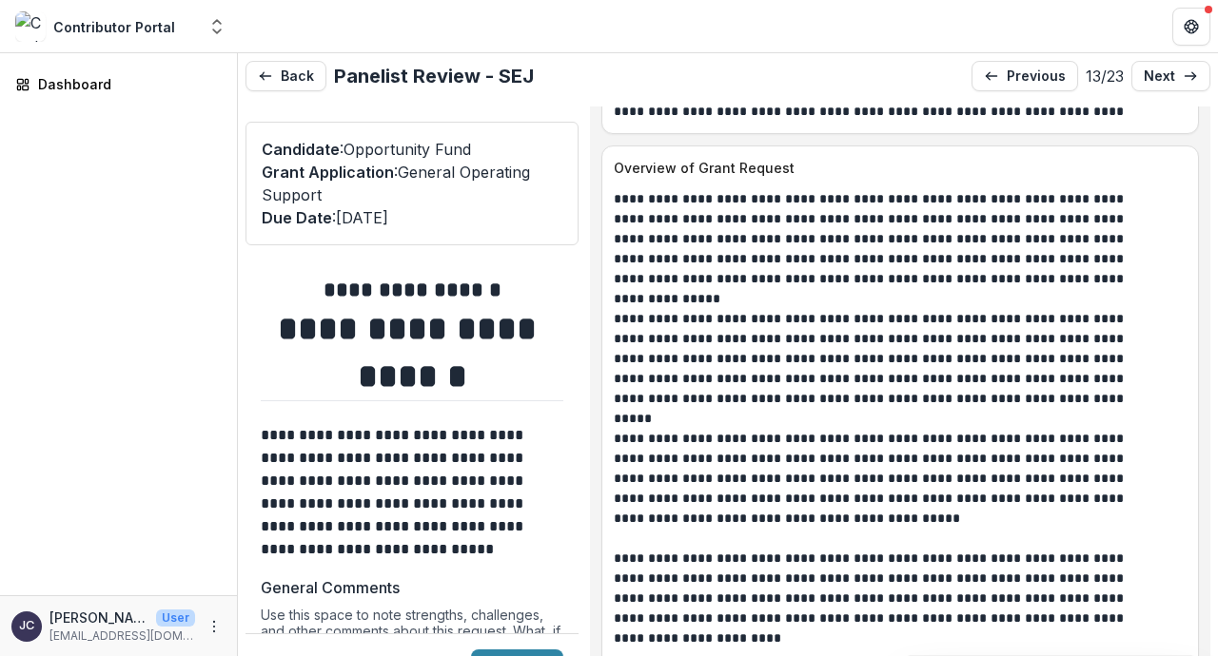
scroll to position [1914, 0]
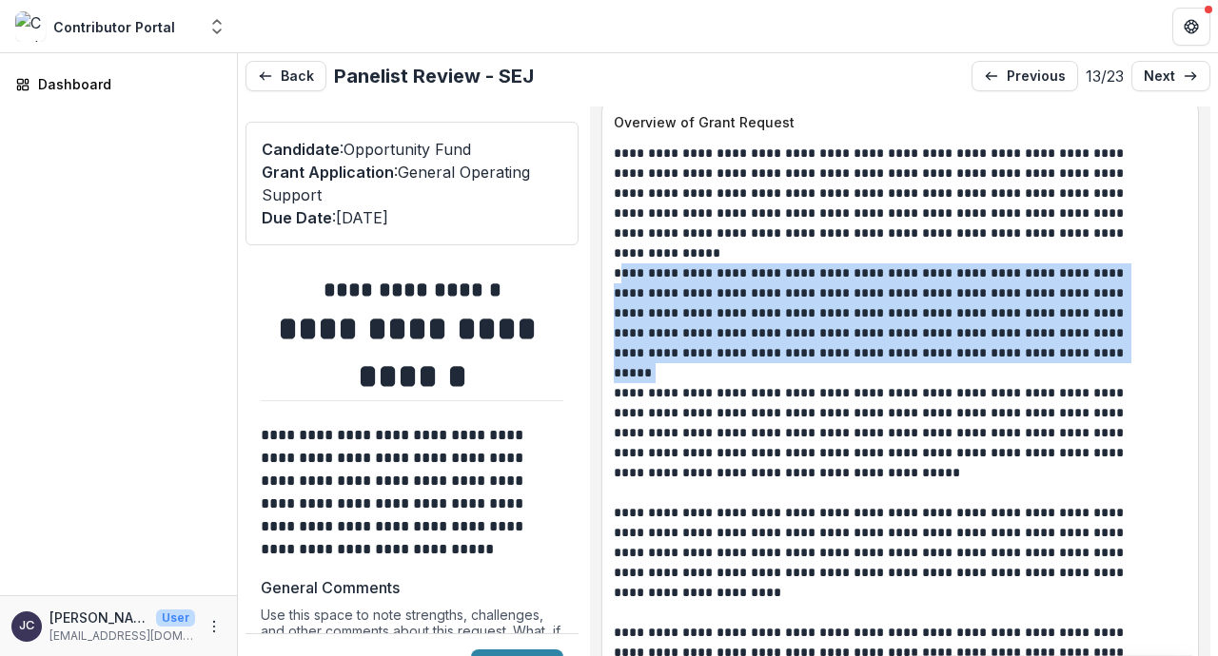
drag, startPoint x: 635, startPoint y: 294, endPoint x: 940, endPoint y: 370, distance: 313.8
click at [940, 363] on p "**********" at bounding box center [885, 313] width 542 height 100
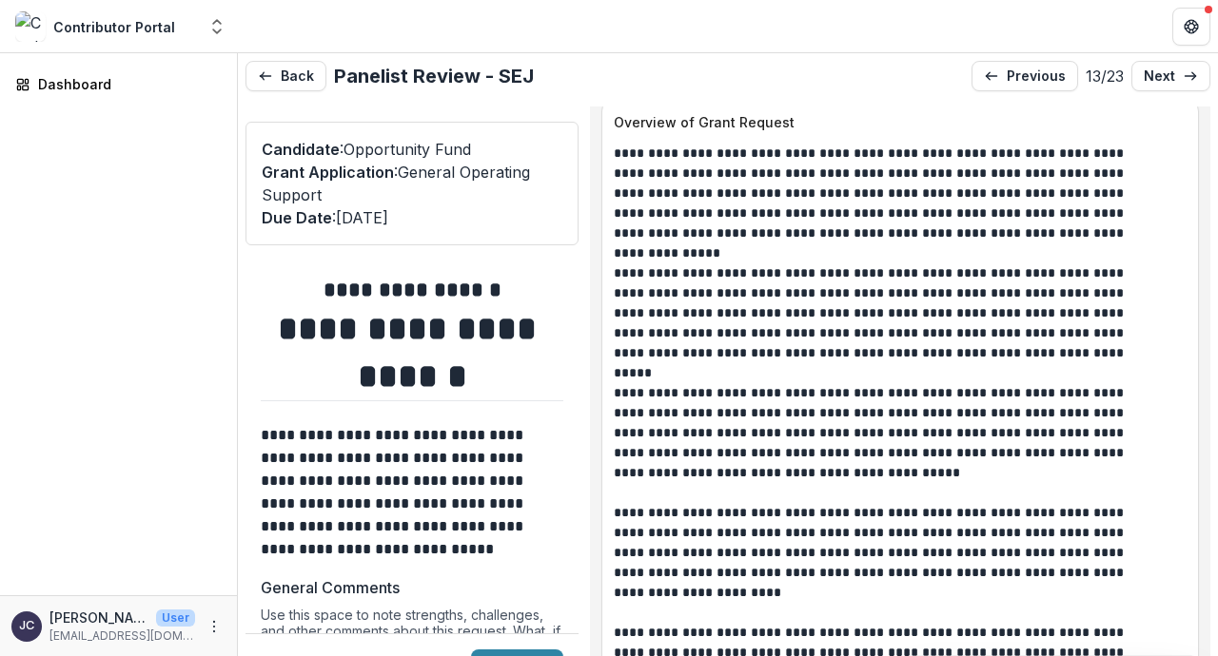
click at [940, 363] on p "**********" at bounding box center [885, 313] width 542 height 100
click at [627, 298] on div "**********" at bounding box center [899, 583] width 595 height 879
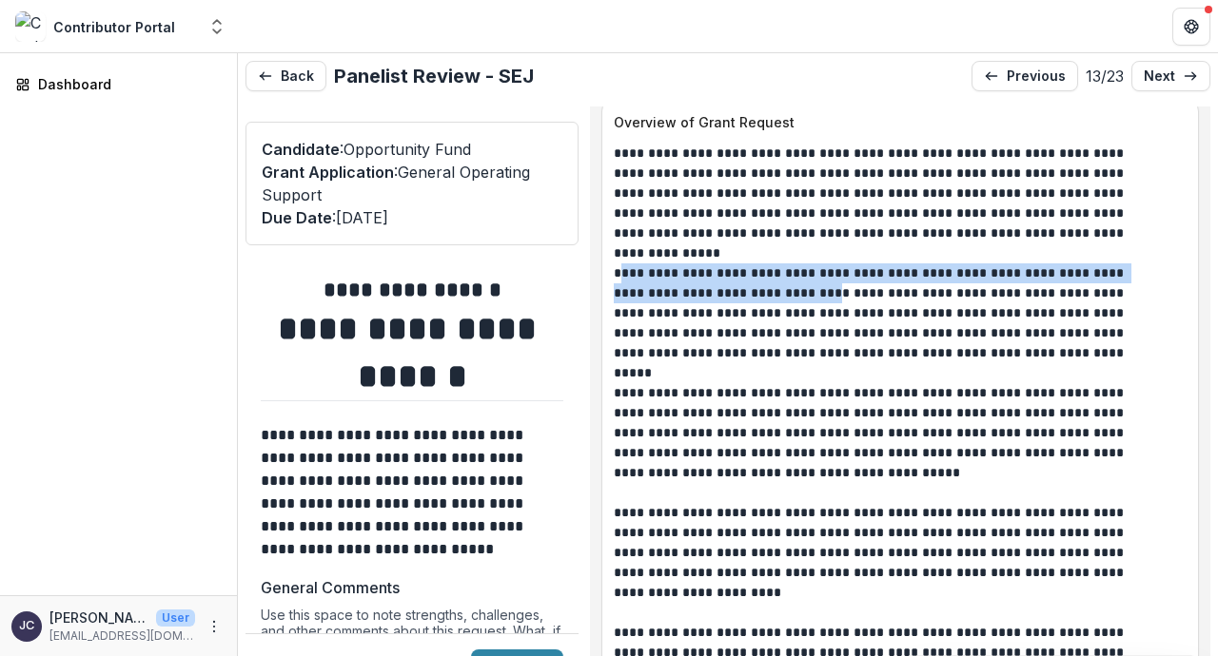
drag, startPoint x: 633, startPoint y: 299, endPoint x: 775, endPoint y: 324, distance: 145.0
click at [775, 324] on p "**********" at bounding box center [885, 313] width 542 height 100
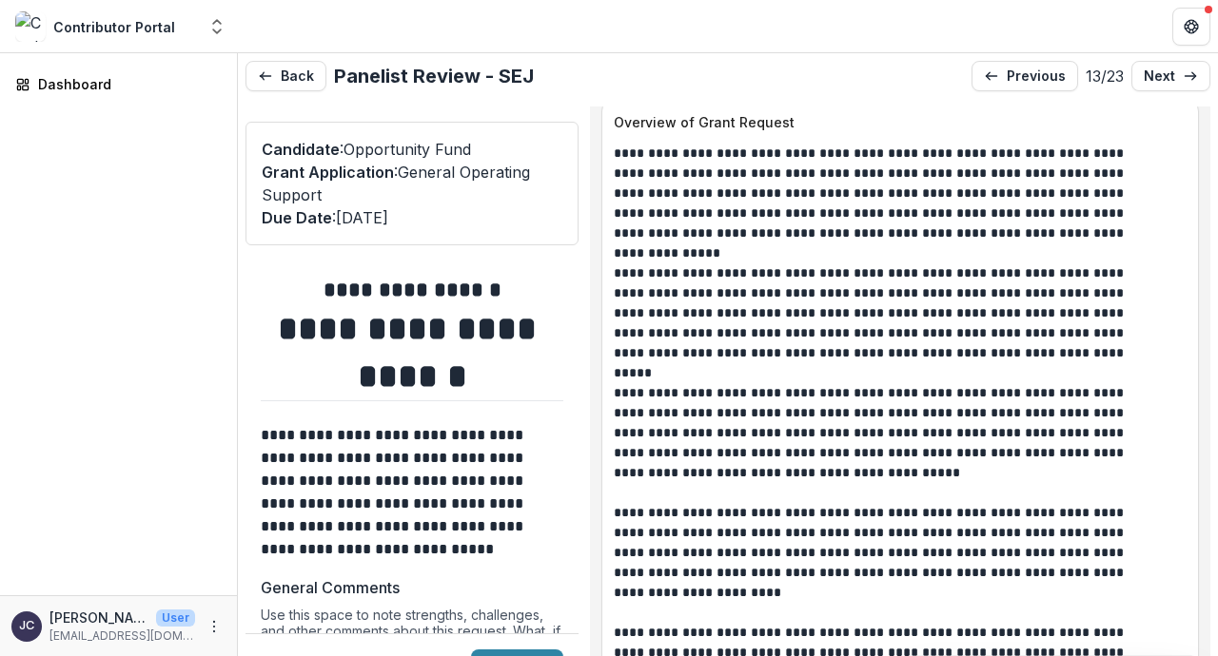
click at [775, 324] on p "**********" at bounding box center [885, 313] width 542 height 100
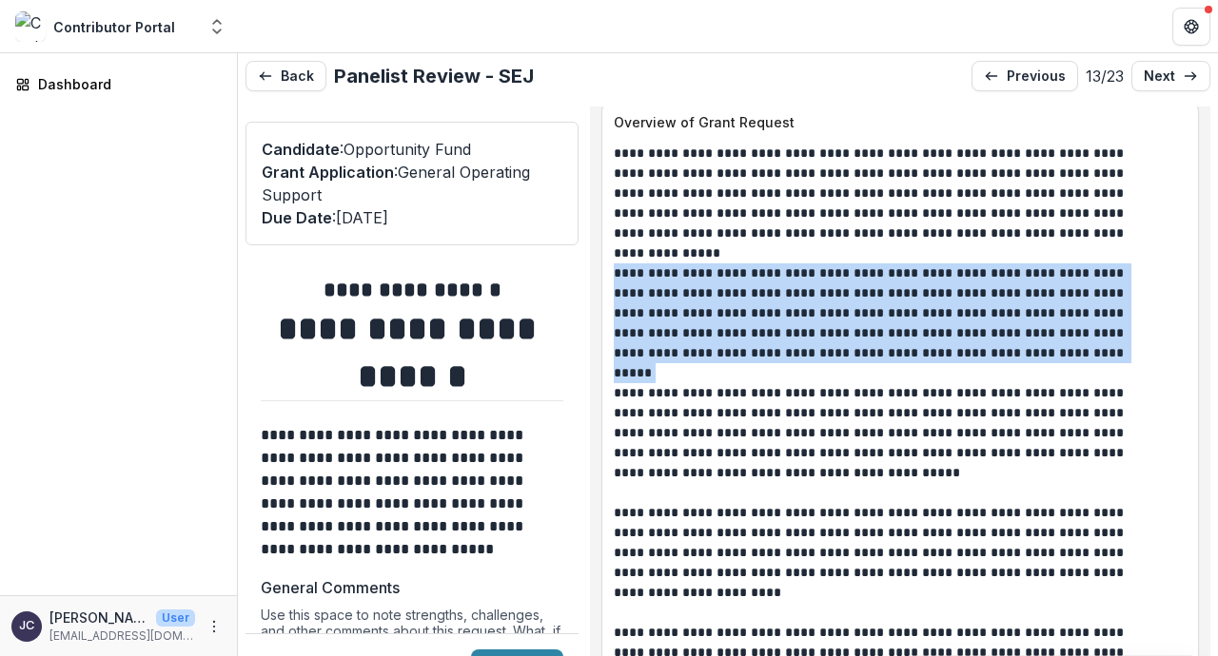
drag, startPoint x: 631, startPoint y: 292, endPoint x: 938, endPoint y: 369, distance: 316.8
click at [938, 363] on p "**********" at bounding box center [885, 313] width 542 height 100
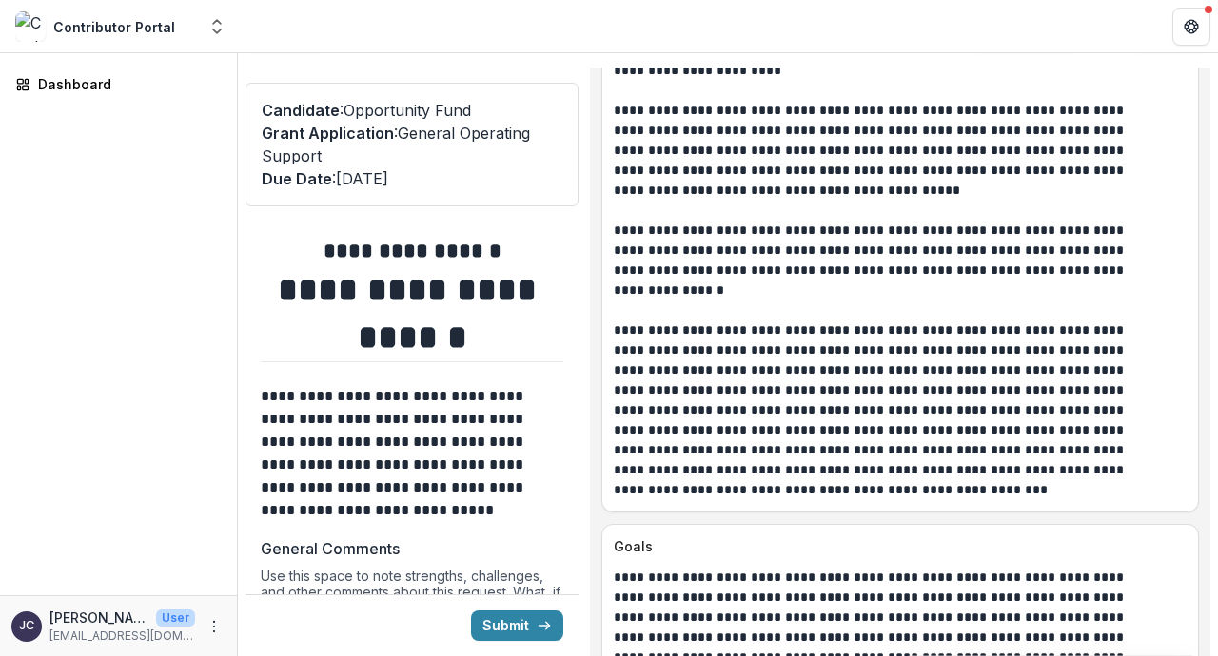
scroll to position [2540, 0]
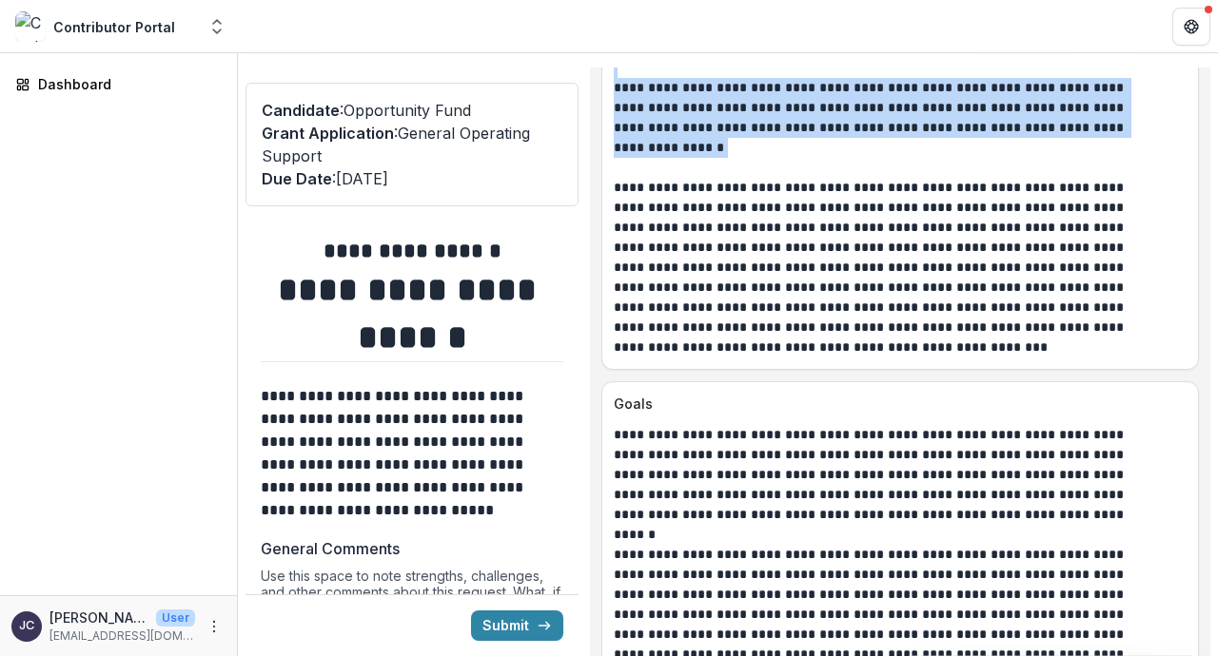
drag, startPoint x: 632, startPoint y: 301, endPoint x: 818, endPoint y: 171, distance: 226.9
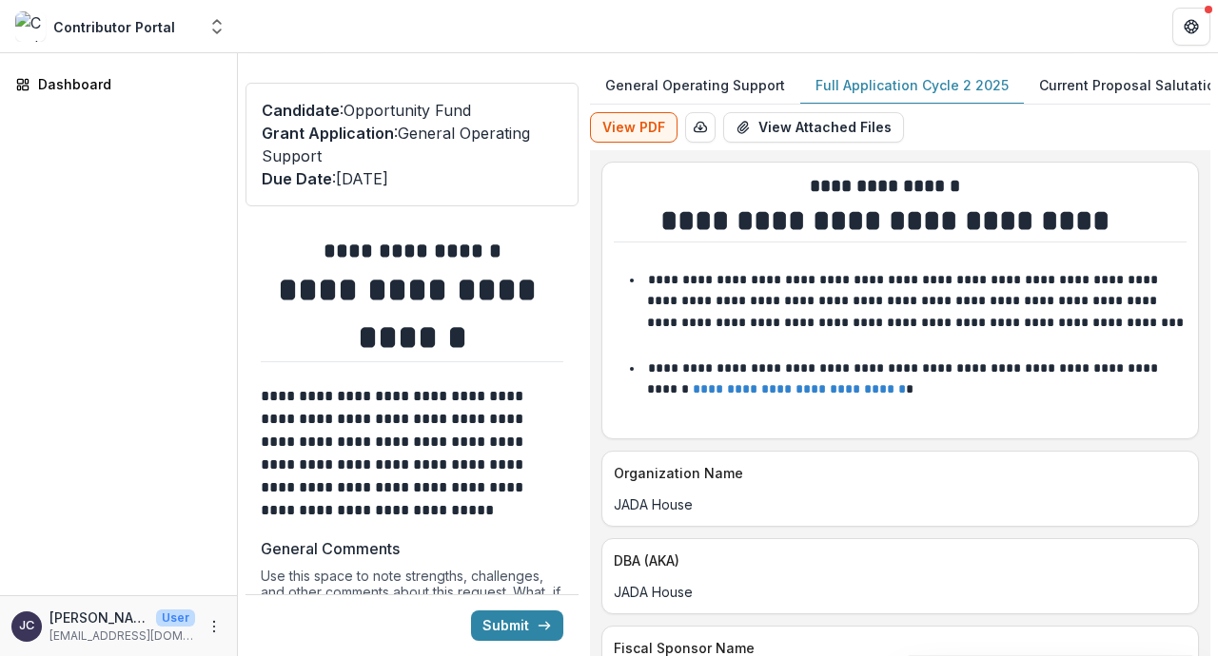
scroll to position [0, 0]
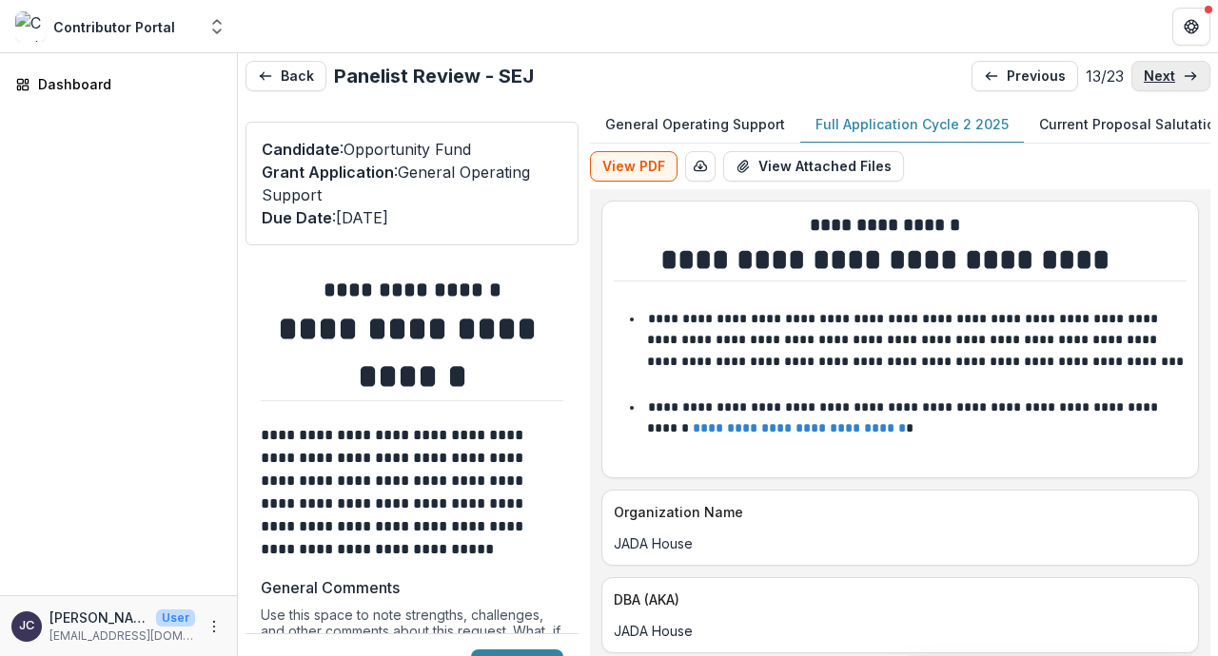
click at [1164, 79] on p "next" at bounding box center [1158, 76] width 31 height 16
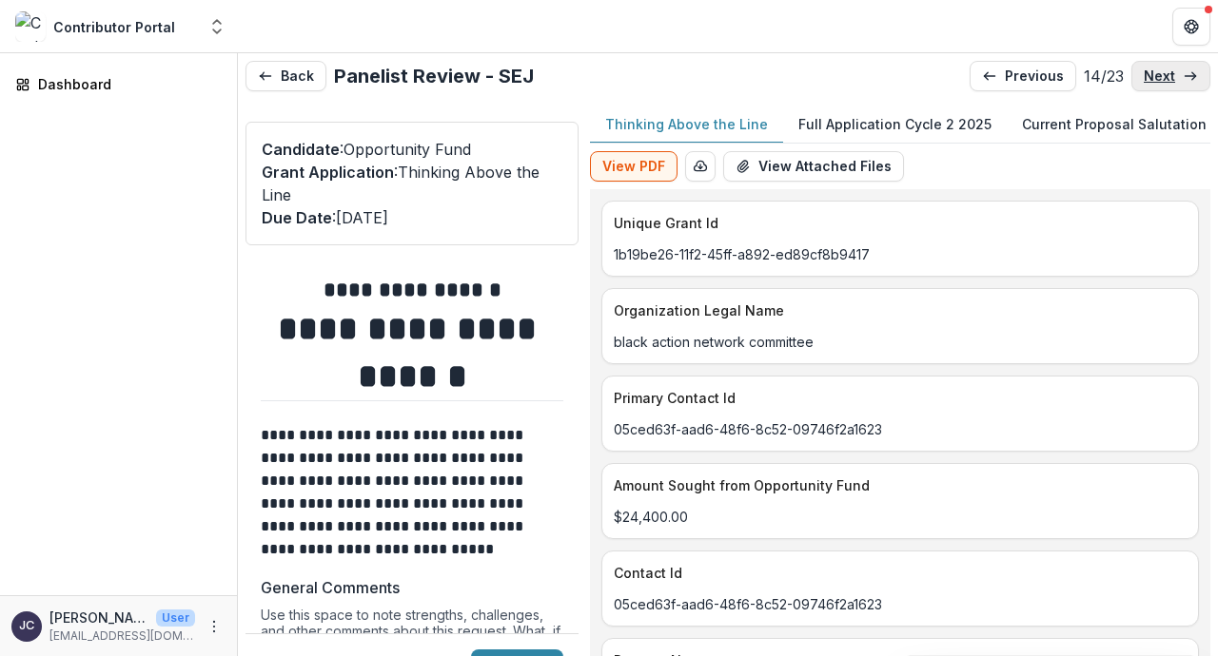
click at [1164, 79] on p "next" at bounding box center [1158, 76] width 31 height 16
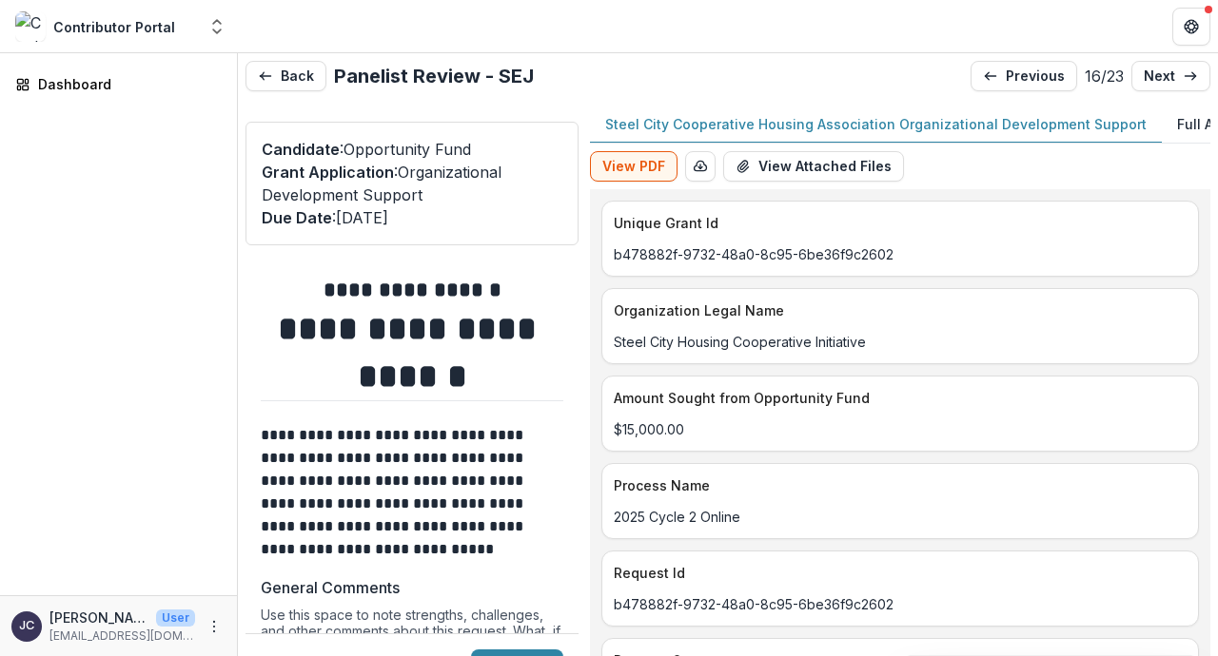
click at [1200, 138] on div "Steel City Cooperative Housing Association Organizational Development Support F…" at bounding box center [900, 401] width 620 height 589
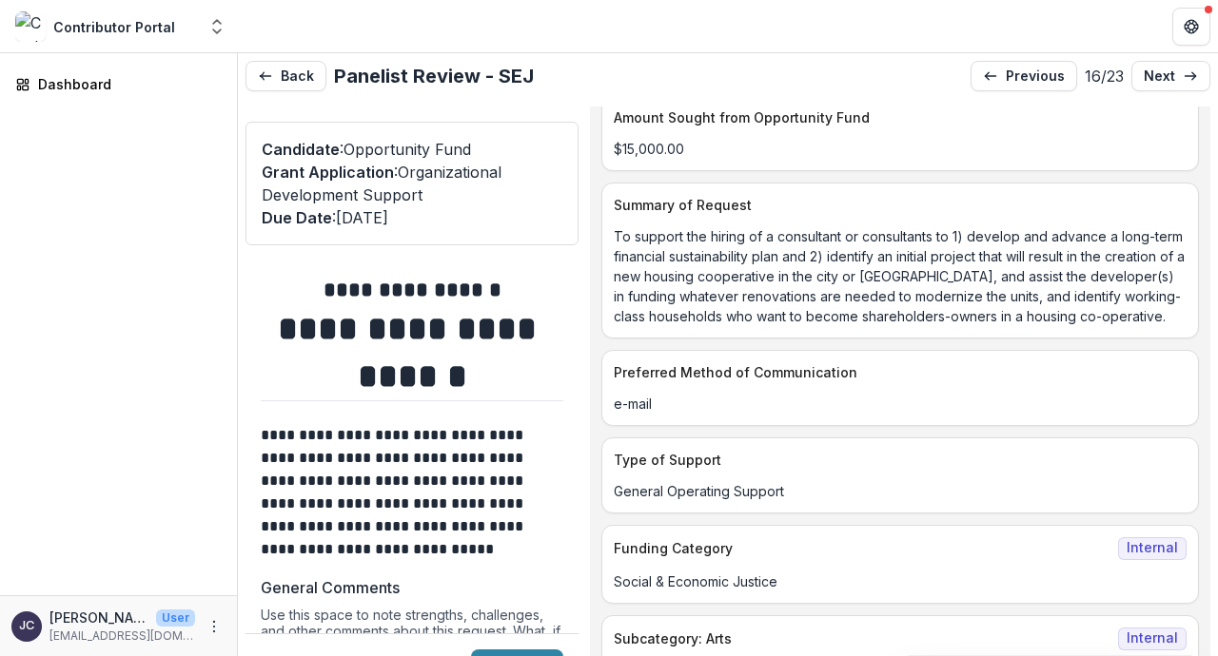
scroll to position [713, 0]
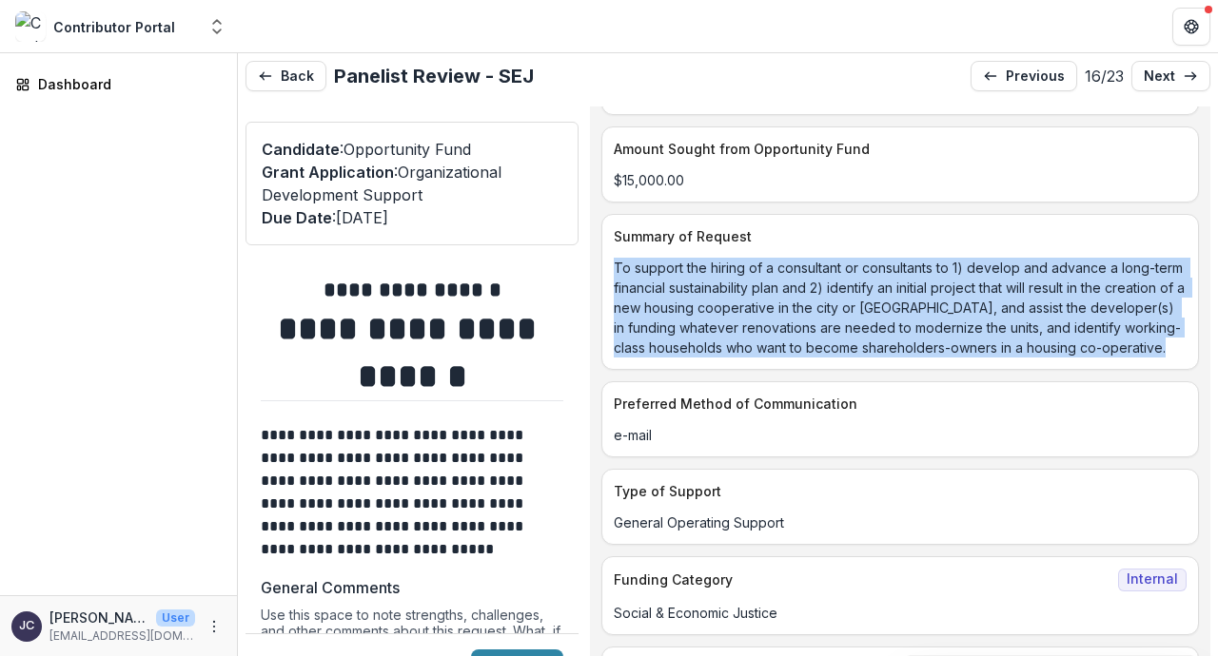
drag, startPoint x: 629, startPoint y: 289, endPoint x: 794, endPoint y: 414, distance: 207.2
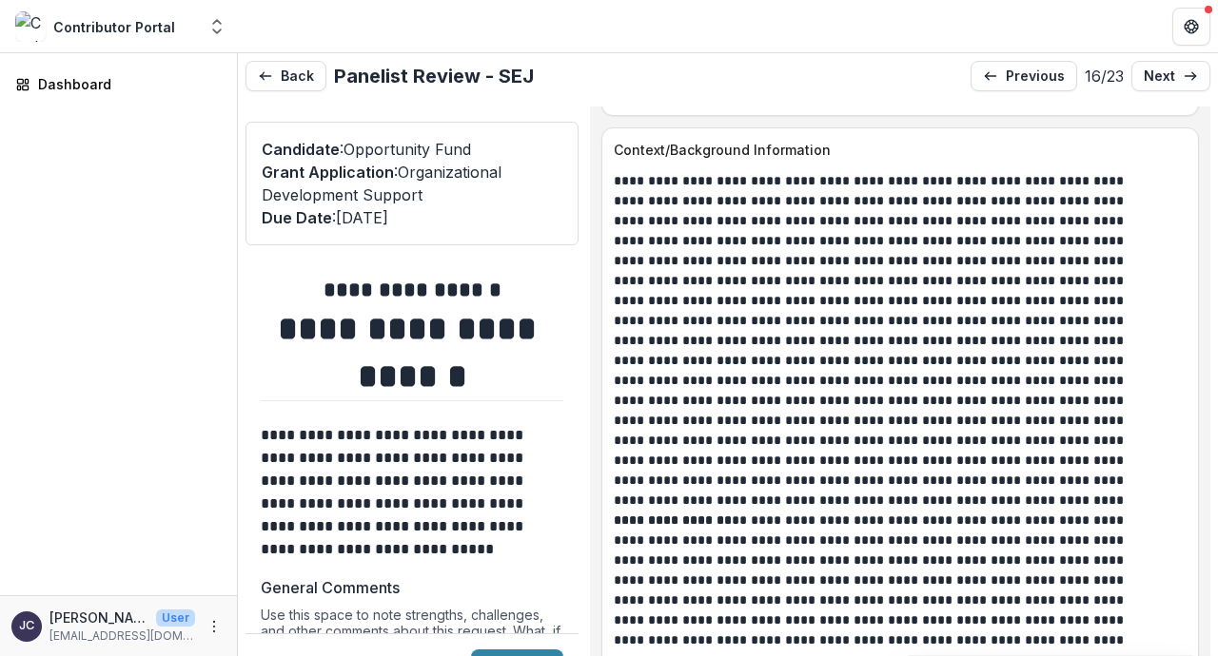
scroll to position [1657, 0]
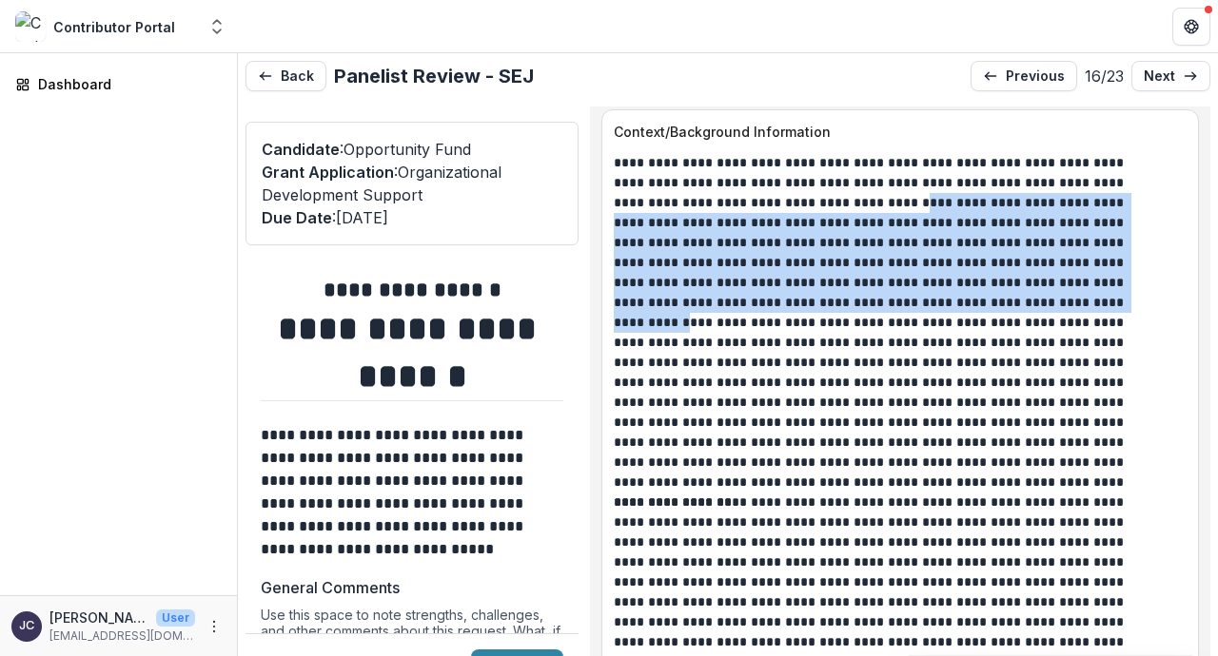
drag, startPoint x: 774, startPoint y: 249, endPoint x: 899, endPoint y: 350, distance: 160.3
click at [899, 350] on p at bounding box center [885, 313] width 542 height 320
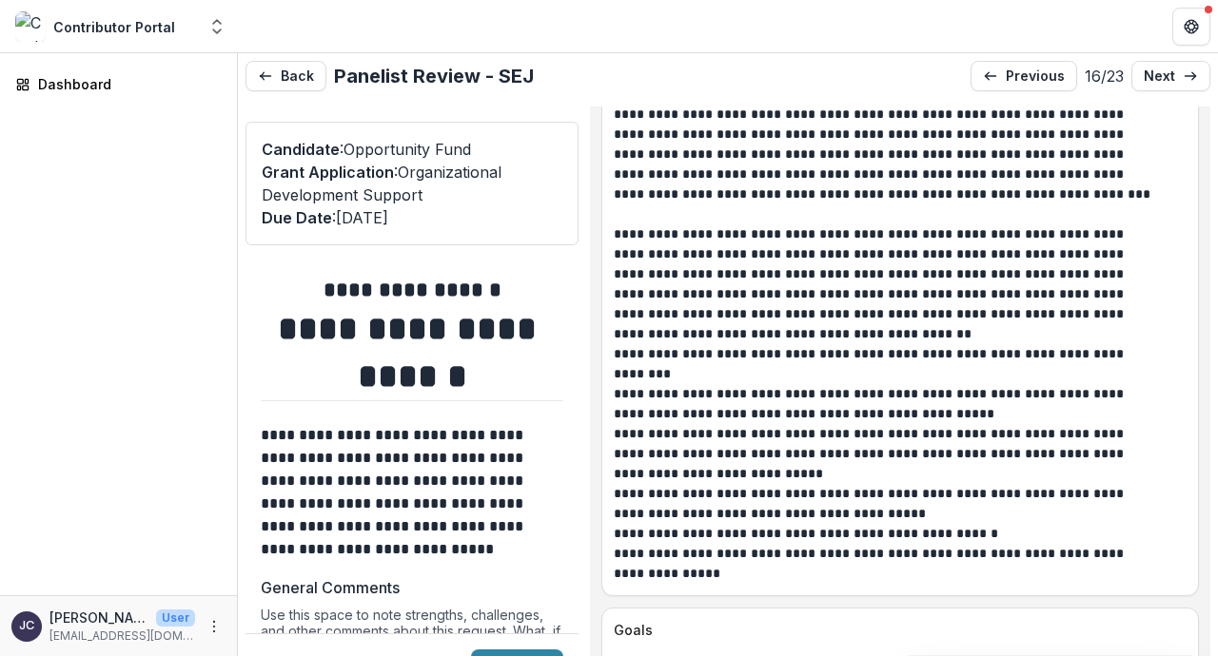
scroll to position [2619, 0]
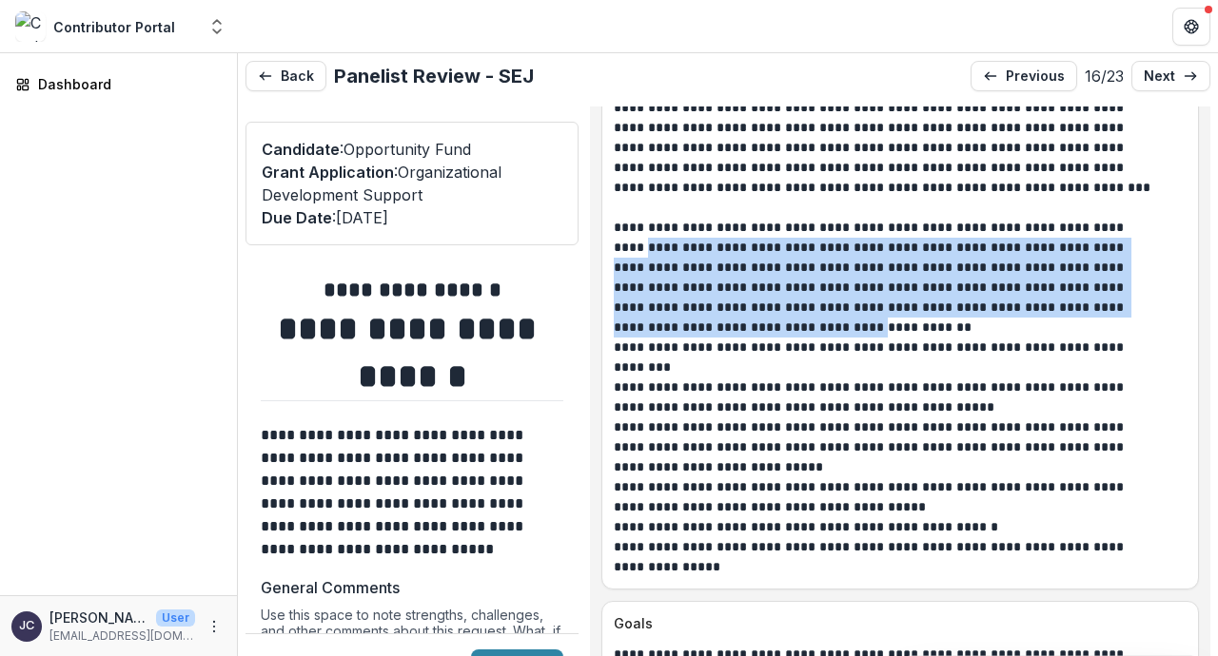
drag, startPoint x: 1121, startPoint y: 269, endPoint x: 1129, endPoint y: 352, distance: 83.1
click at [1129, 338] on p "**********" at bounding box center [885, 278] width 542 height 120
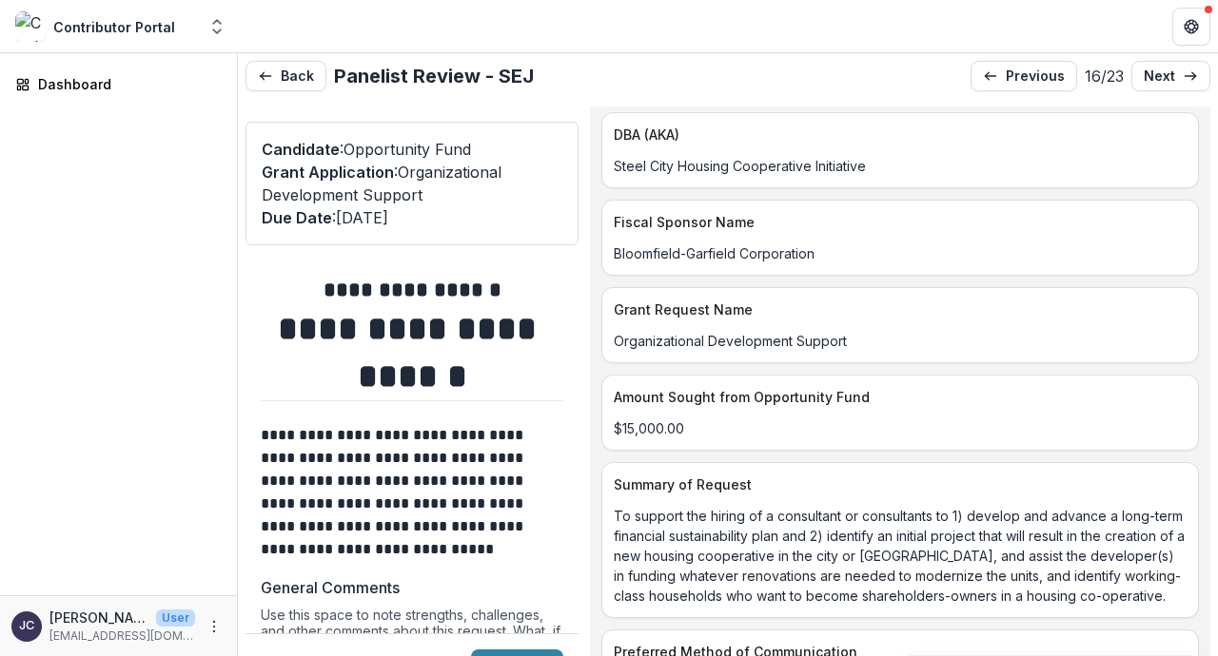
scroll to position [0, 0]
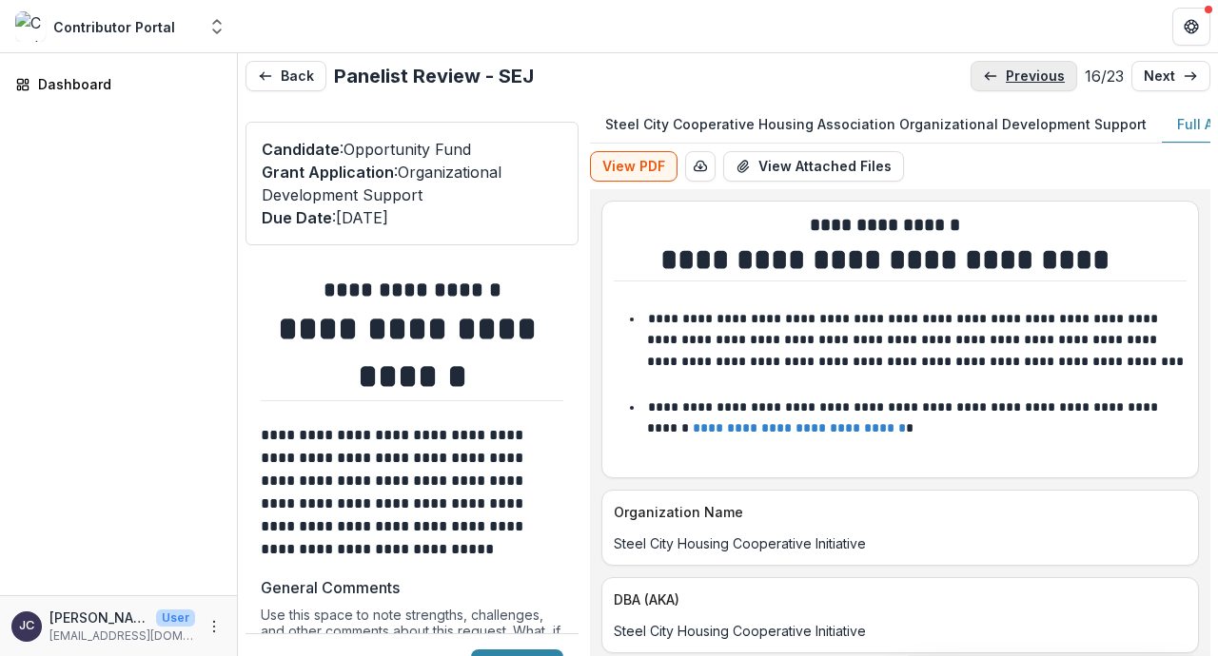
click at [1018, 86] on link "previous" at bounding box center [1023, 76] width 107 height 30
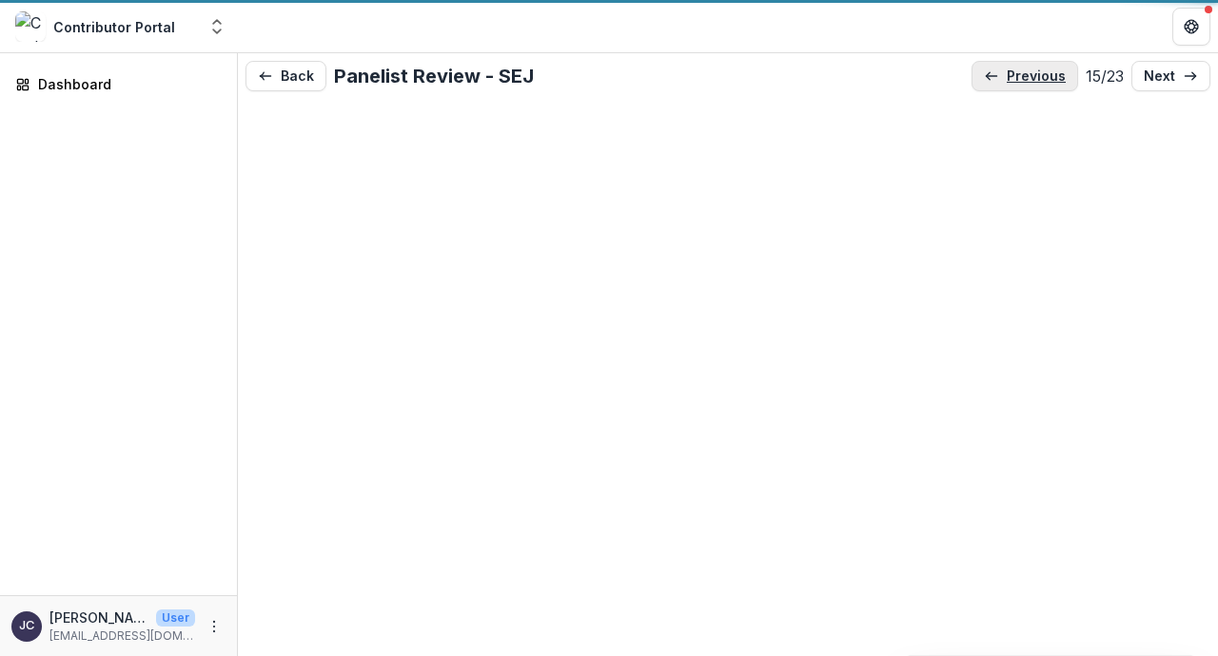
click at [1018, 86] on link "previous" at bounding box center [1024, 76] width 107 height 30
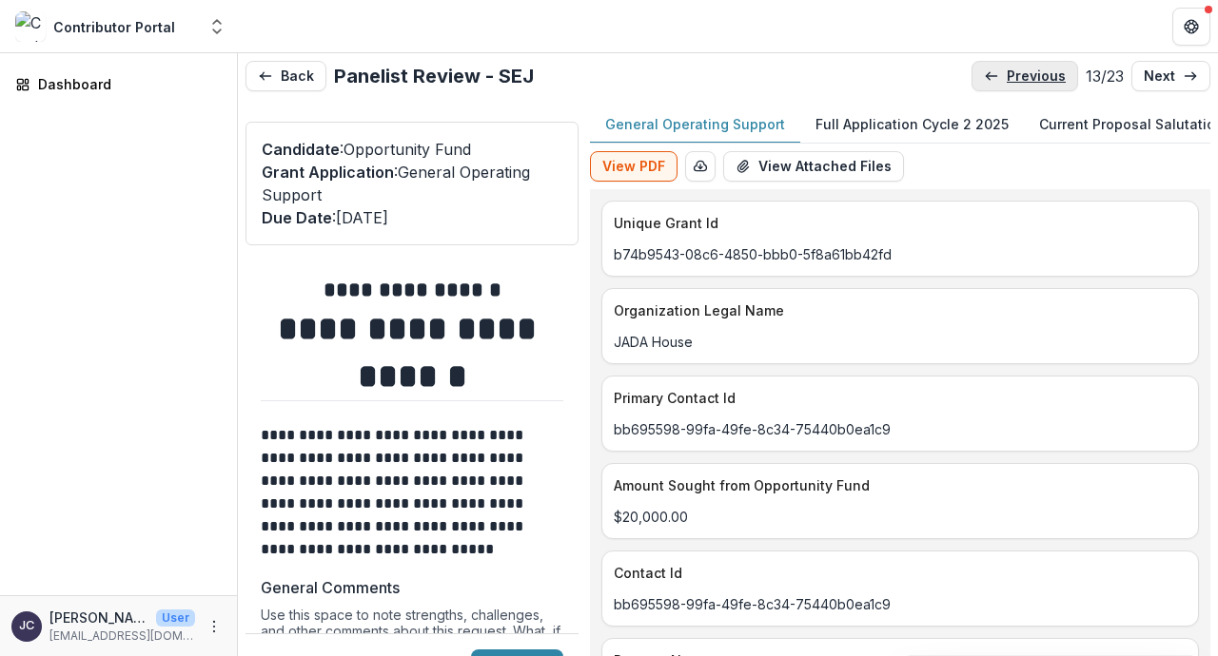
click at [1014, 77] on p "previous" at bounding box center [1035, 76] width 59 height 16
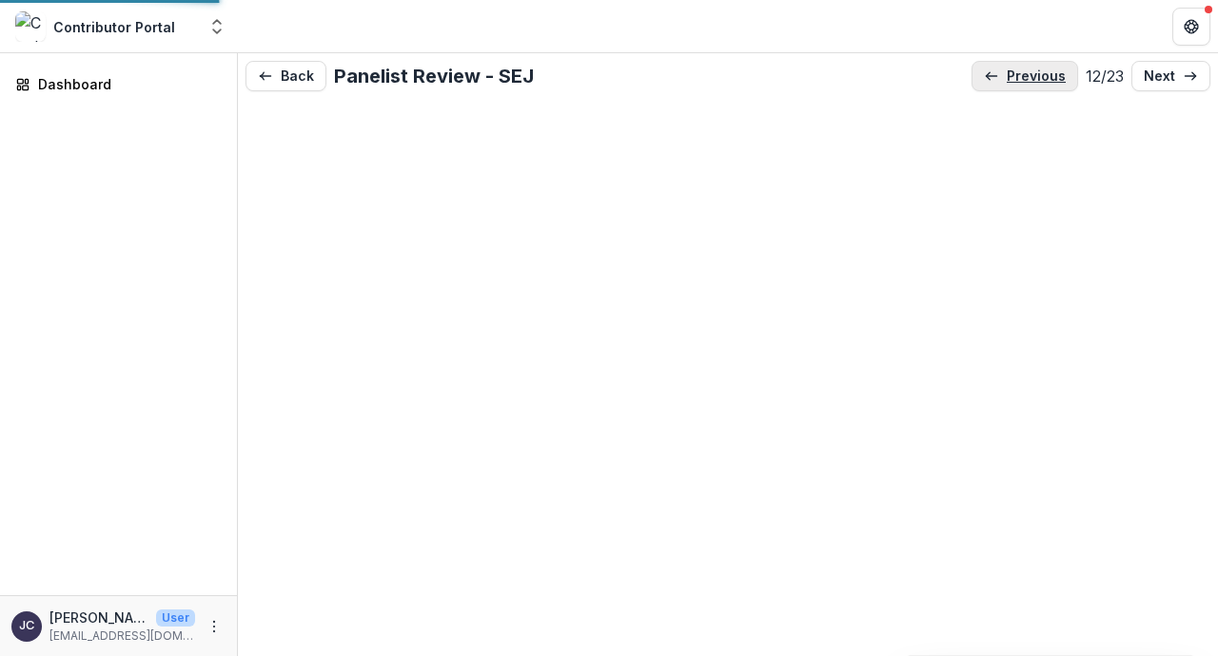
click at [1014, 77] on p "previous" at bounding box center [1035, 76] width 59 height 16
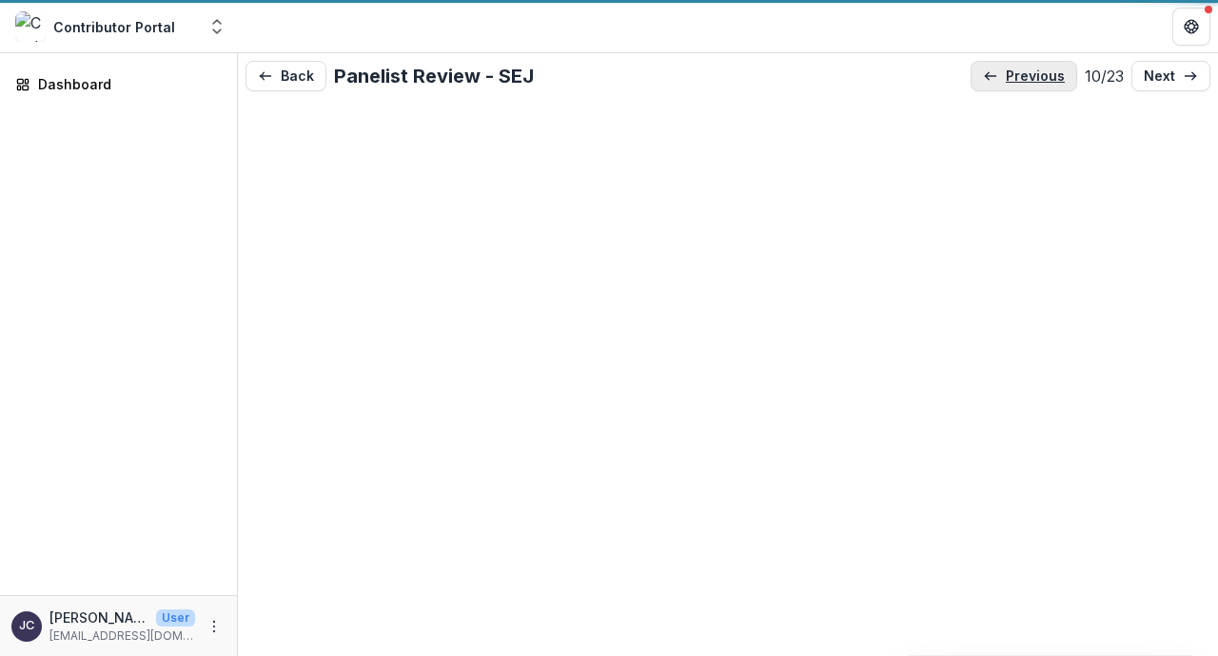
click at [1014, 77] on p "previous" at bounding box center [1034, 76] width 59 height 16
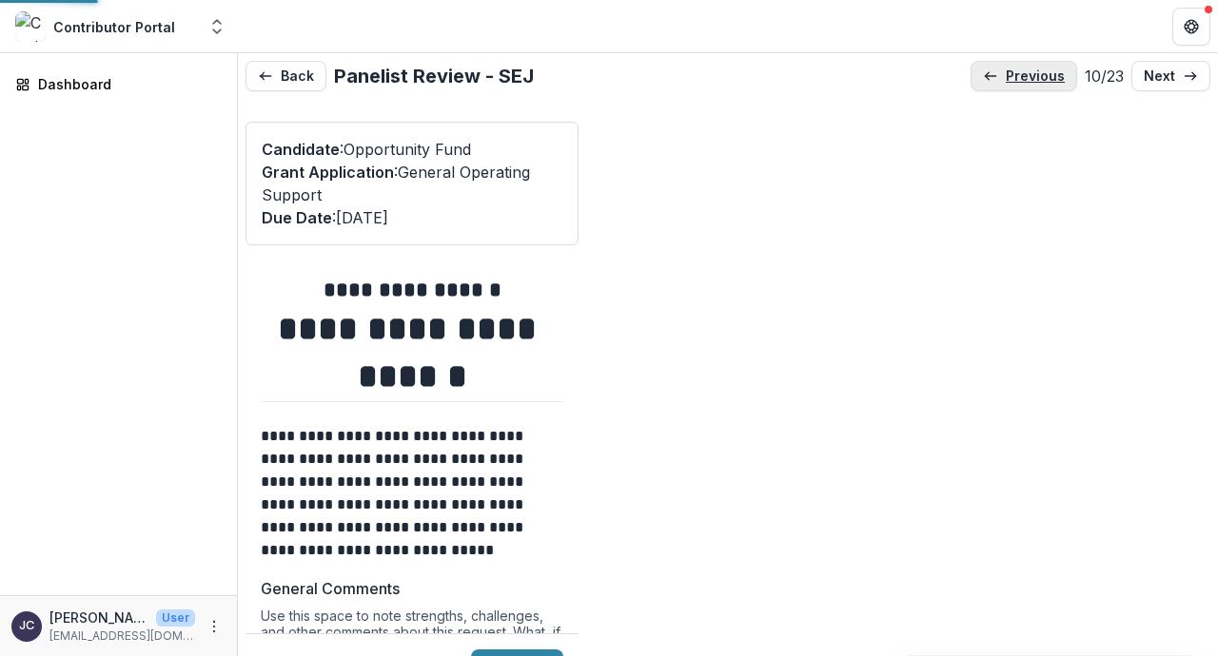
click at [1014, 77] on p "previous" at bounding box center [1034, 76] width 59 height 16
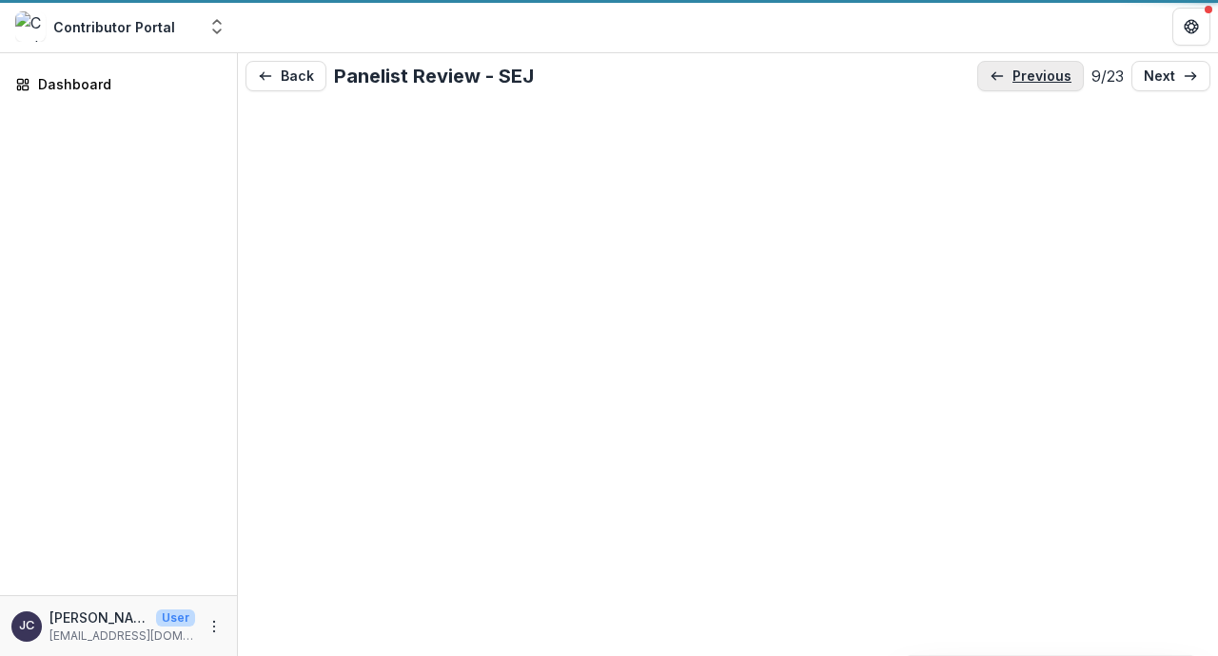
click at [1014, 77] on p "previous" at bounding box center [1041, 76] width 59 height 16
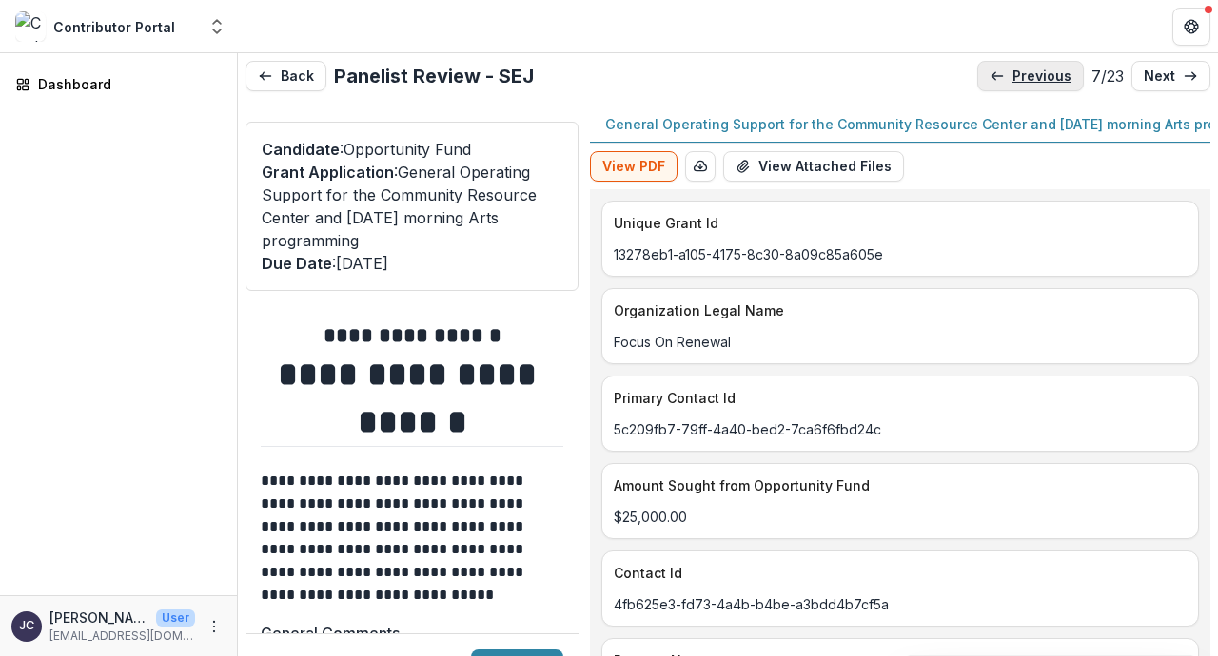
click at [1014, 77] on p "previous" at bounding box center [1041, 76] width 59 height 16
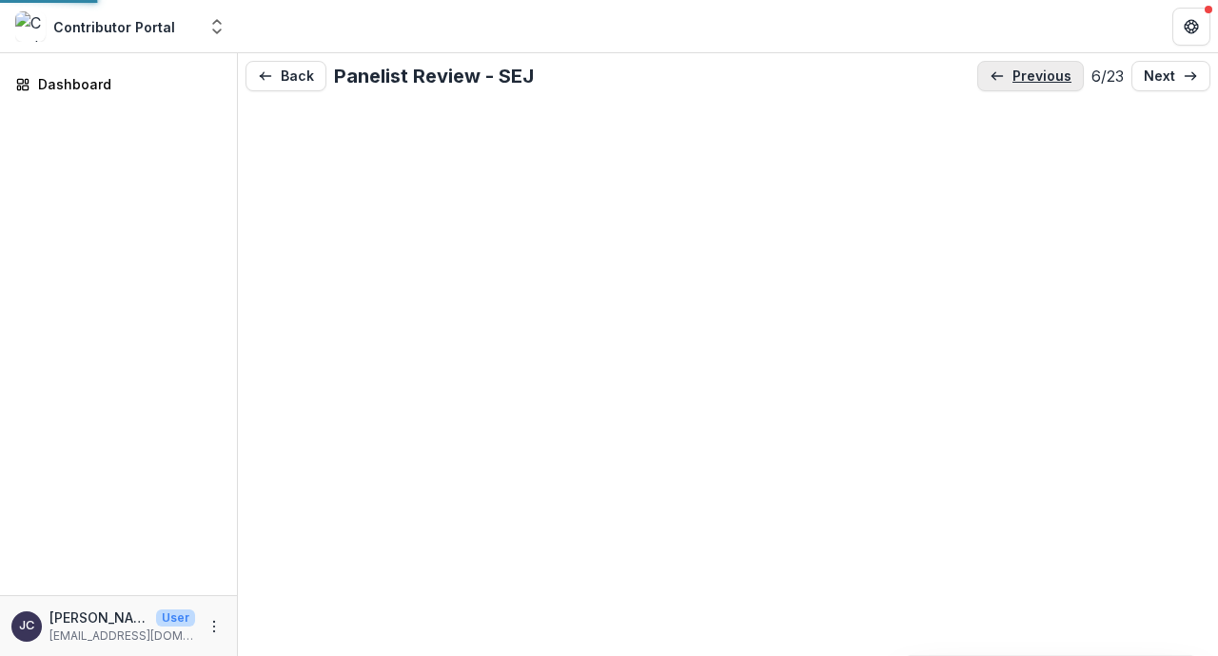
click at [1014, 77] on p "previous" at bounding box center [1041, 76] width 59 height 16
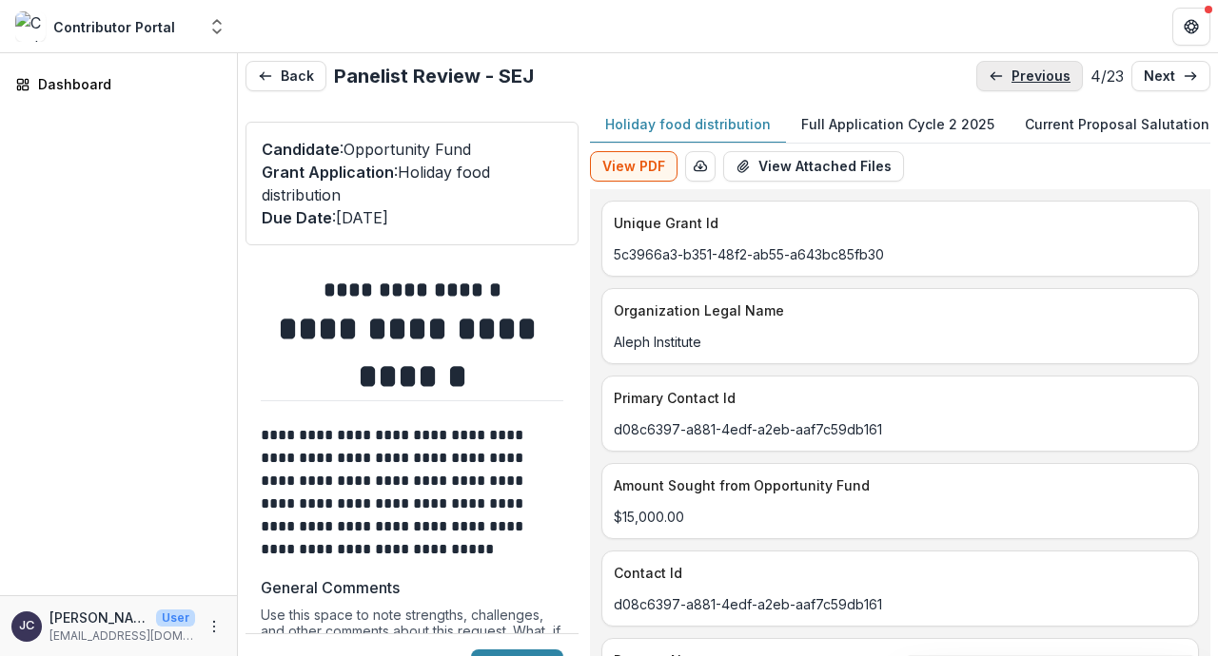
click at [1014, 77] on p "previous" at bounding box center [1040, 76] width 59 height 16
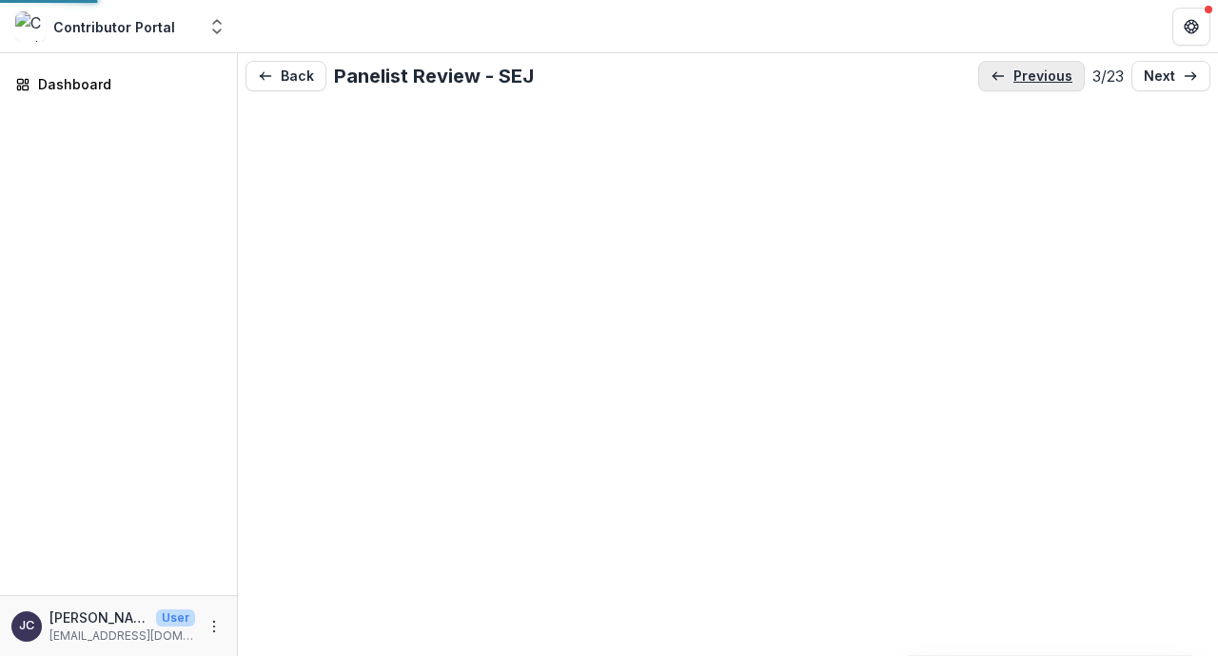
click at [1014, 77] on p "previous" at bounding box center [1042, 76] width 59 height 16
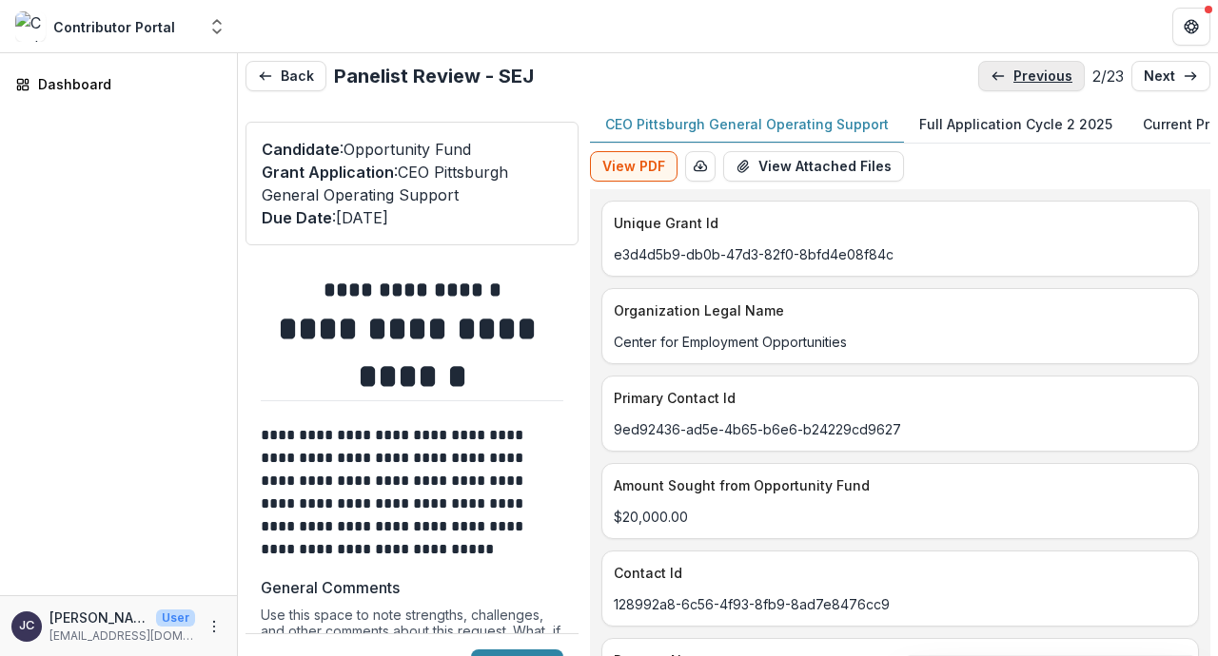
click at [1014, 77] on p "previous" at bounding box center [1042, 76] width 59 height 16
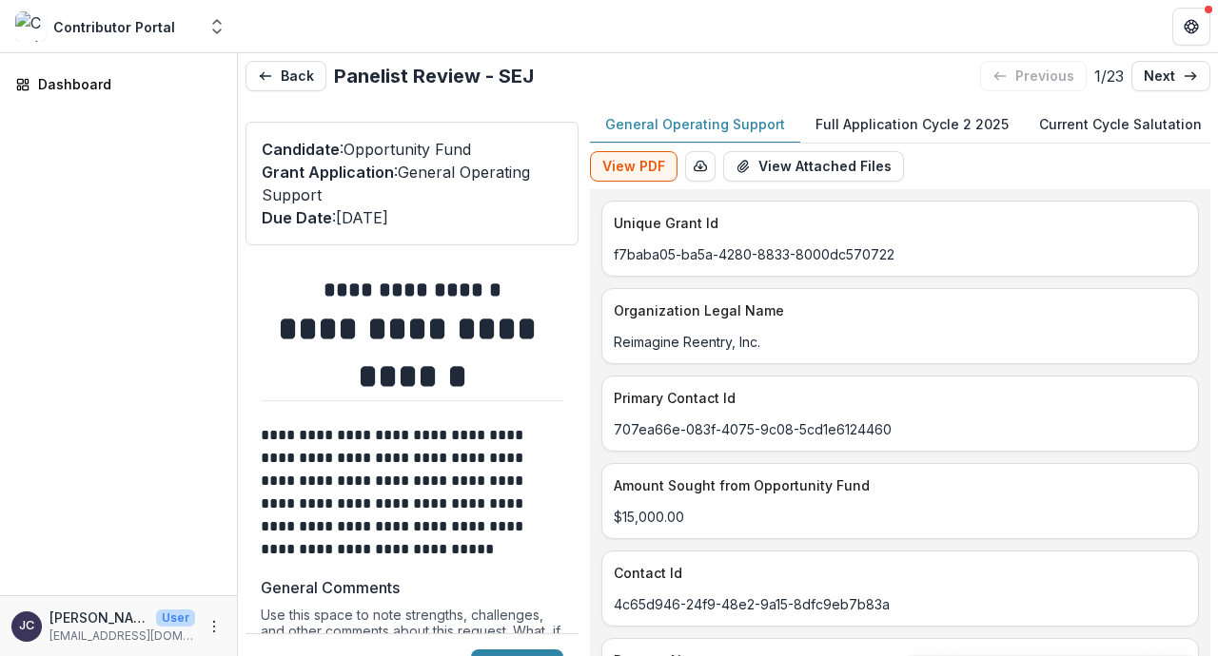
click at [950, 125] on p "Full Application Cycle 2 2025" at bounding box center [911, 124] width 193 height 20
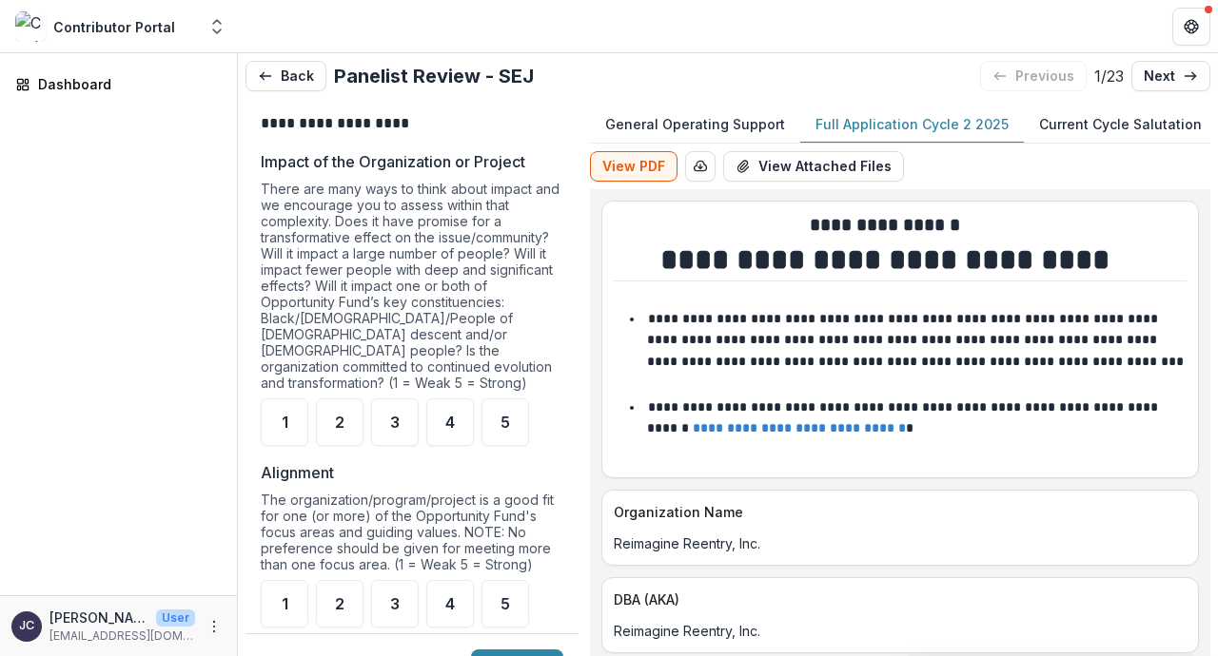
scroll to position [985, 0]
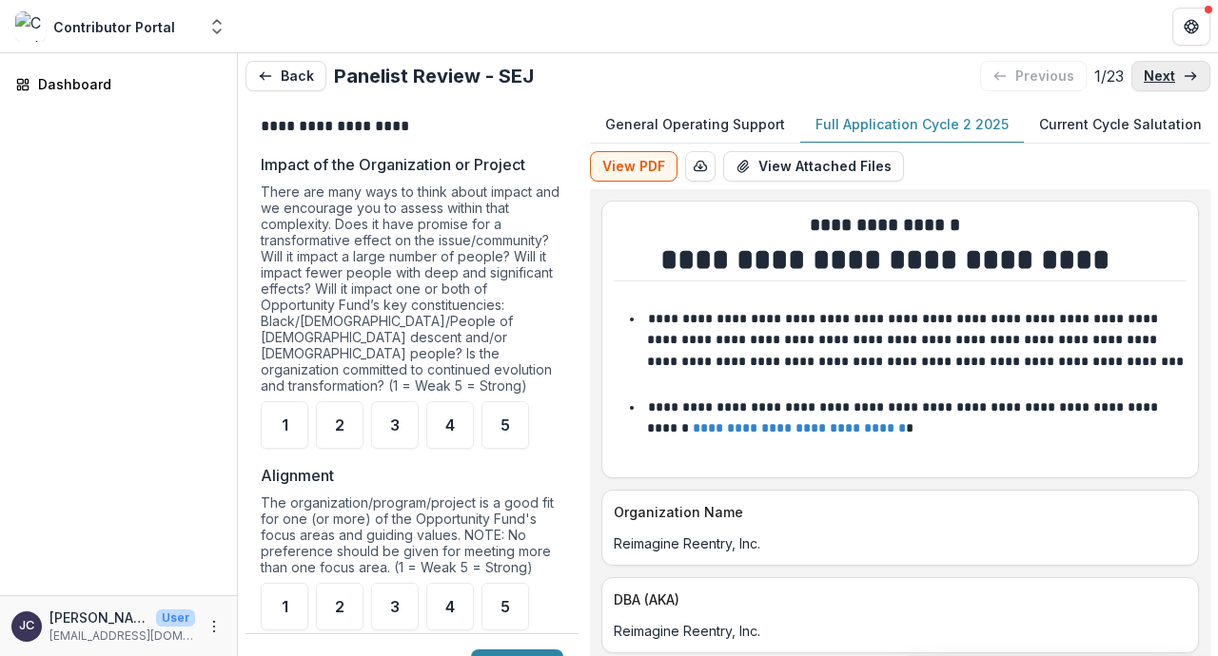
click at [1147, 80] on p "next" at bounding box center [1158, 76] width 31 height 16
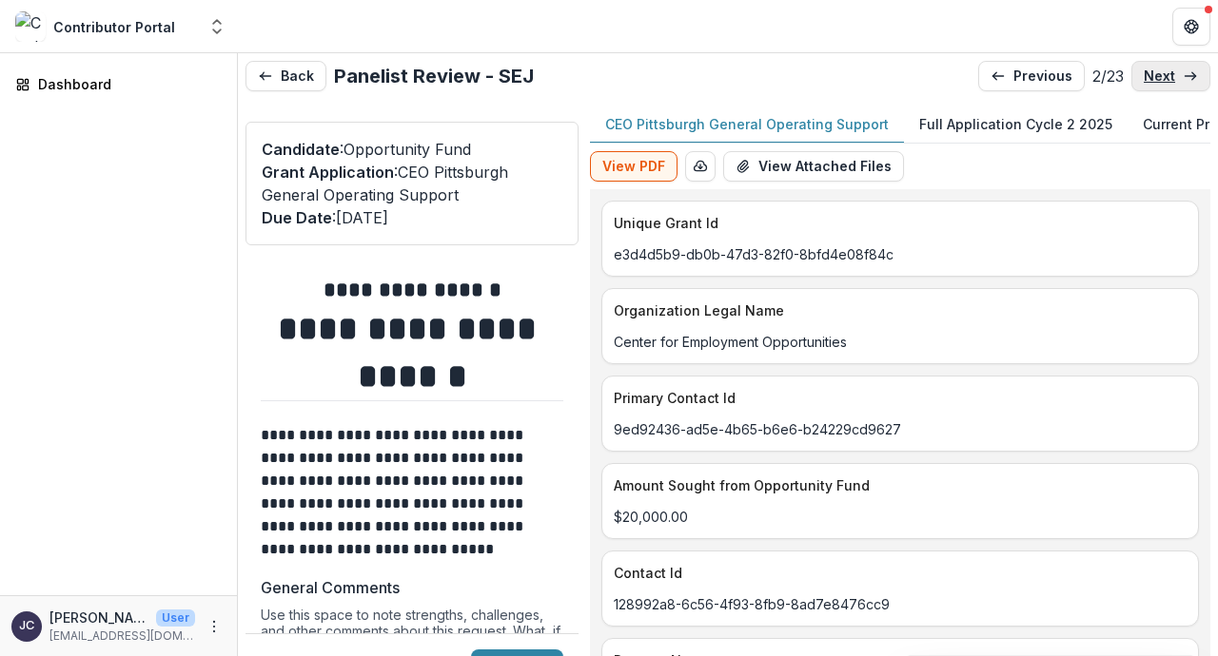
click at [1147, 80] on p "next" at bounding box center [1158, 76] width 31 height 16
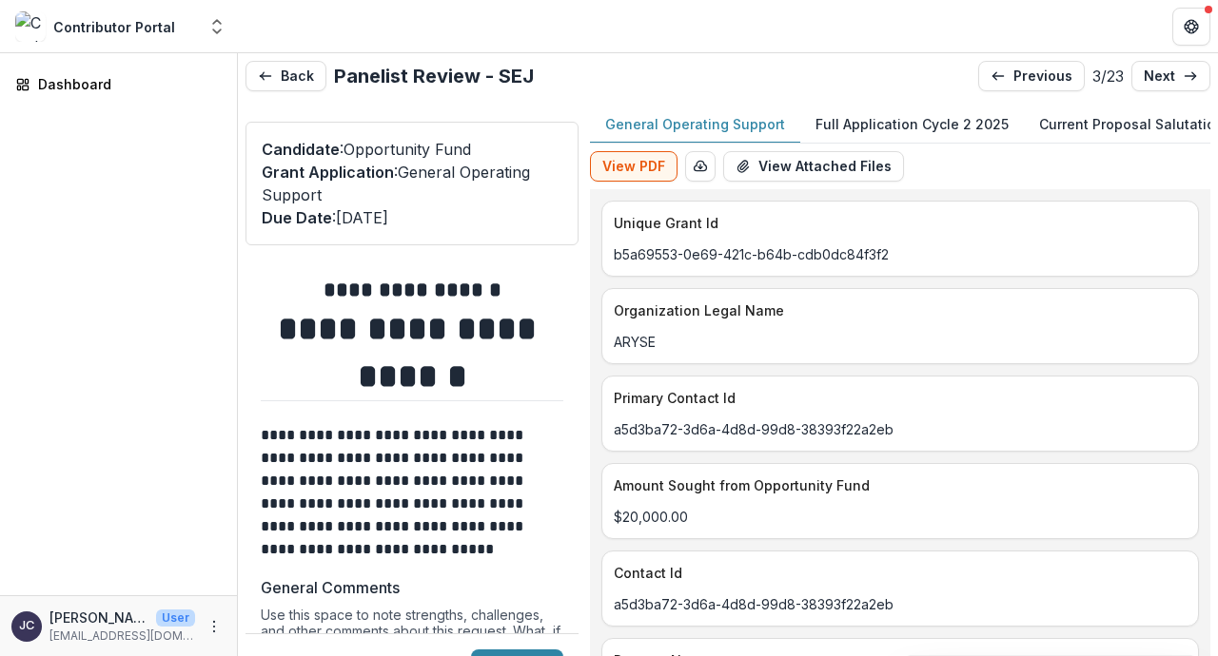
click at [901, 127] on p "Full Application Cycle 2 2025" at bounding box center [911, 124] width 193 height 20
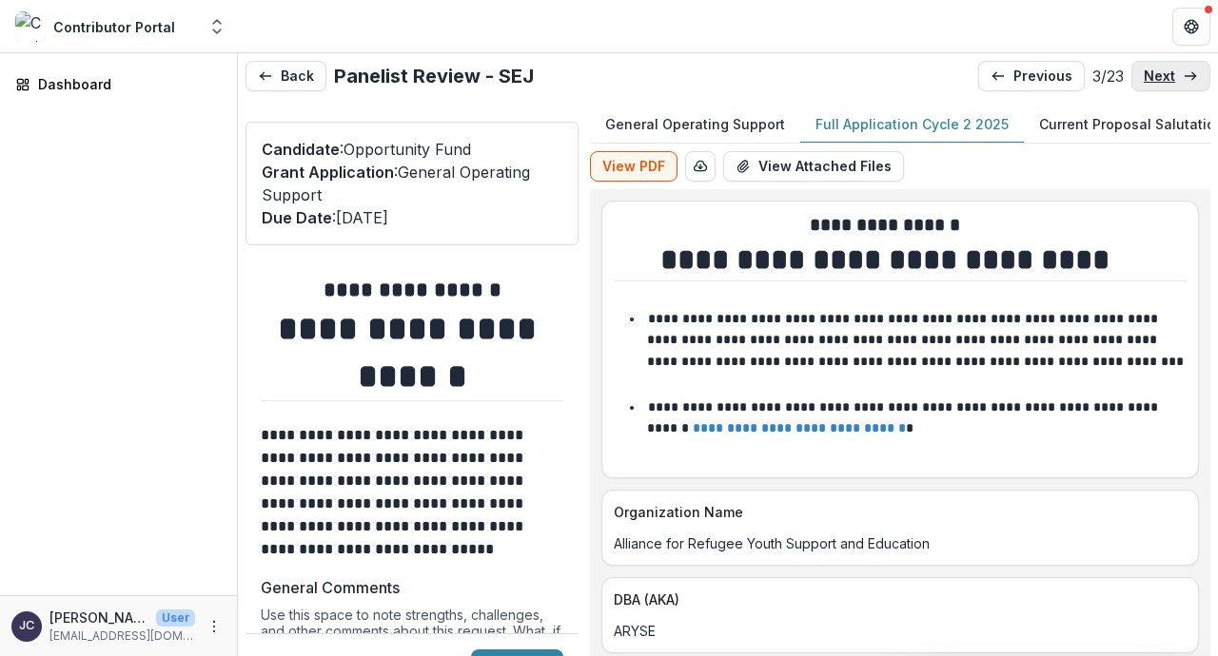
click at [1171, 75] on p "next" at bounding box center [1158, 76] width 31 height 16
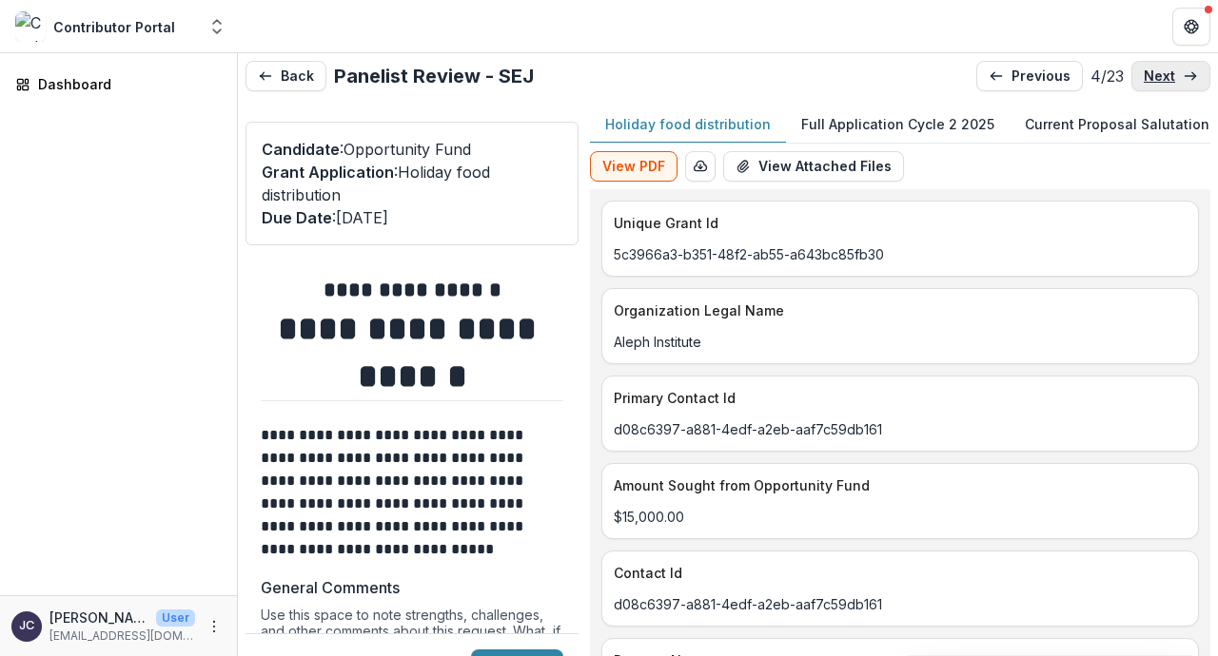
click at [1171, 75] on p "next" at bounding box center [1158, 76] width 31 height 16
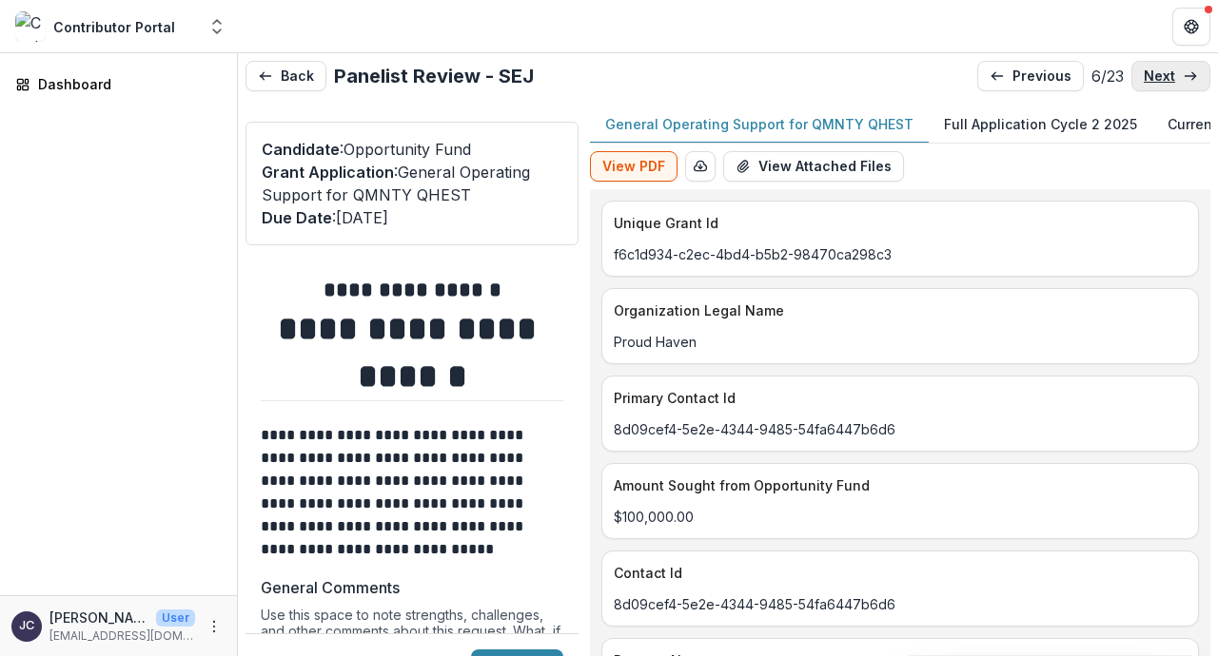
click at [1171, 75] on p "next" at bounding box center [1158, 76] width 31 height 16
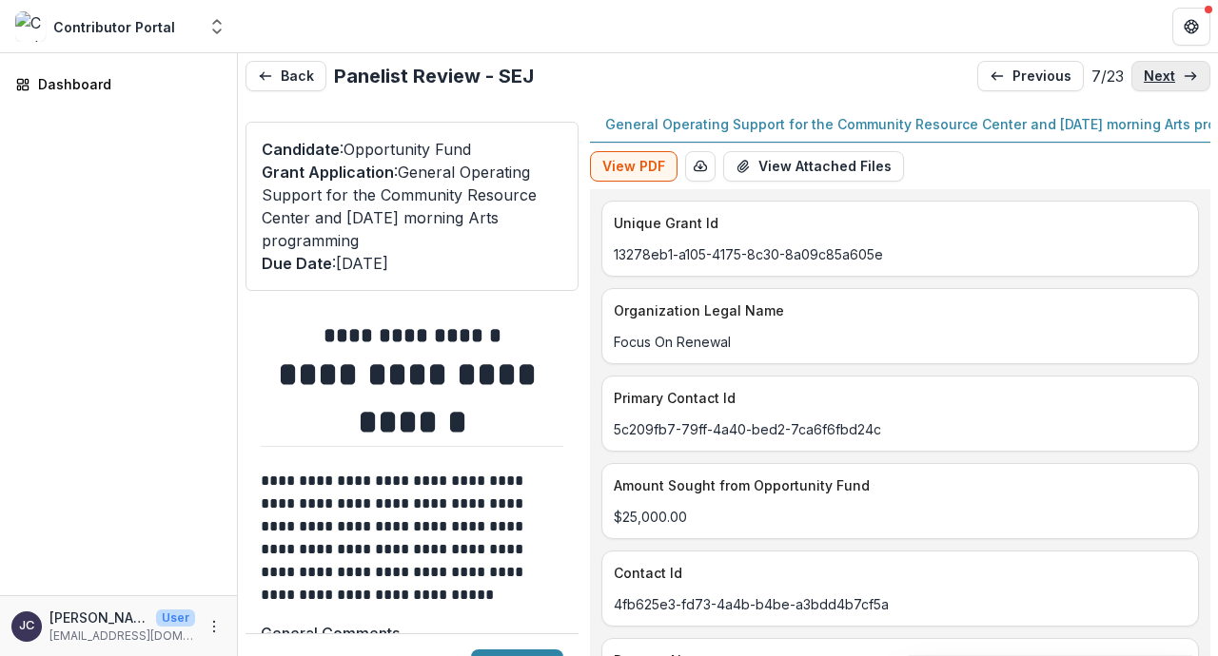
click at [1171, 75] on p "next" at bounding box center [1158, 76] width 31 height 16
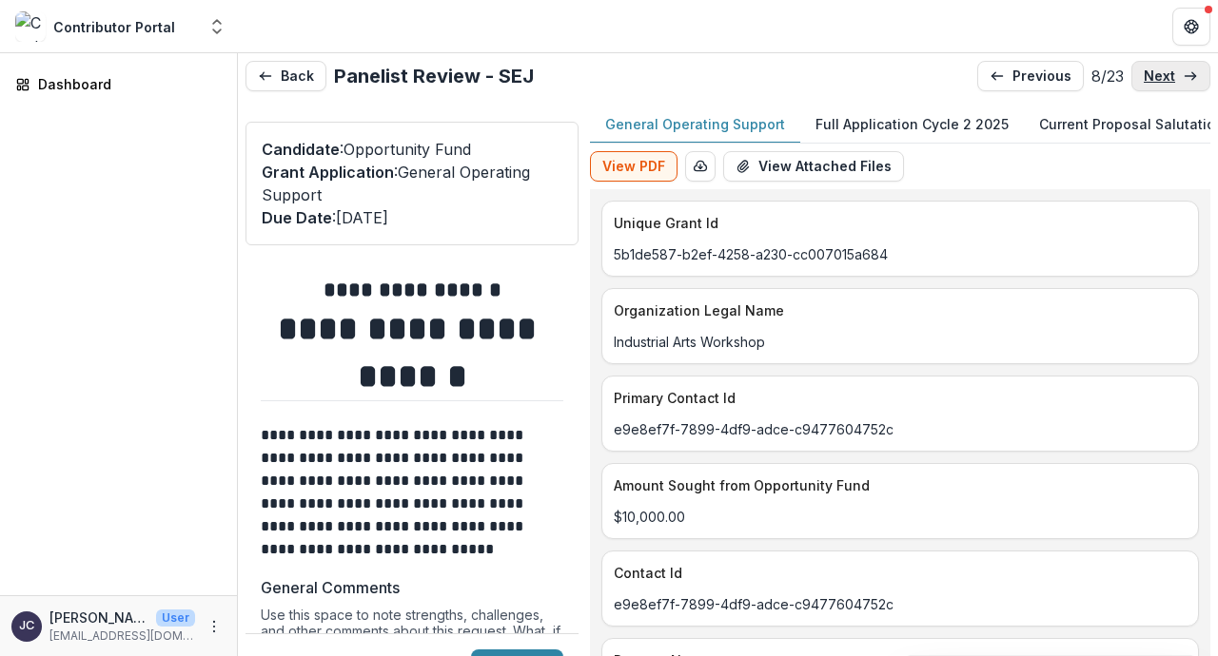
click at [1171, 75] on p "next" at bounding box center [1158, 76] width 31 height 16
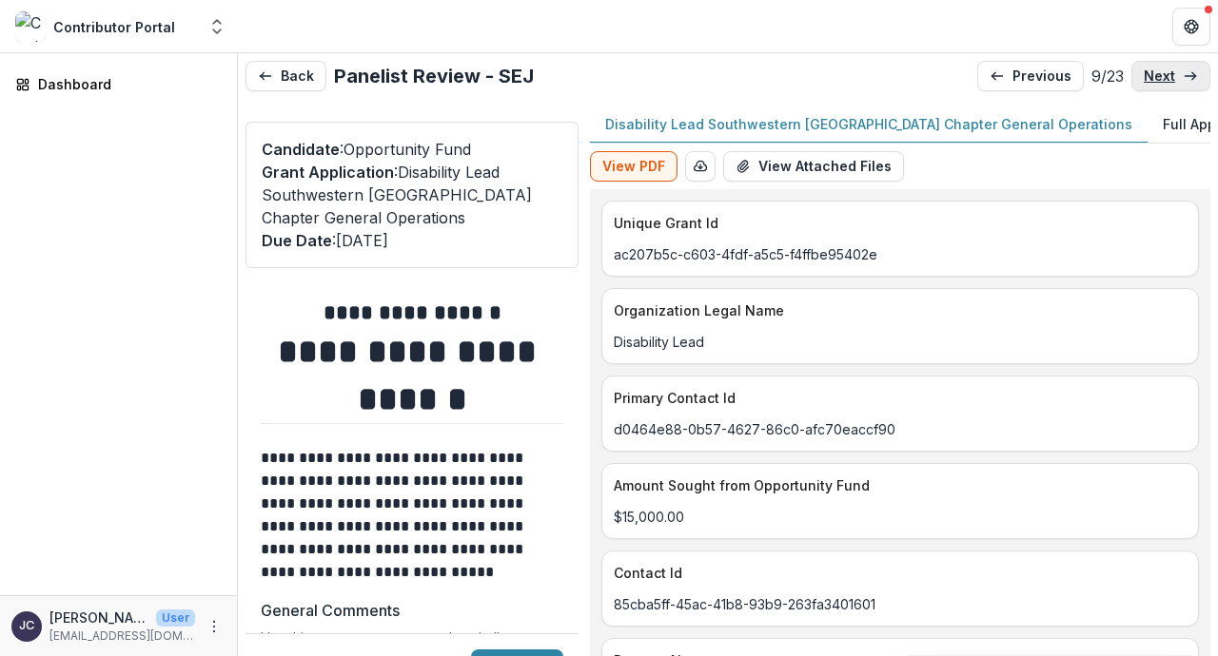
click at [1171, 75] on p "next" at bounding box center [1158, 76] width 31 height 16
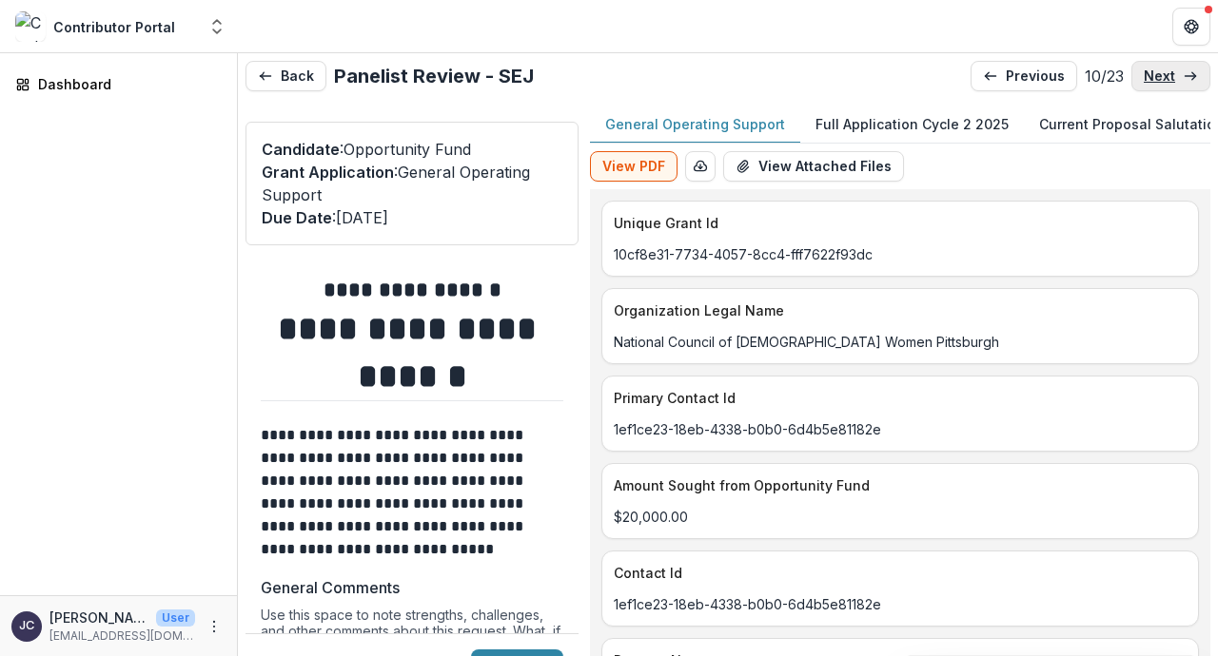
click at [1171, 75] on p "next" at bounding box center [1158, 76] width 31 height 16
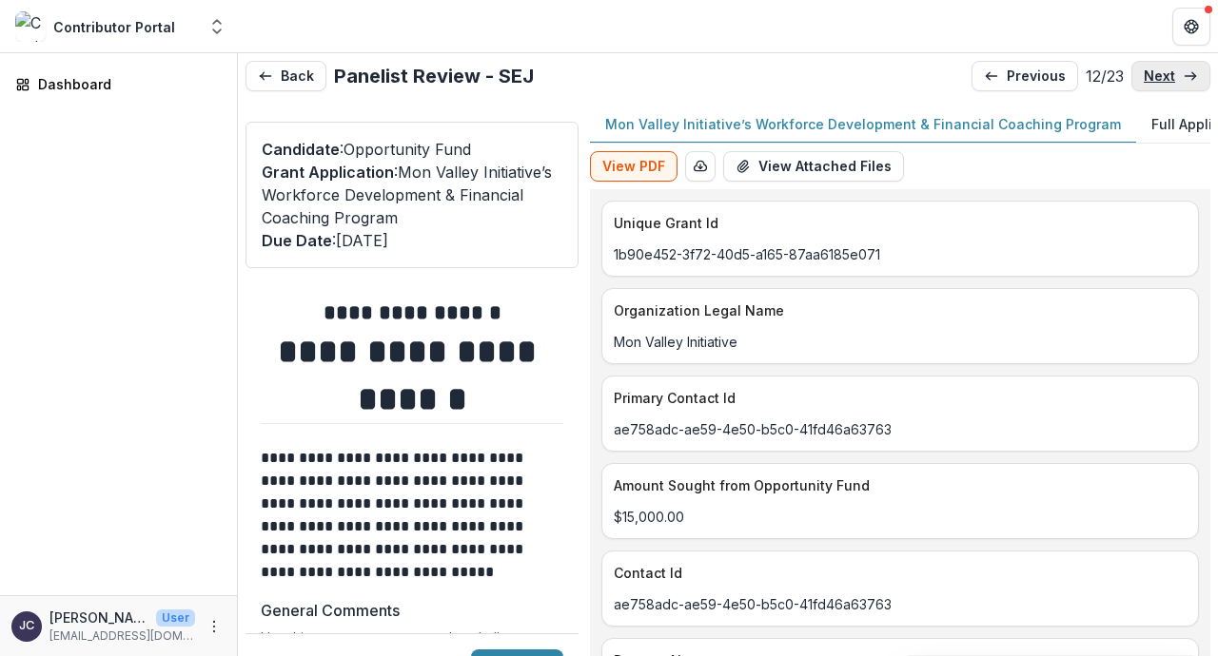
click at [1171, 75] on p "next" at bounding box center [1158, 76] width 31 height 16
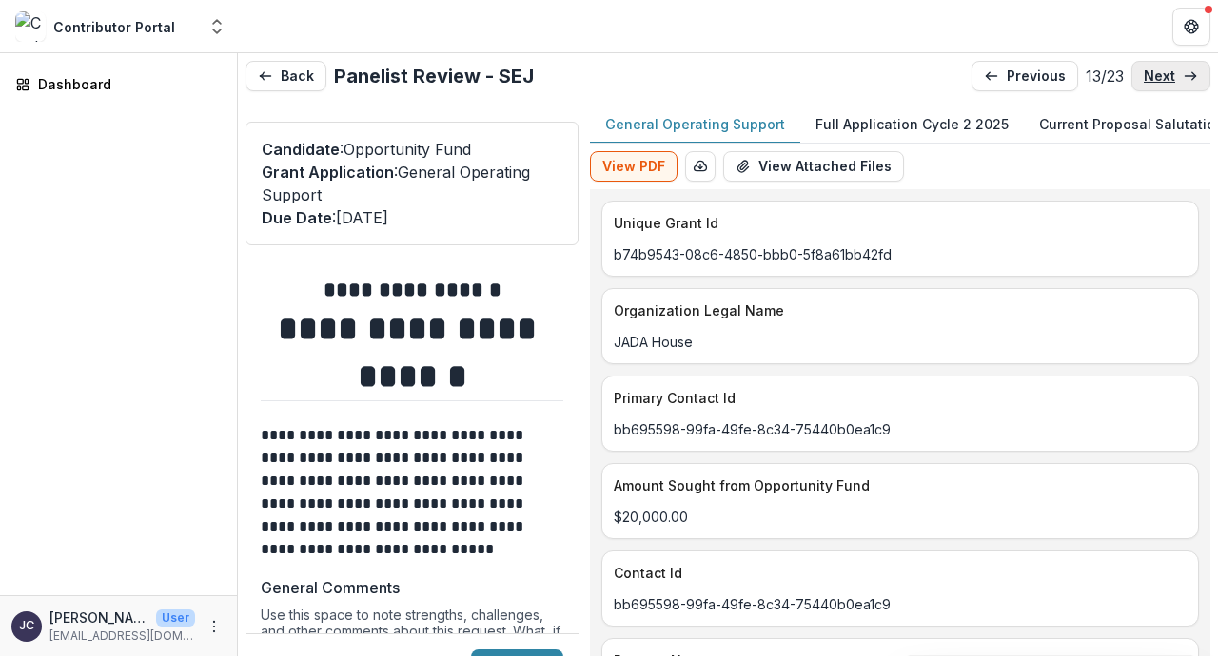
click at [1171, 75] on p "next" at bounding box center [1158, 76] width 31 height 16
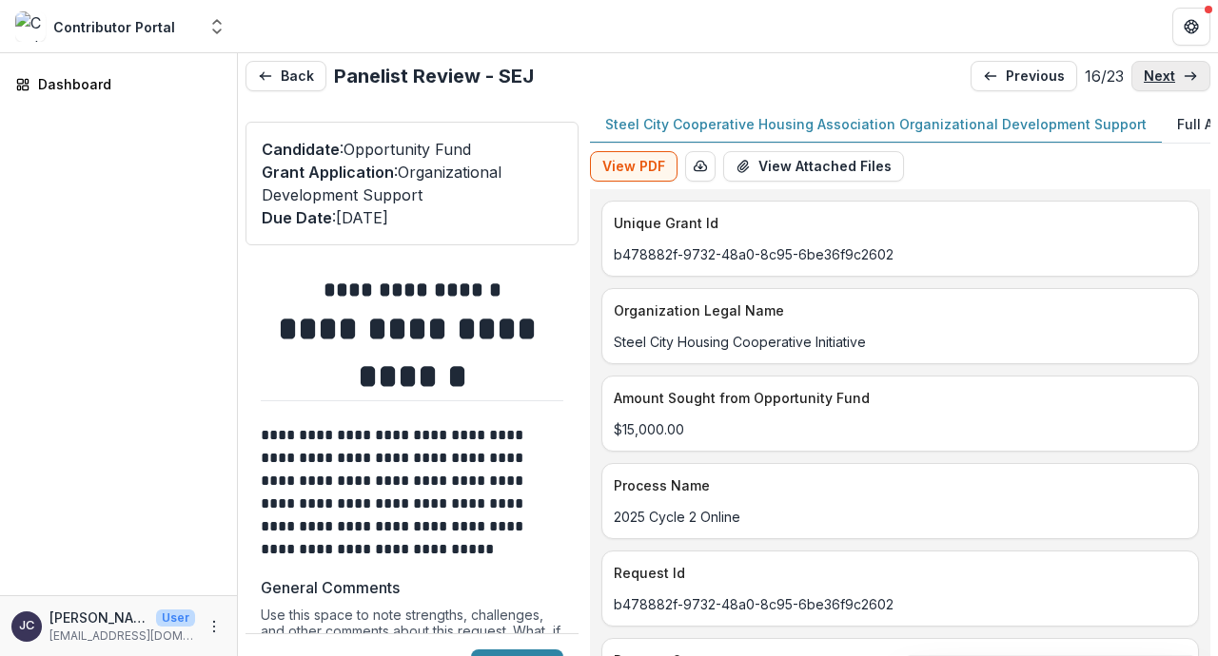
click at [1171, 75] on p "next" at bounding box center [1158, 76] width 31 height 16
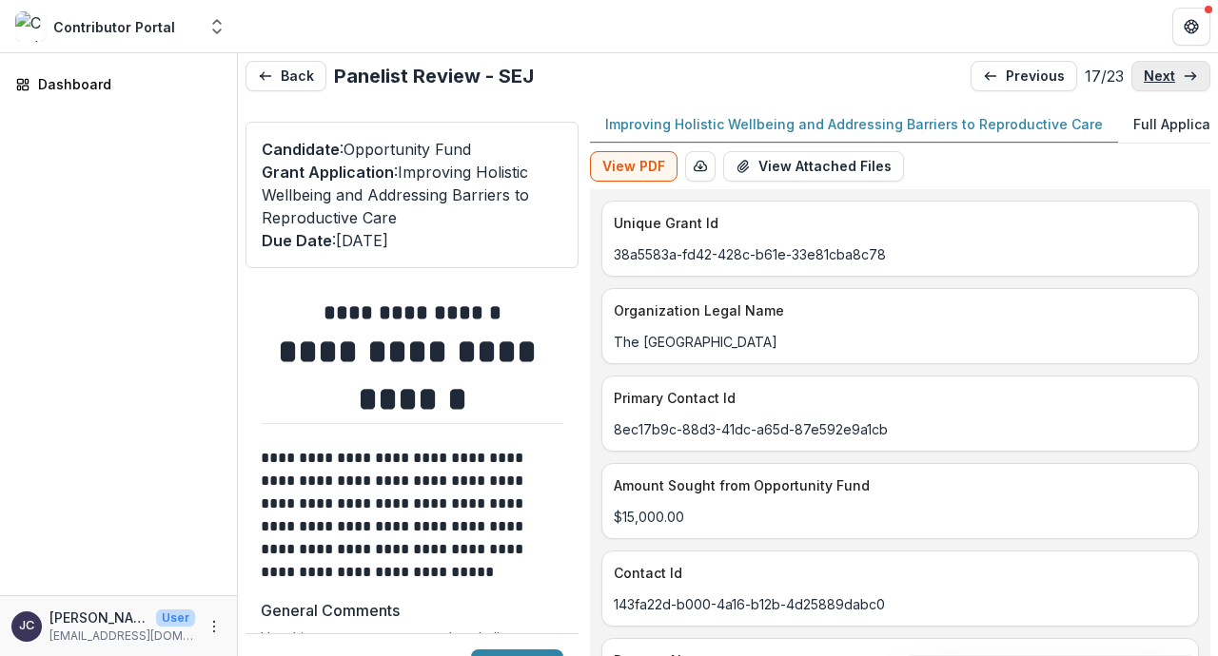
click at [1171, 75] on p "next" at bounding box center [1158, 76] width 31 height 16
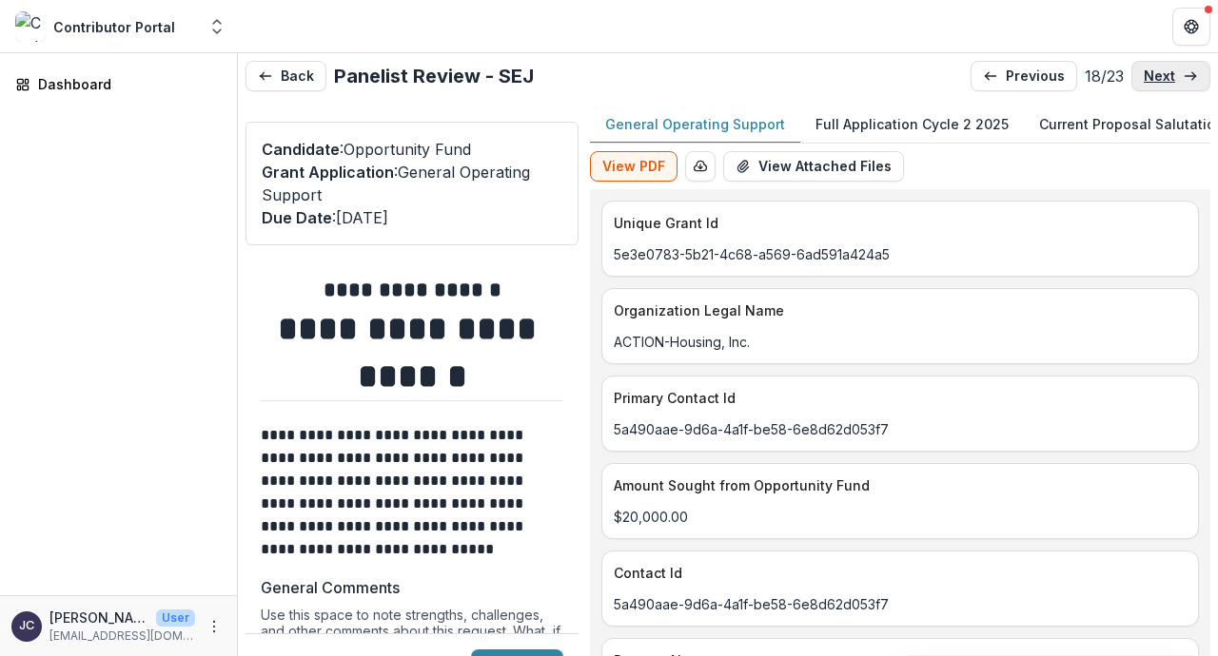
click at [1171, 75] on p "next" at bounding box center [1158, 76] width 31 height 16
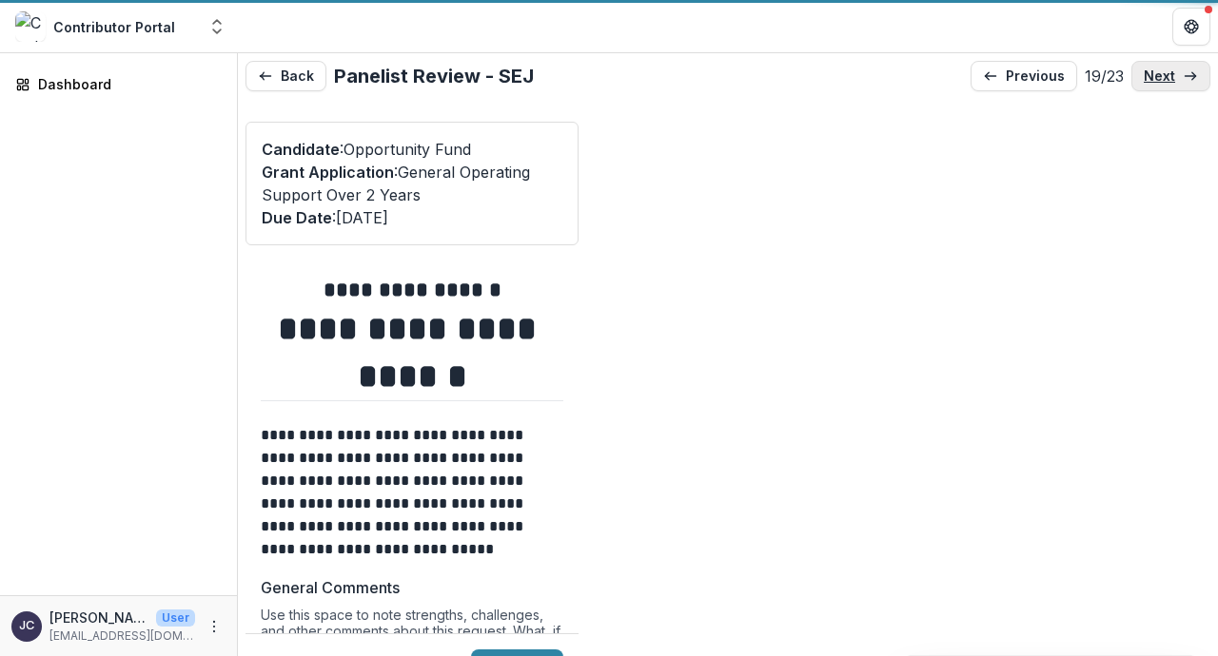
type input "*******"
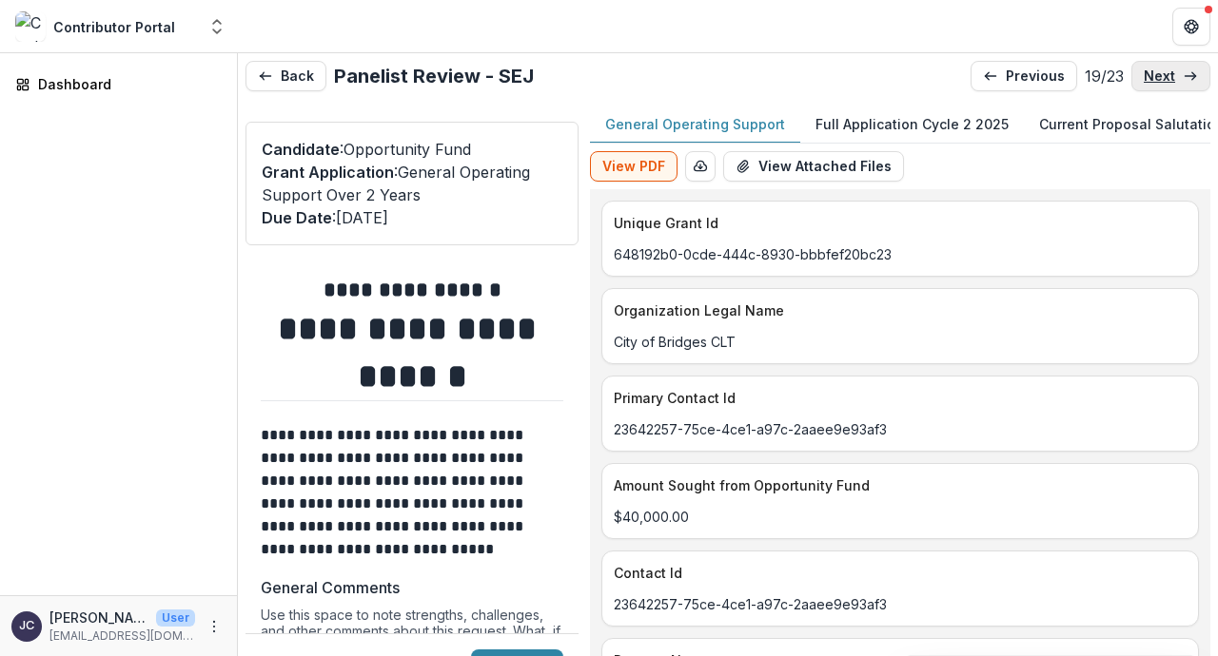
click at [1171, 75] on p "next" at bounding box center [1158, 76] width 31 height 16
click at [962, 128] on p "Full Application Cycle 2 2025" at bounding box center [911, 124] width 193 height 20
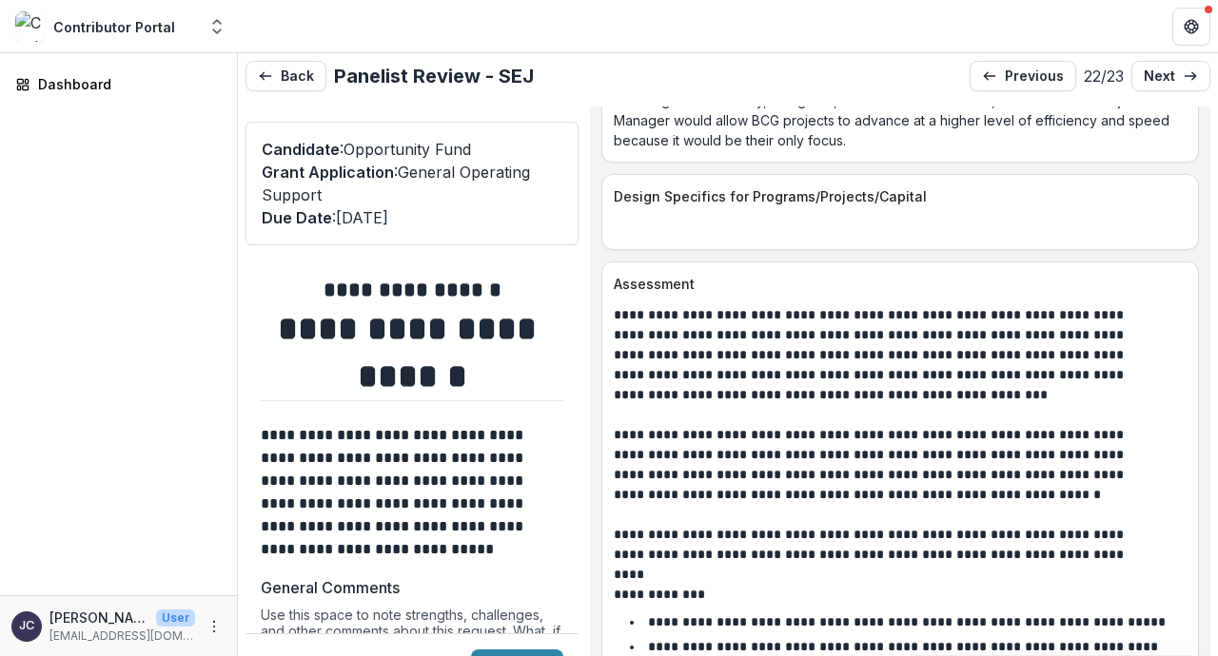
scroll to position [3250, 0]
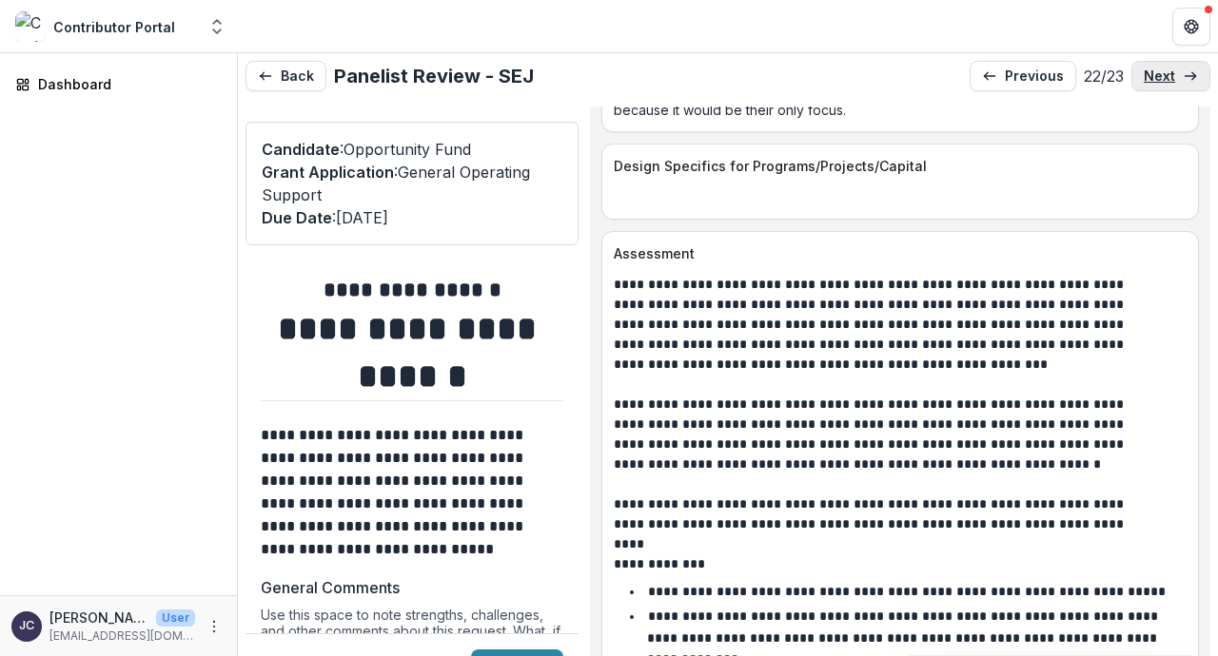
click at [1175, 74] on link "next" at bounding box center [1170, 76] width 79 height 30
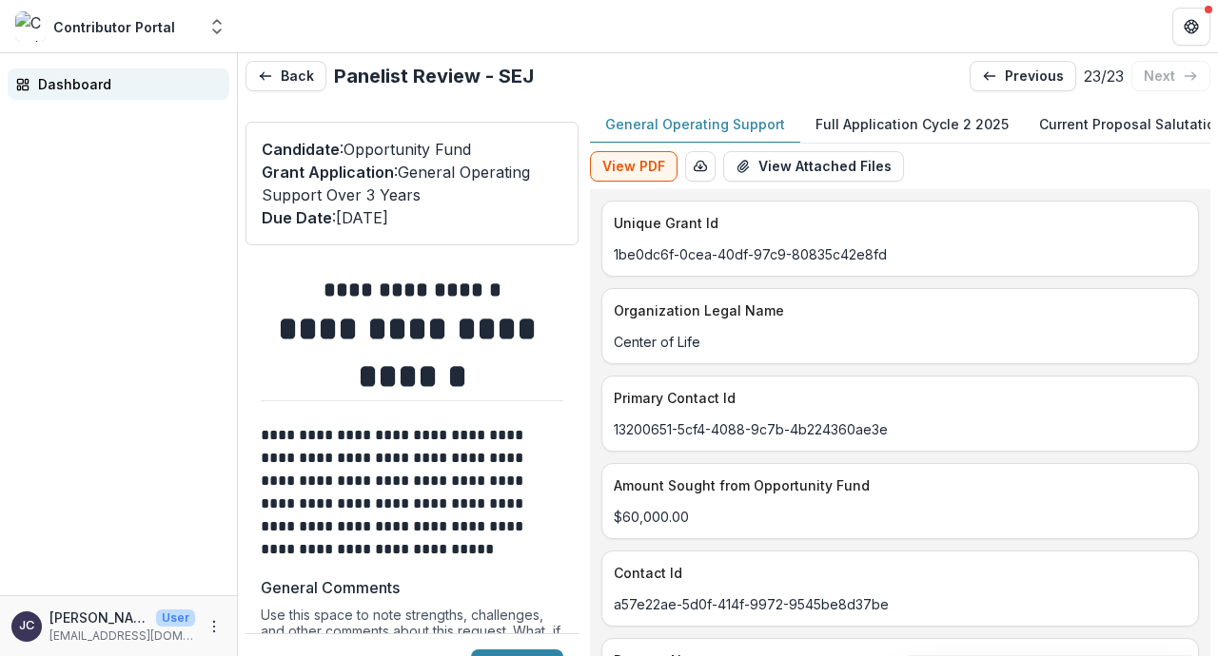
click at [89, 77] on div "Dashboard" at bounding box center [126, 84] width 176 height 20
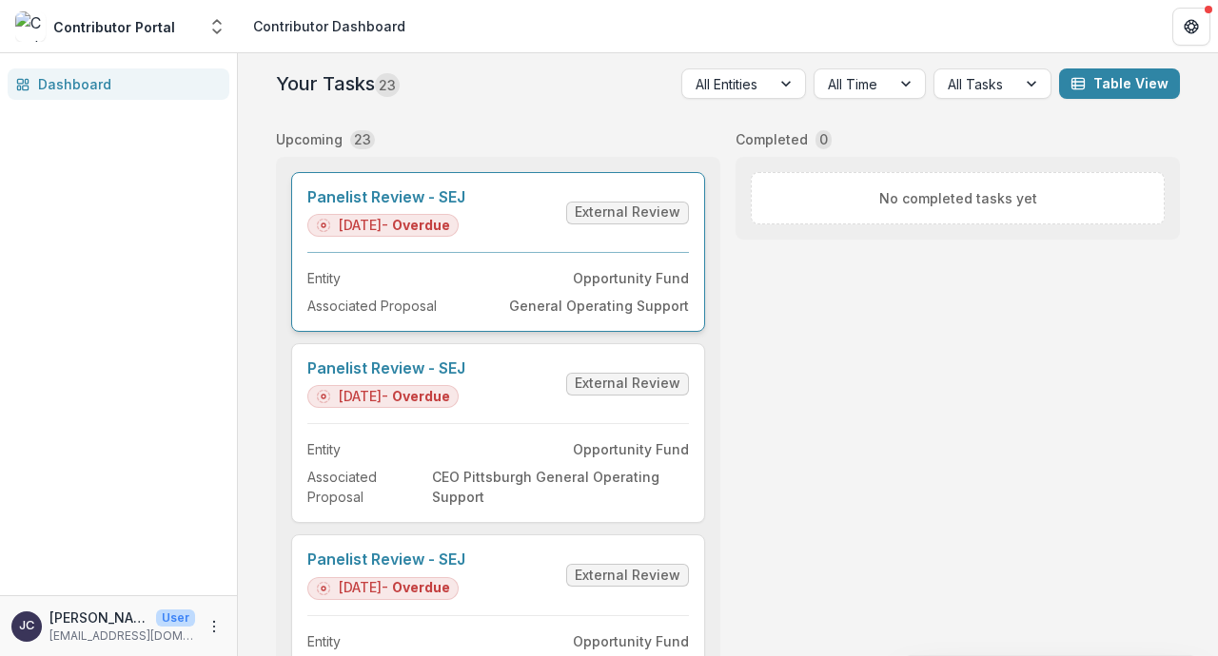
click at [465, 206] on link "Panelist Review - SEJ" at bounding box center [386, 197] width 158 height 18
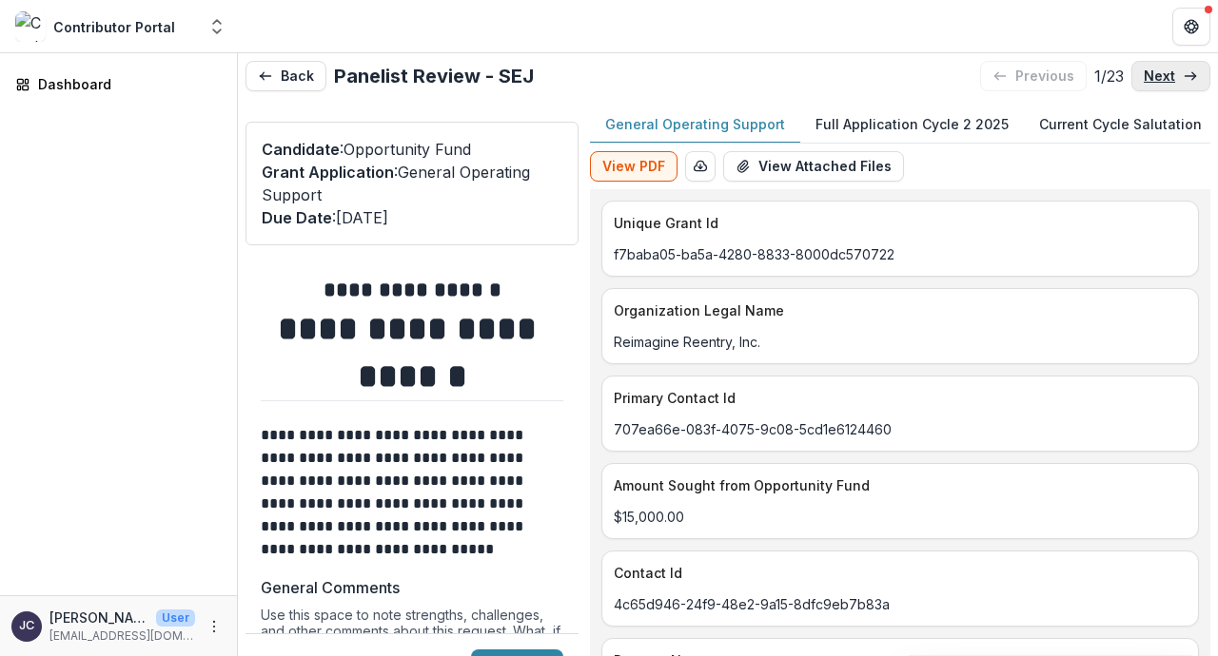
click at [1193, 85] on link "next" at bounding box center [1170, 76] width 79 height 30
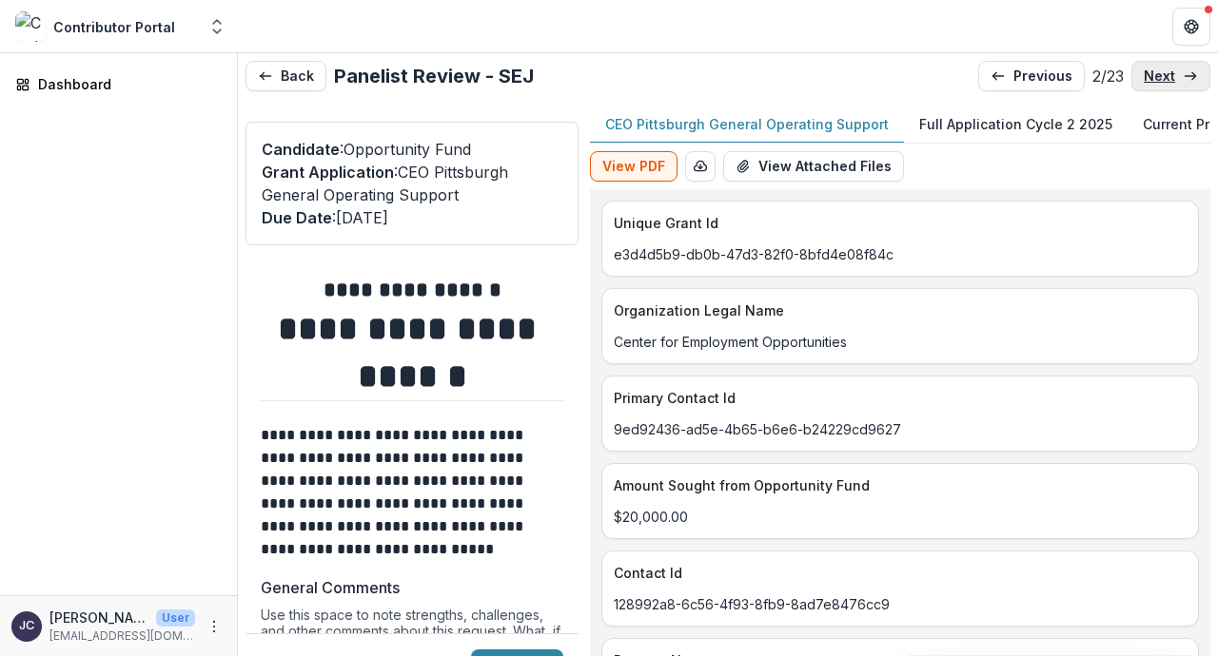
click at [1193, 85] on link "next" at bounding box center [1170, 76] width 79 height 30
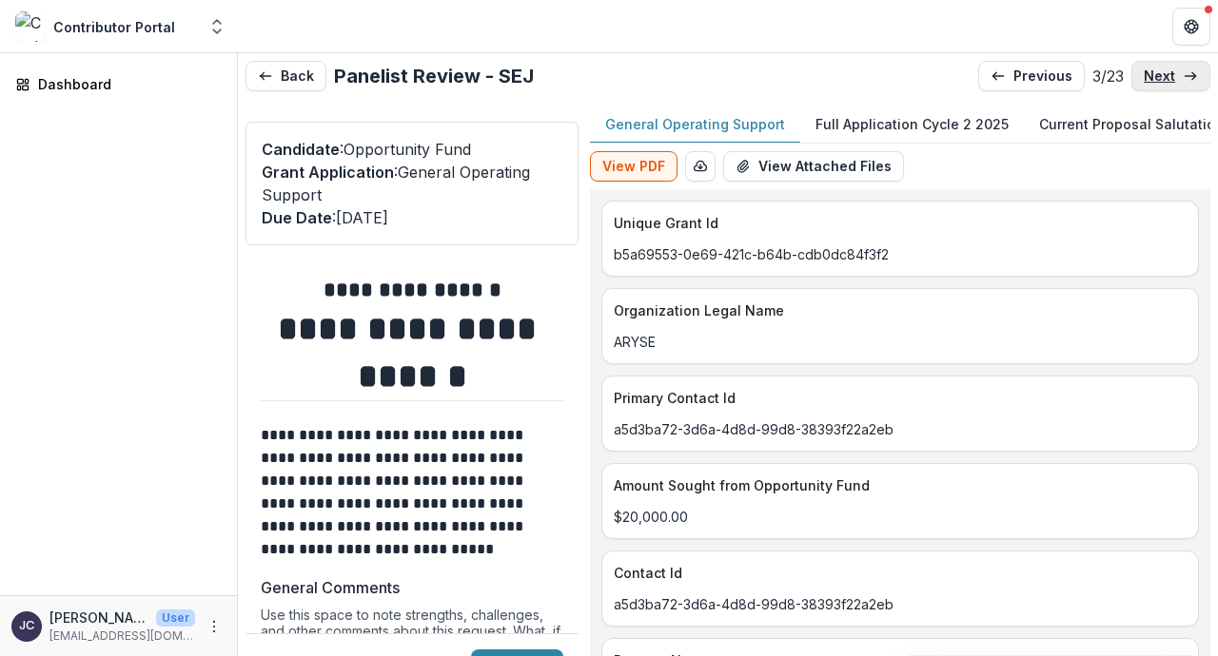
click at [1169, 75] on p "next" at bounding box center [1158, 76] width 31 height 16
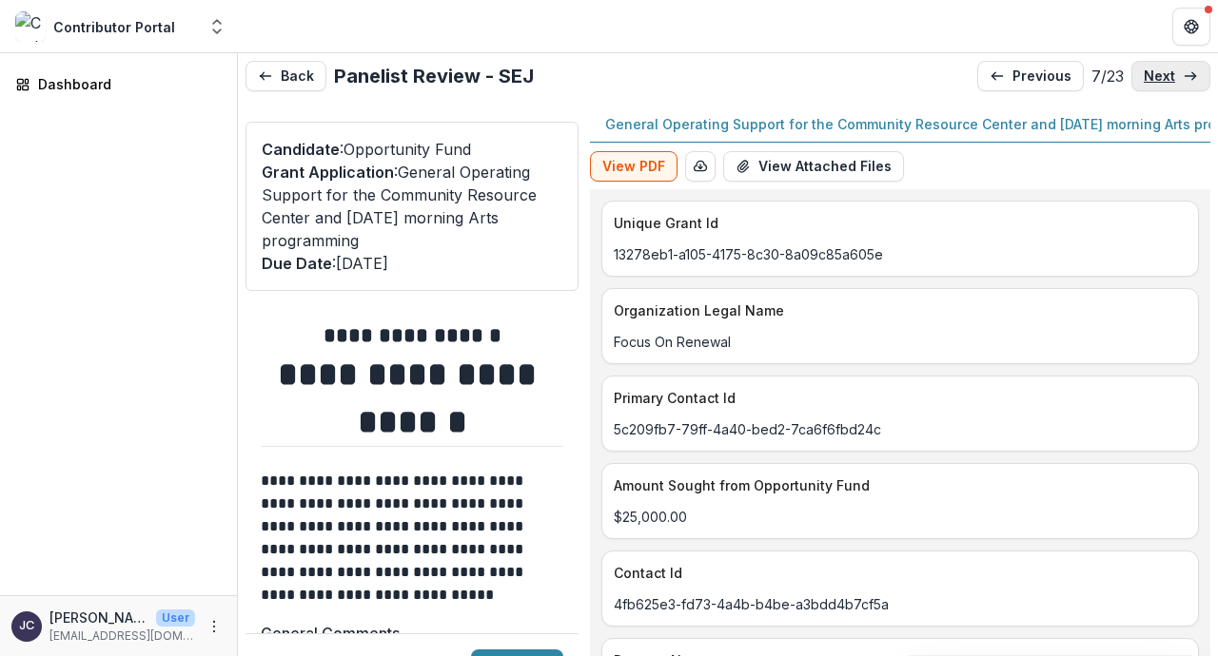
click at [1169, 75] on p "next" at bounding box center [1158, 76] width 31 height 16
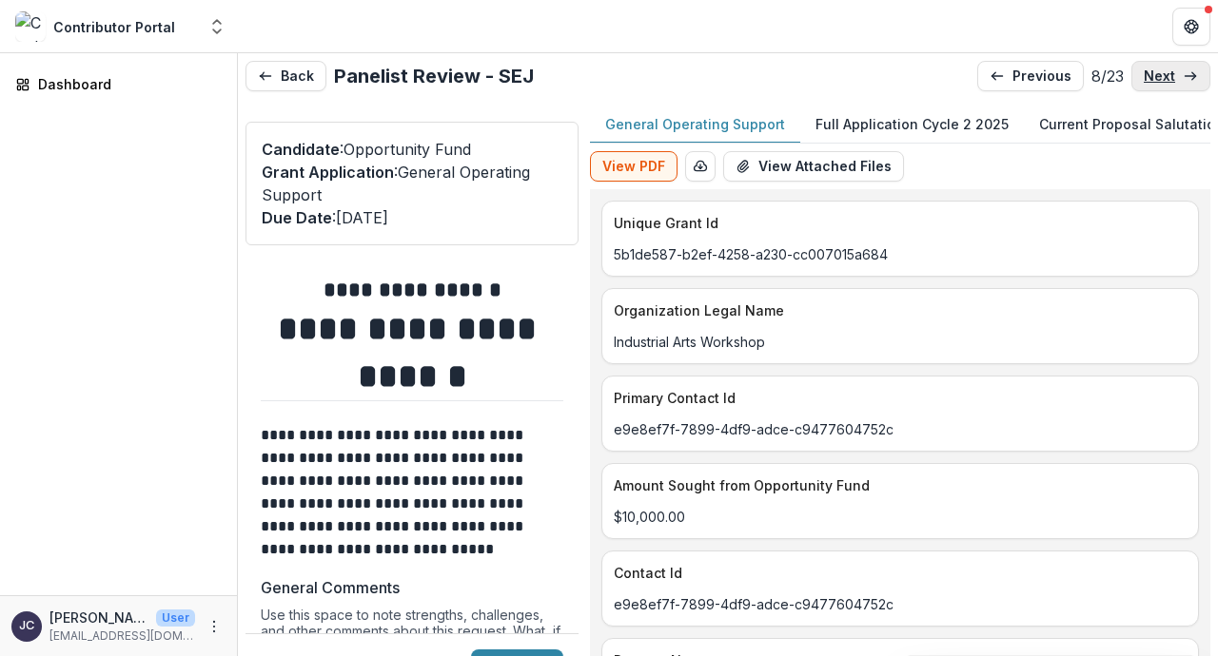
click at [1169, 75] on p "next" at bounding box center [1158, 76] width 31 height 16
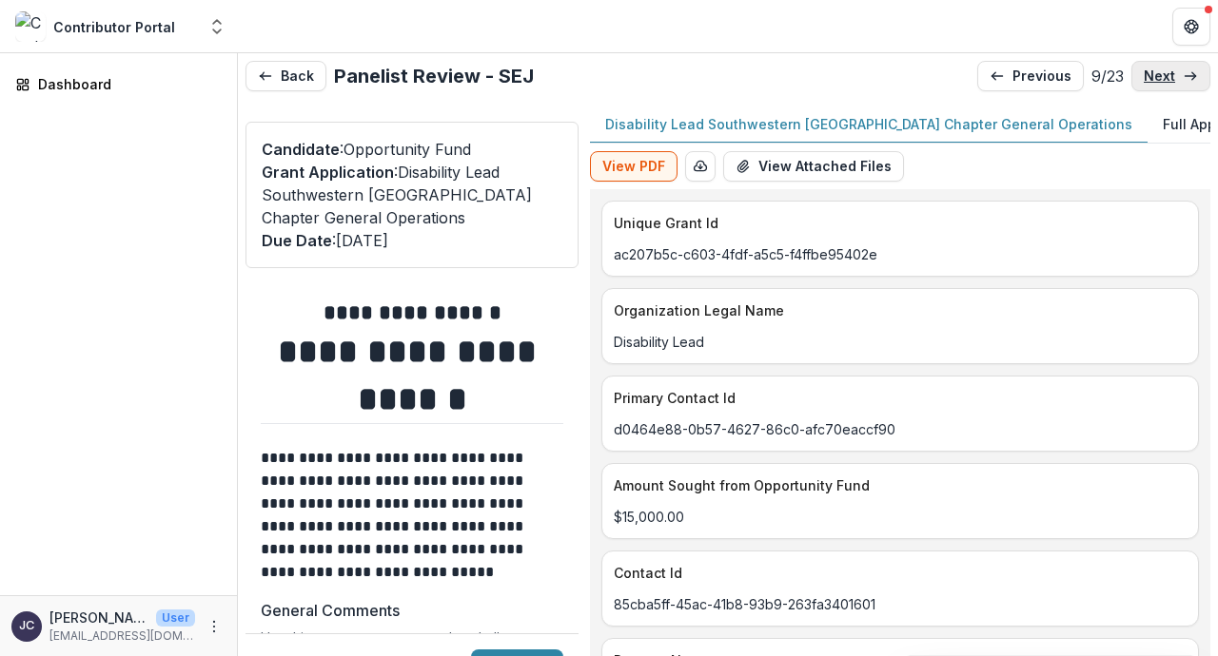
click at [1169, 75] on p "next" at bounding box center [1158, 76] width 31 height 16
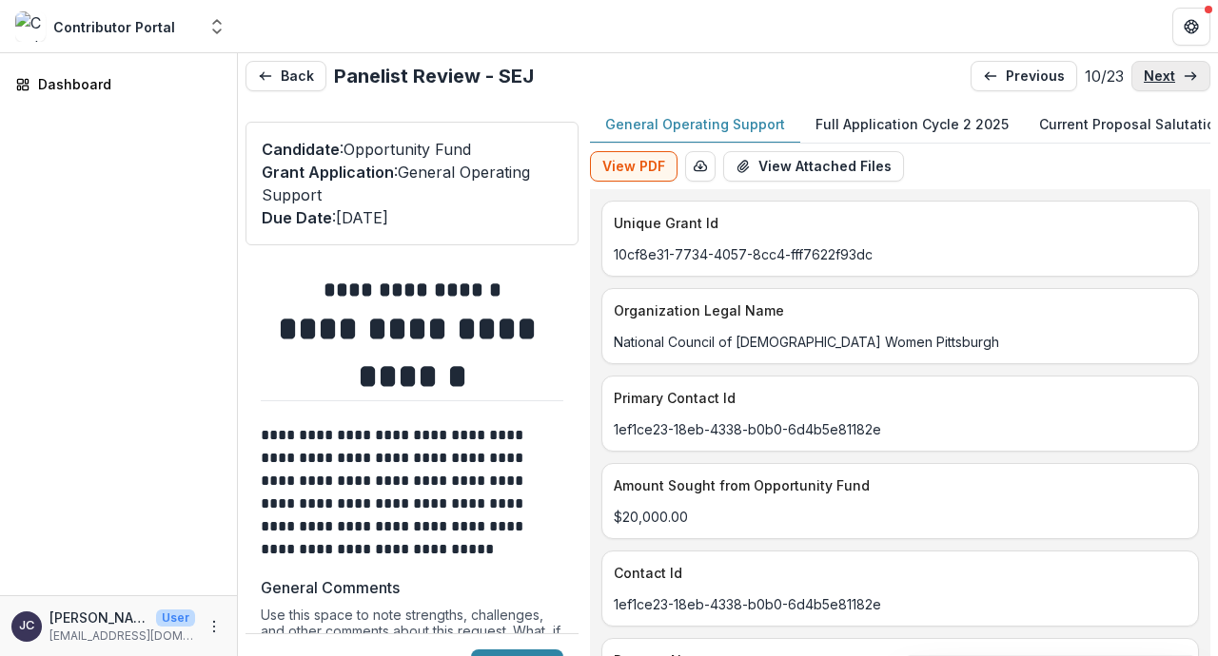
click at [1169, 75] on p "next" at bounding box center [1158, 76] width 31 height 16
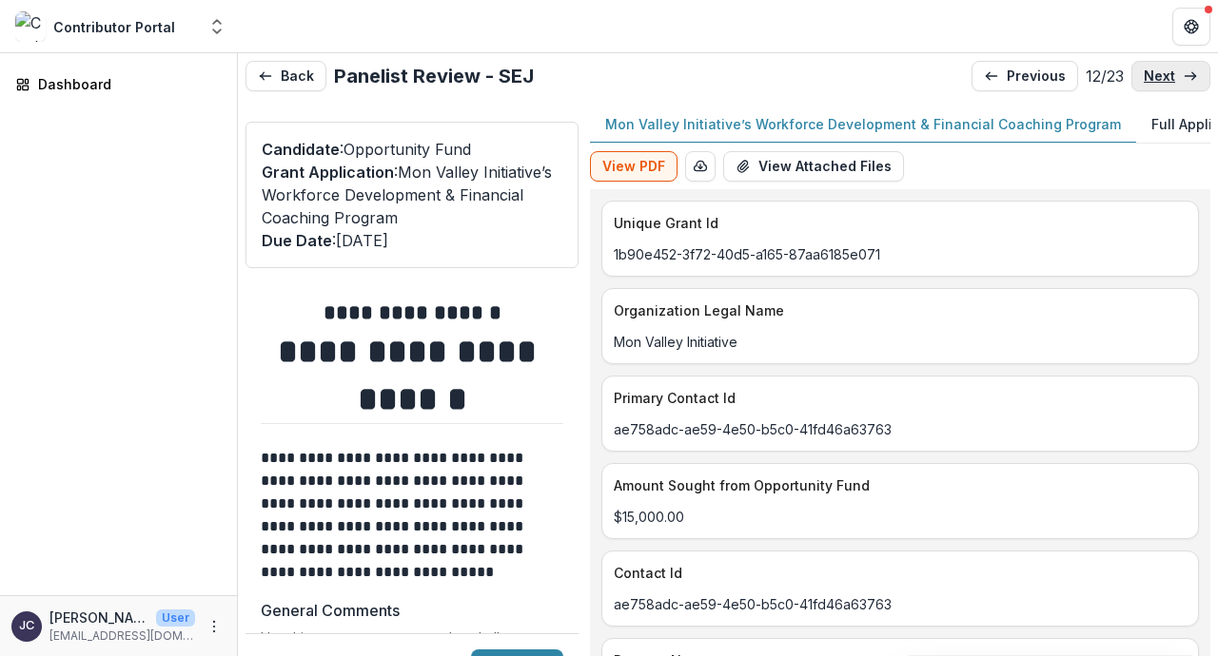
click at [1168, 78] on p "next" at bounding box center [1158, 76] width 31 height 16
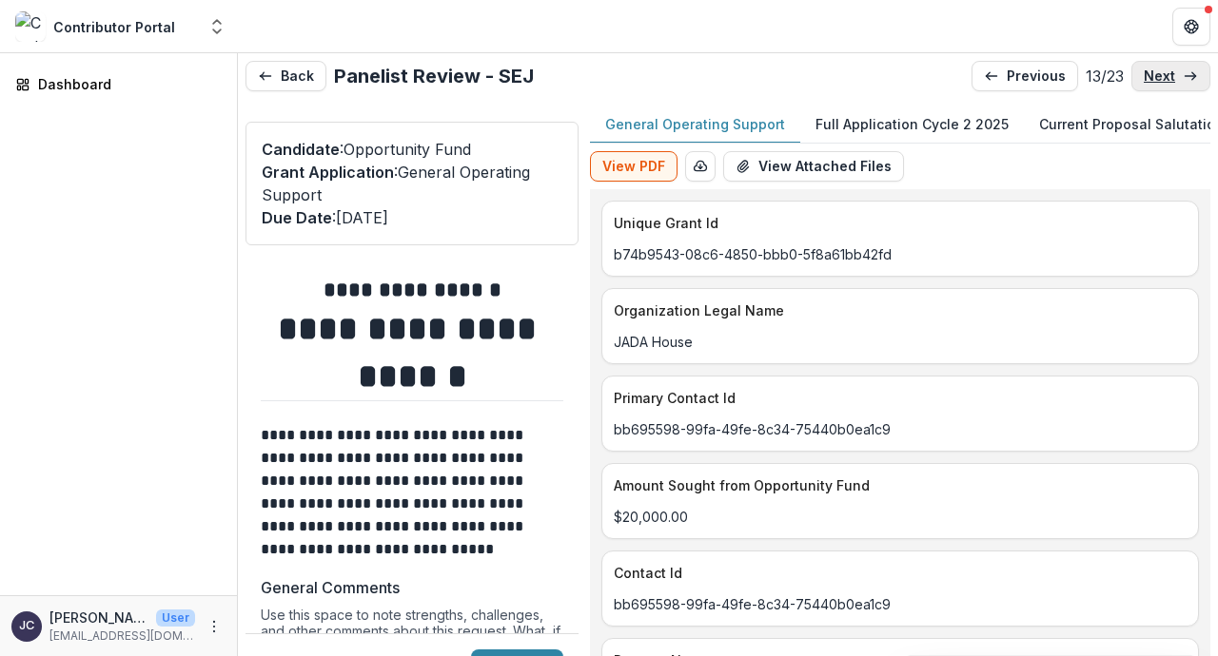
click at [1168, 78] on p "next" at bounding box center [1158, 76] width 31 height 16
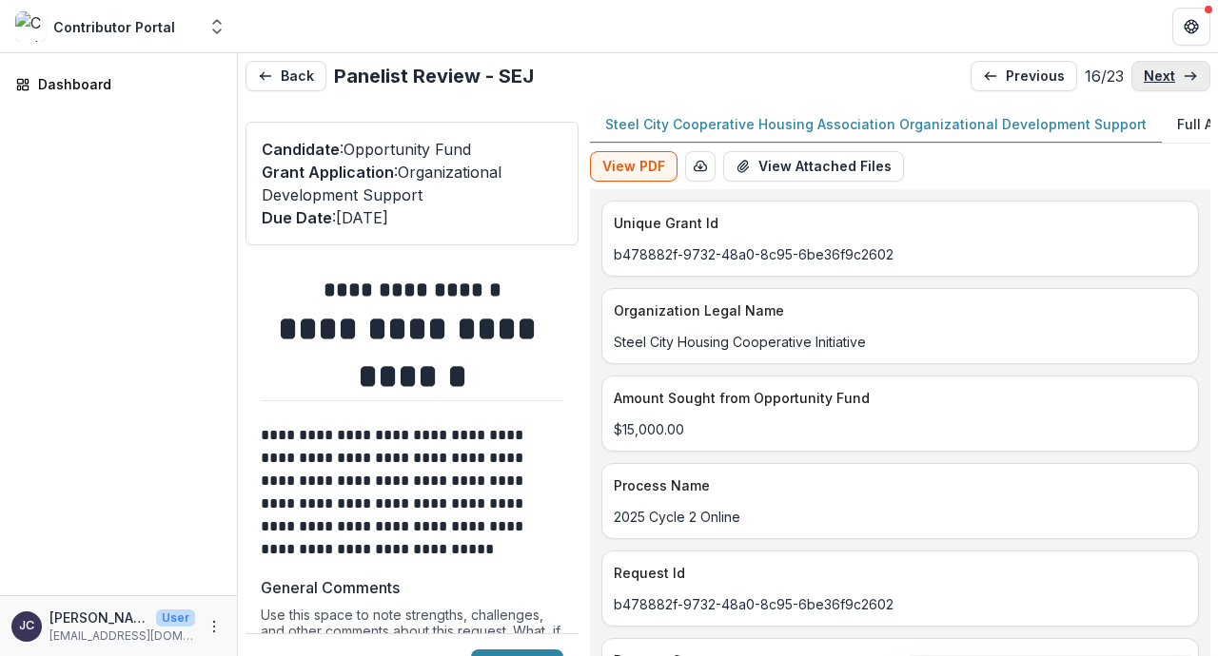
click at [1168, 78] on p "next" at bounding box center [1158, 76] width 31 height 16
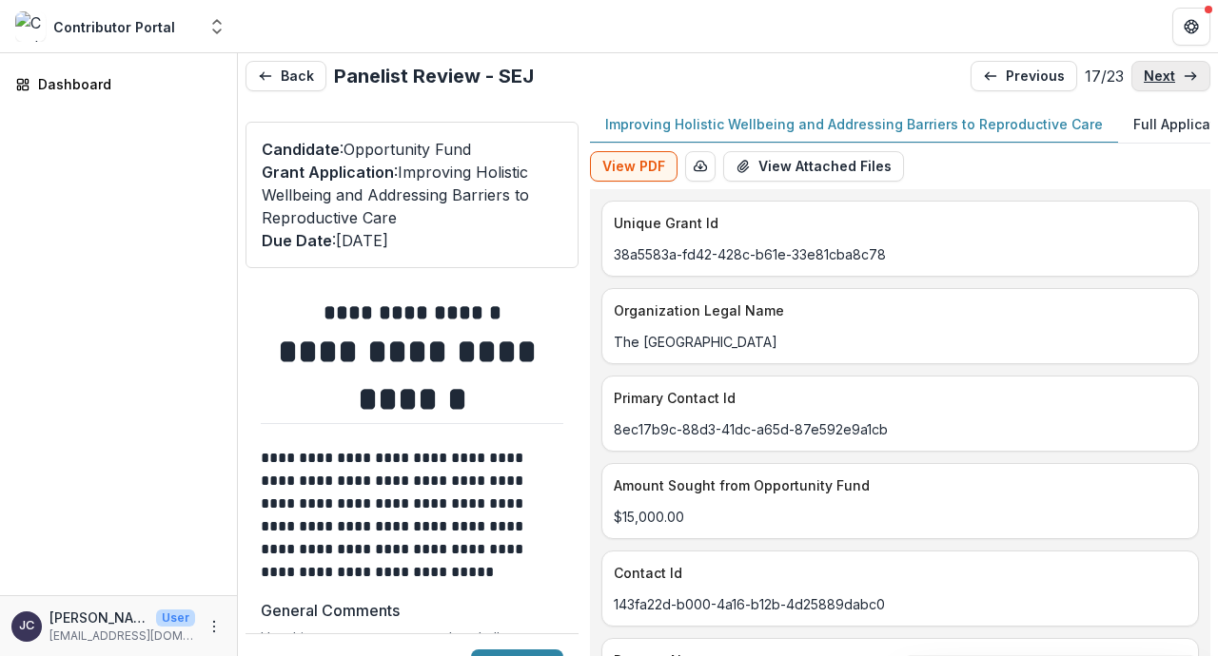
click at [1150, 75] on p "next" at bounding box center [1158, 76] width 31 height 16
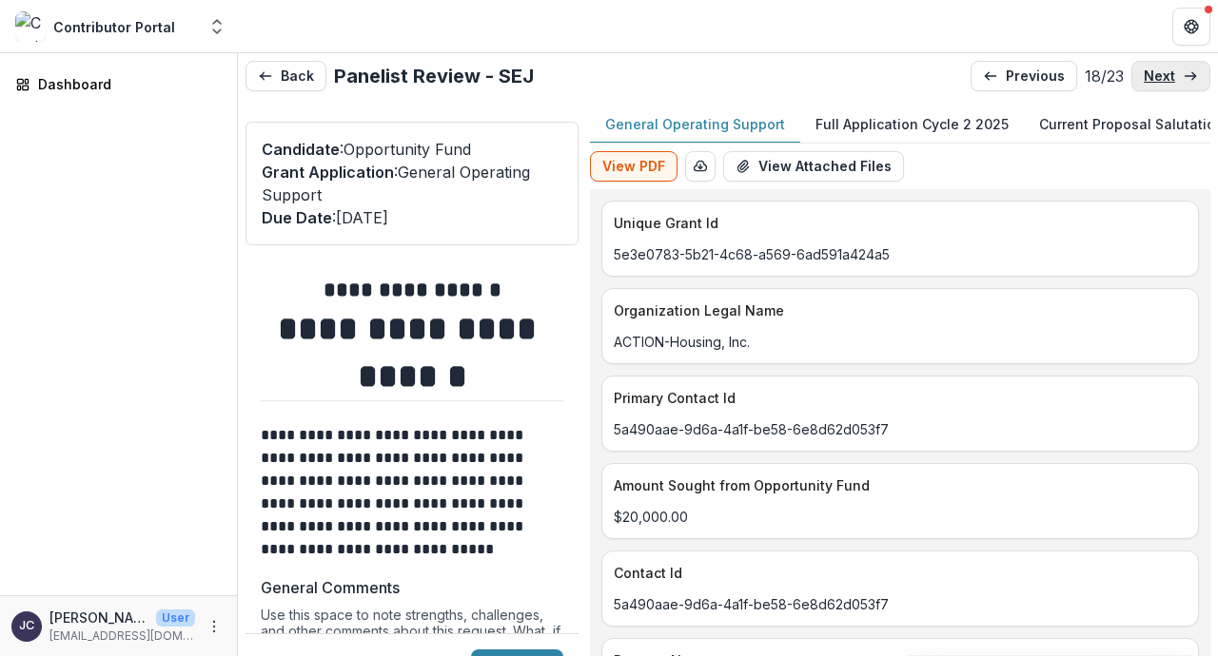
click at [1150, 75] on p "next" at bounding box center [1158, 76] width 31 height 16
click at [979, 127] on p "Full Application Cycle 2 2025" at bounding box center [911, 124] width 193 height 20
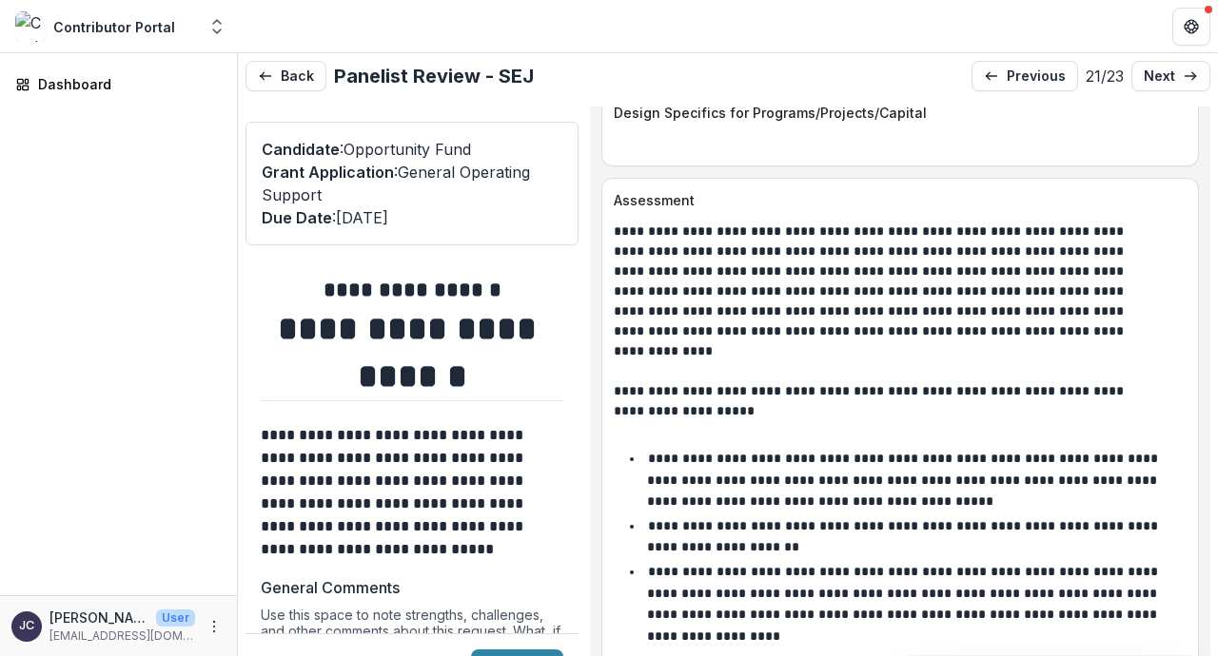
scroll to position [5130, 0]
